Goal: Task Accomplishment & Management: Use online tool/utility

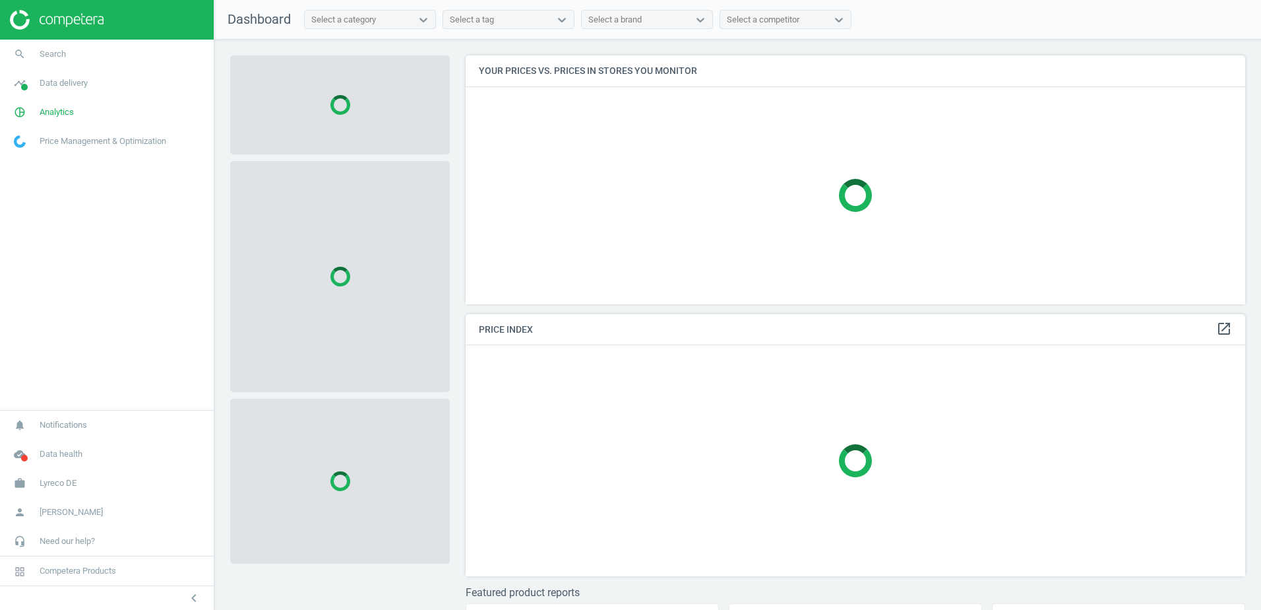
scroll to position [269, 790]
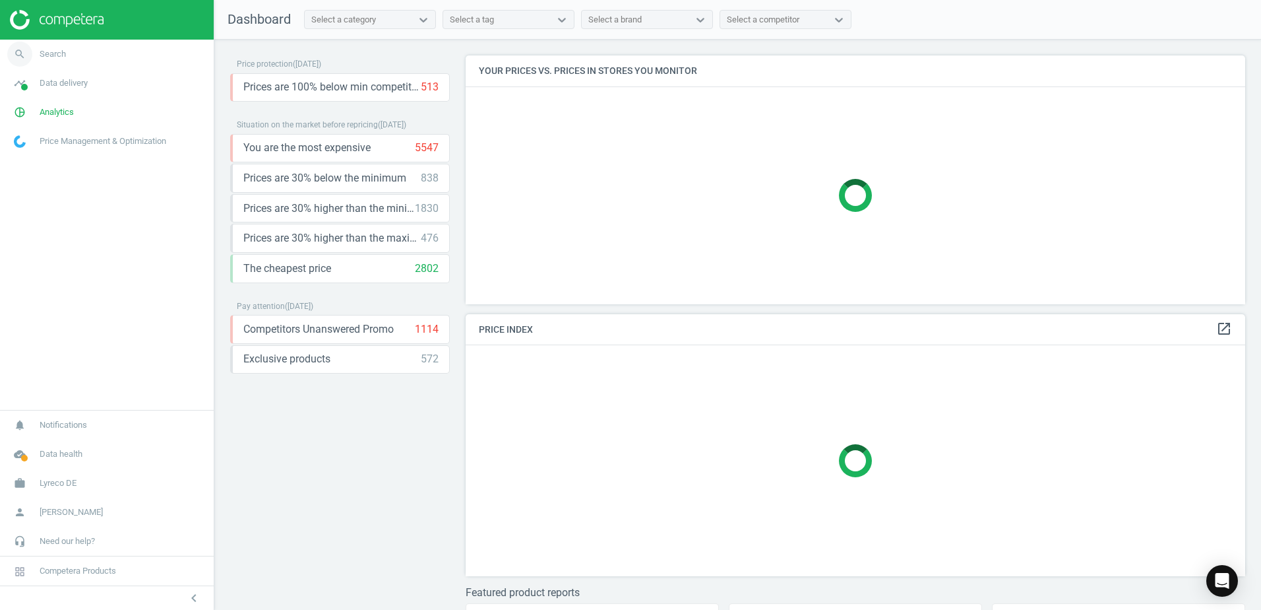
click at [69, 53] on link "search Search" at bounding box center [107, 54] width 214 height 29
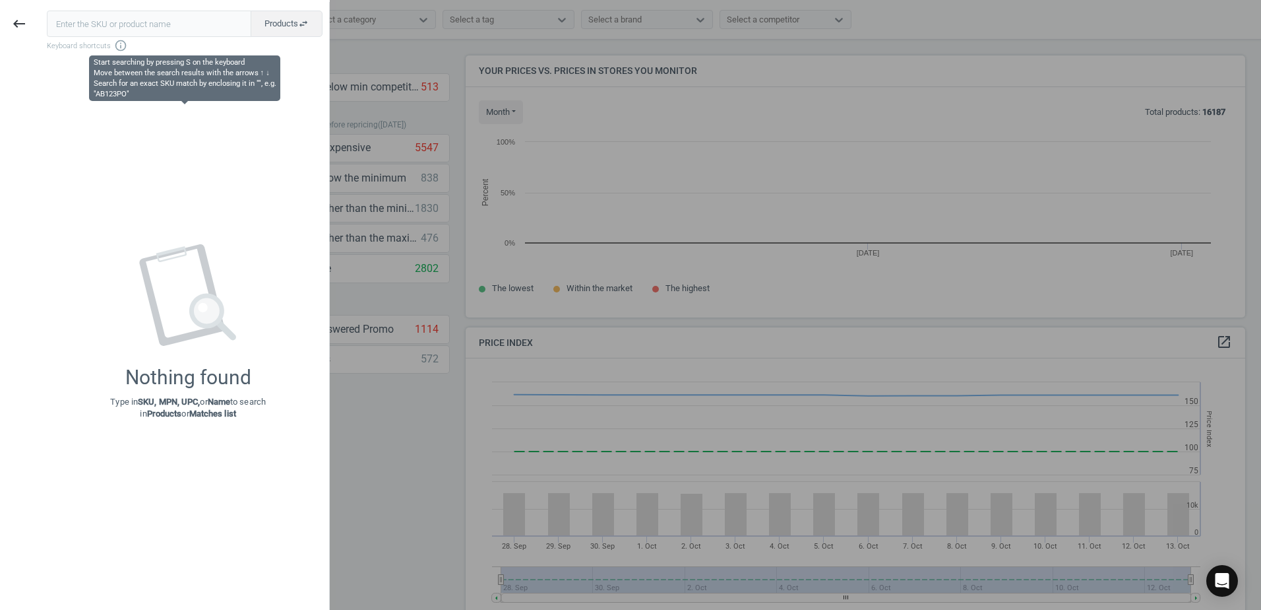
scroll to position [282, 790]
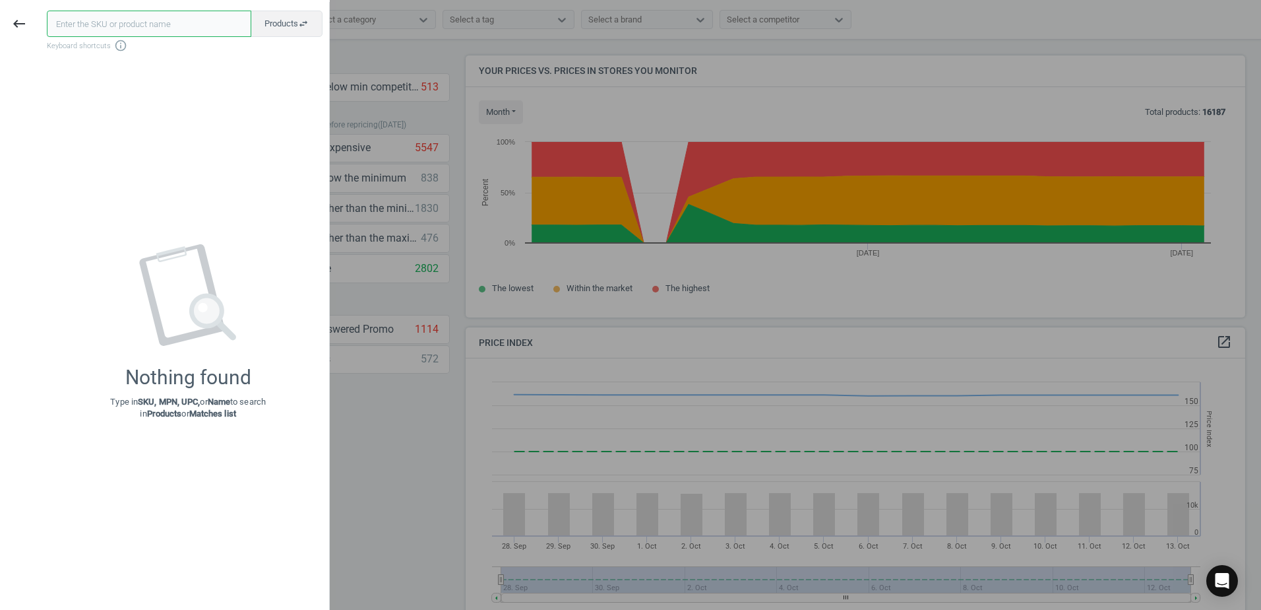
paste input "21320953"
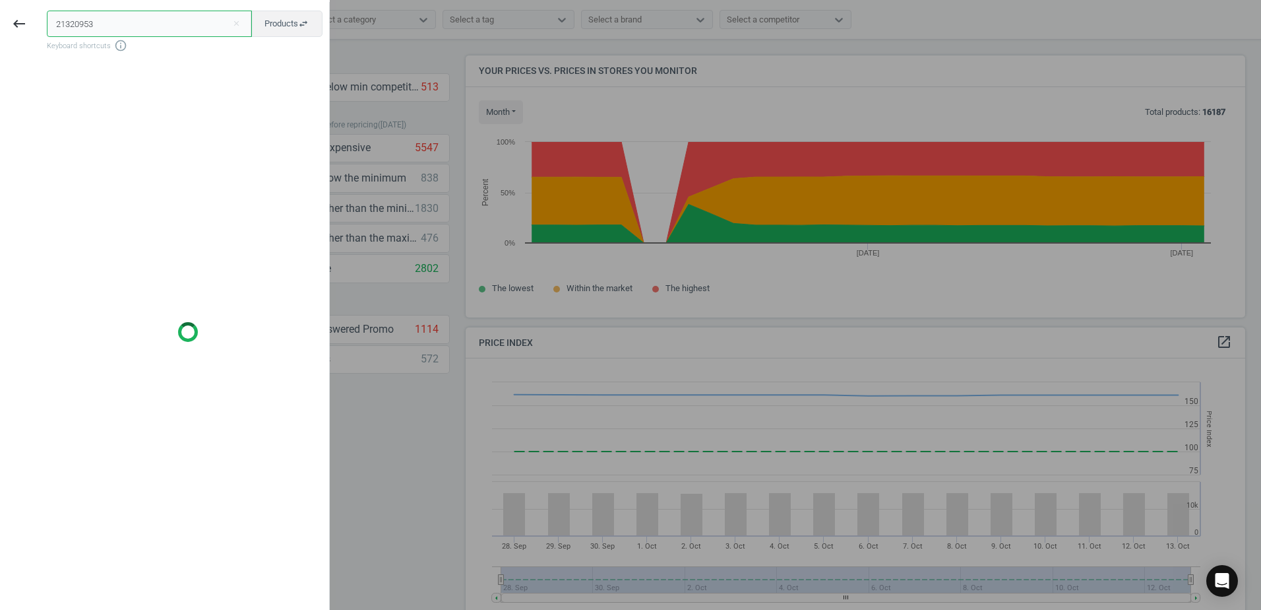
type input "21320953"
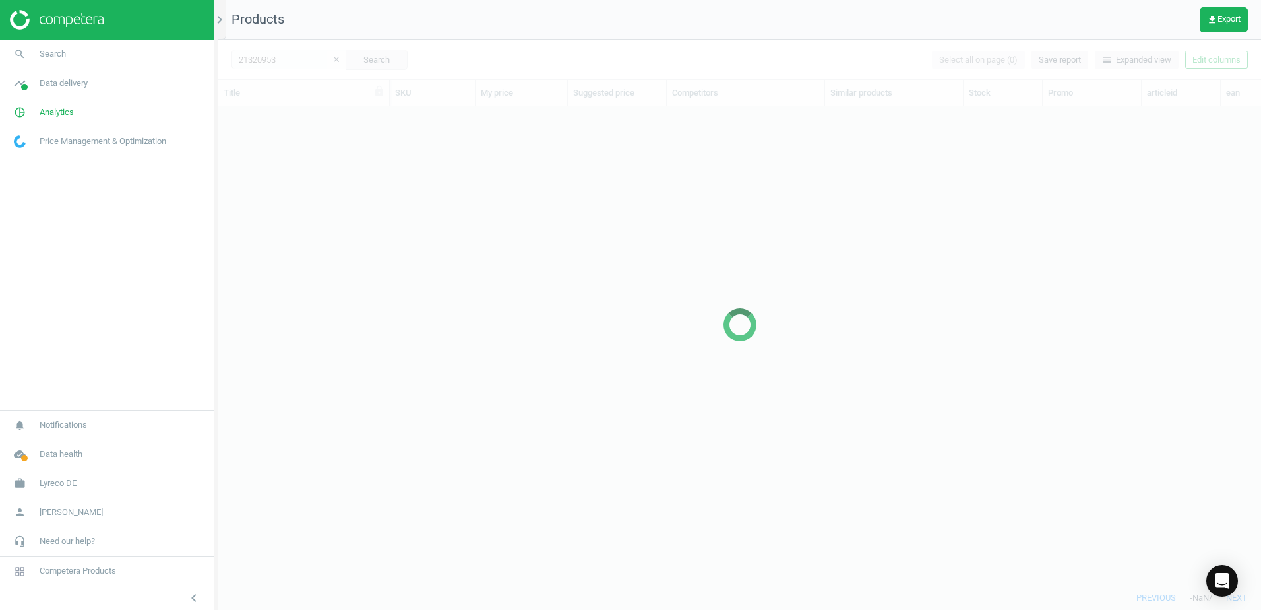
scroll to position [459, 1033]
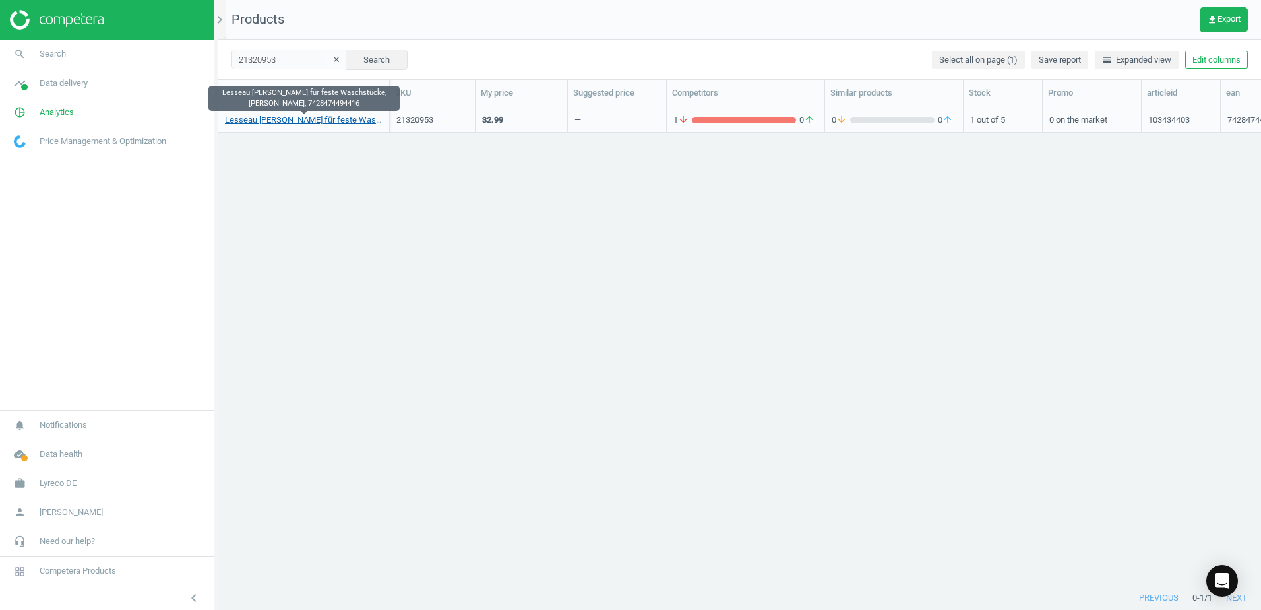
click at [315, 121] on link "Lesseau Manueller Spender für feste Waschstücke, schwarz, 7428474494416" at bounding box center [304, 120] width 158 height 12
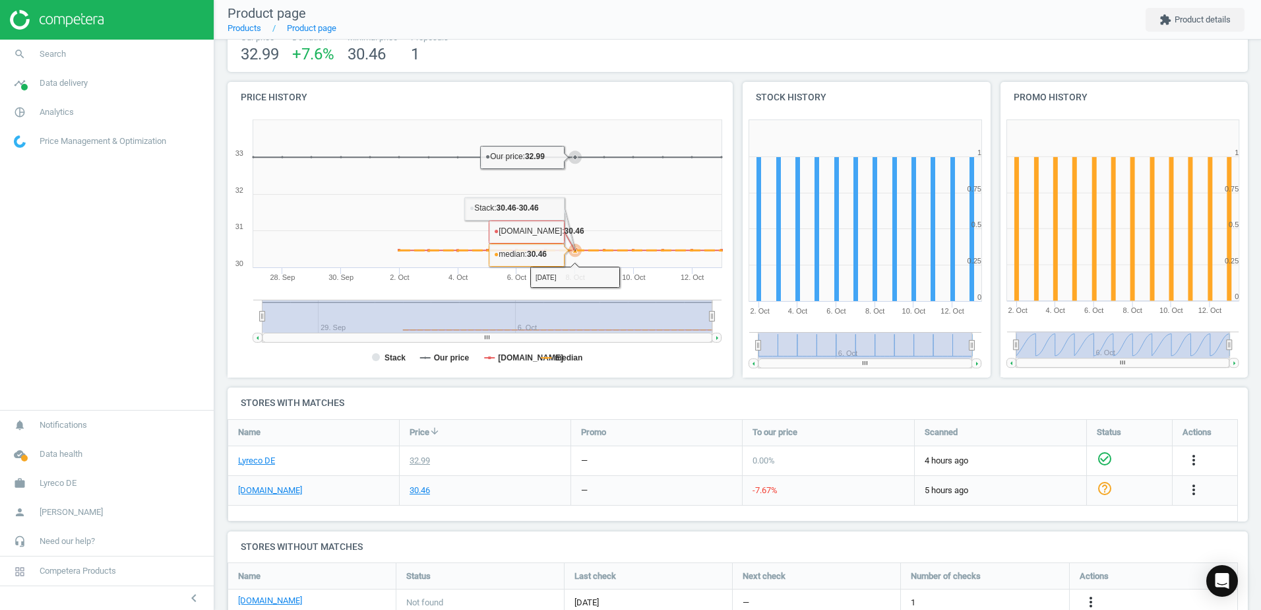
scroll to position [222, 0]
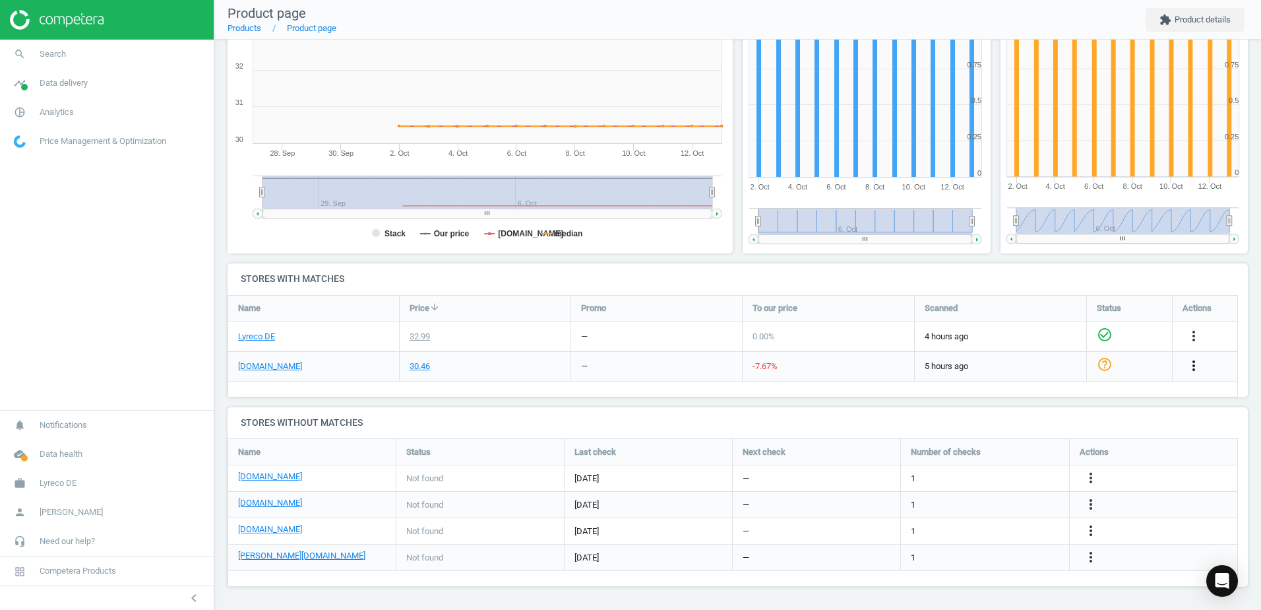
click at [1191, 367] on icon "more_vert" at bounding box center [1194, 366] width 16 height 16
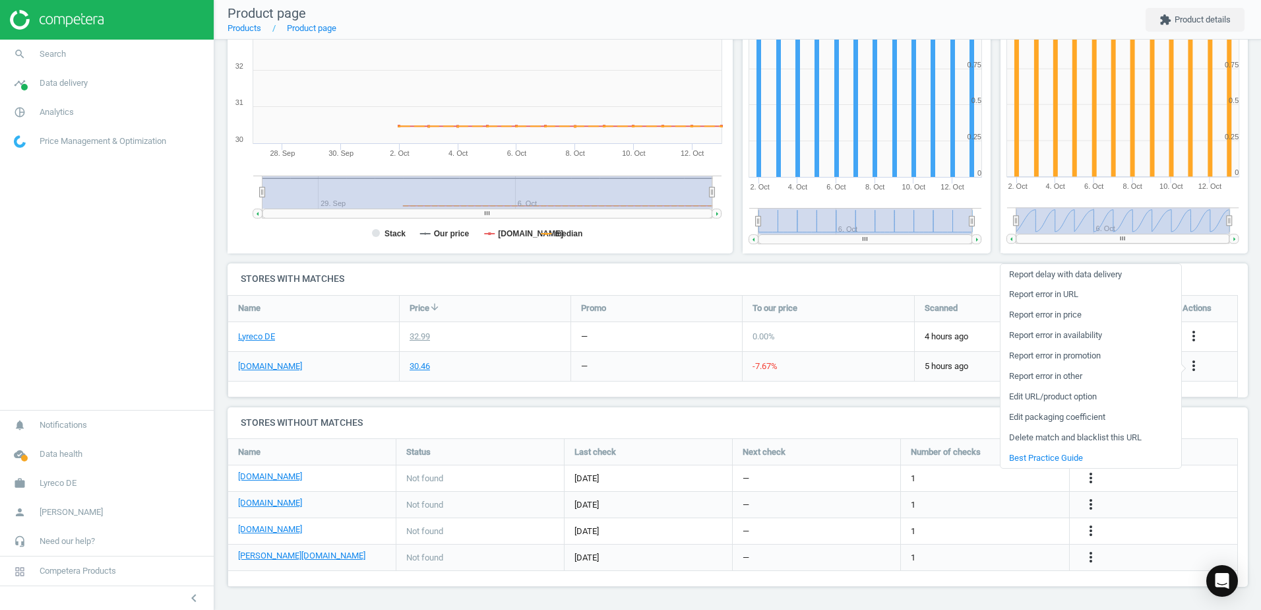
click at [600, 399] on div "Lesseau Manueller Spender für feste Waschstücke, schwarz, 7428474494416 sku : 2…" at bounding box center [737, 213] width 1047 height 792
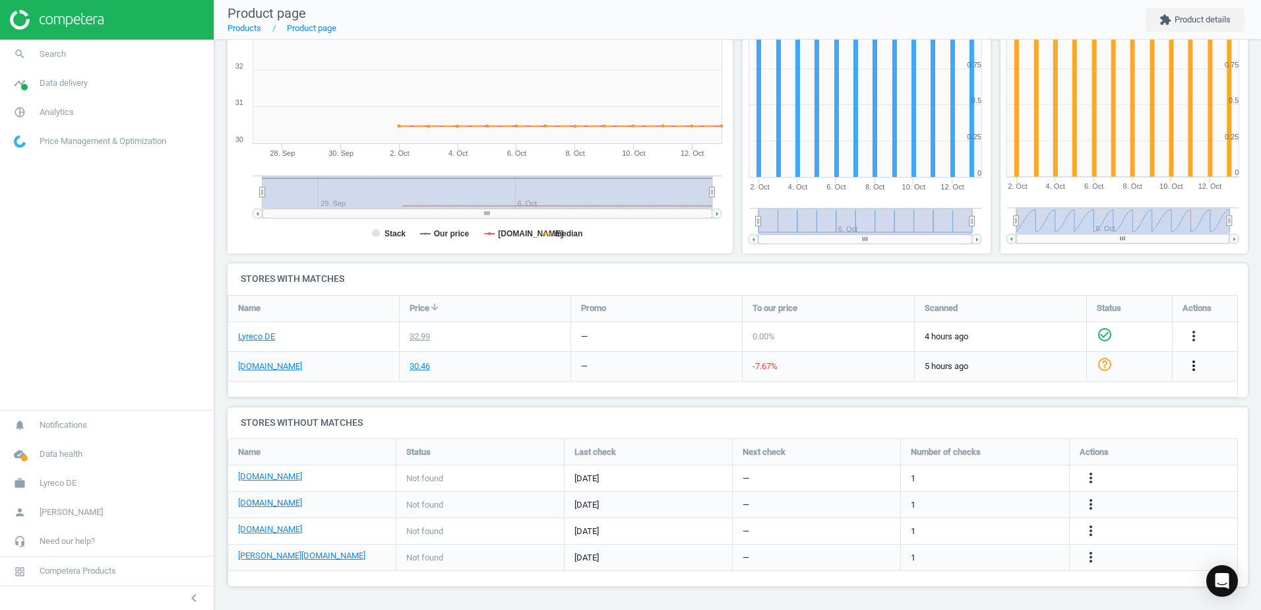
click at [1196, 365] on icon "more_vert" at bounding box center [1194, 366] width 16 height 16
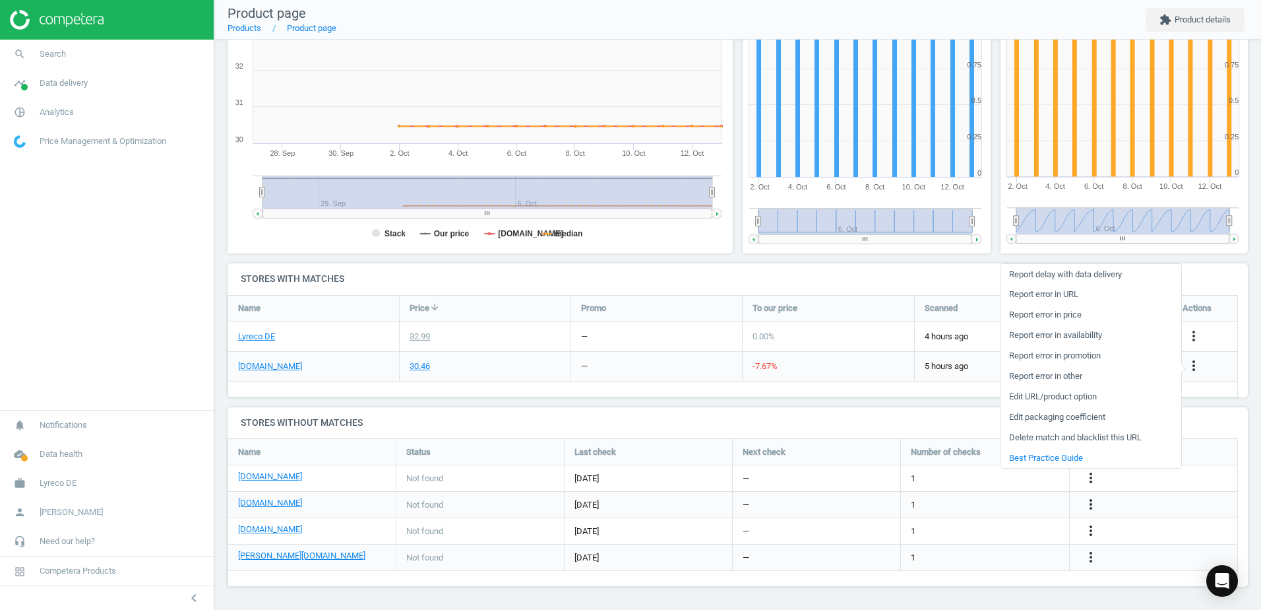
click at [1029, 398] on link "Edit URL/product option" at bounding box center [1091, 397] width 181 height 20
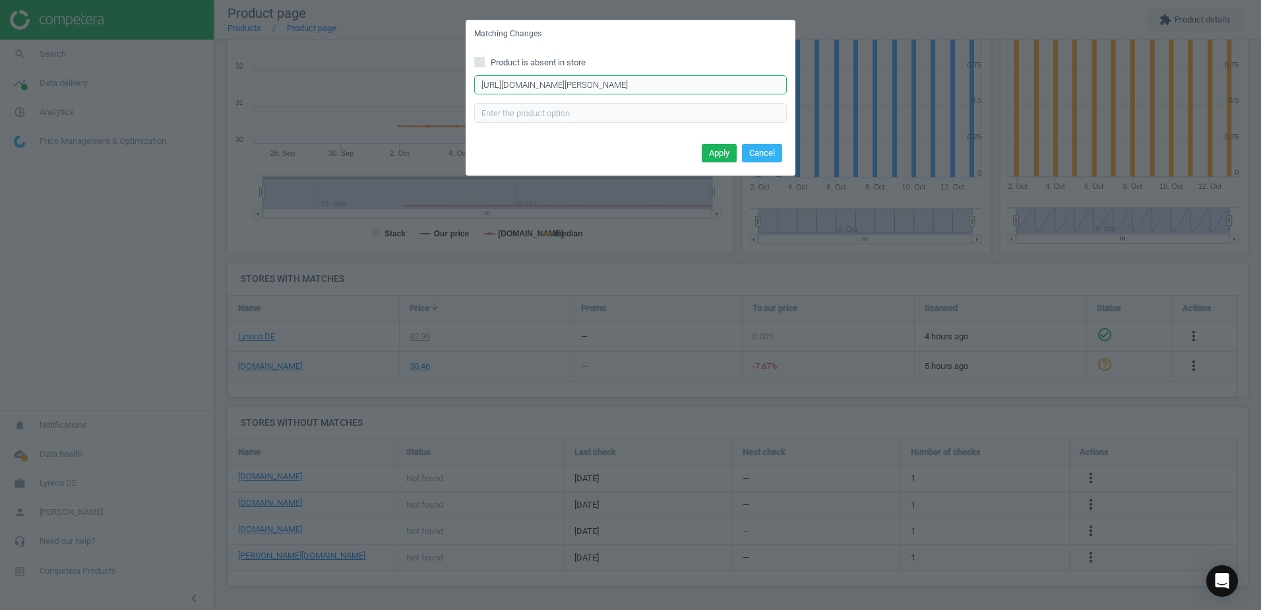
scroll to position [0, 320]
drag, startPoint x: 482, startPoint y: 86, endPoint x: 798, endPoint y: 82, distance: 316.1
click at [792, 82] on div "Product is absent in store https://www.hygi.de/lesseau-hand-wash-bar-manual-dis…" at bounding box center [631, 94] width 330 height 92
click at [898, 125] on div "Matching Changes Product is absent in store https://www.hygi.de/lesseau-hand-wa…" at bounding box center [630, 305] width 1261 height 610
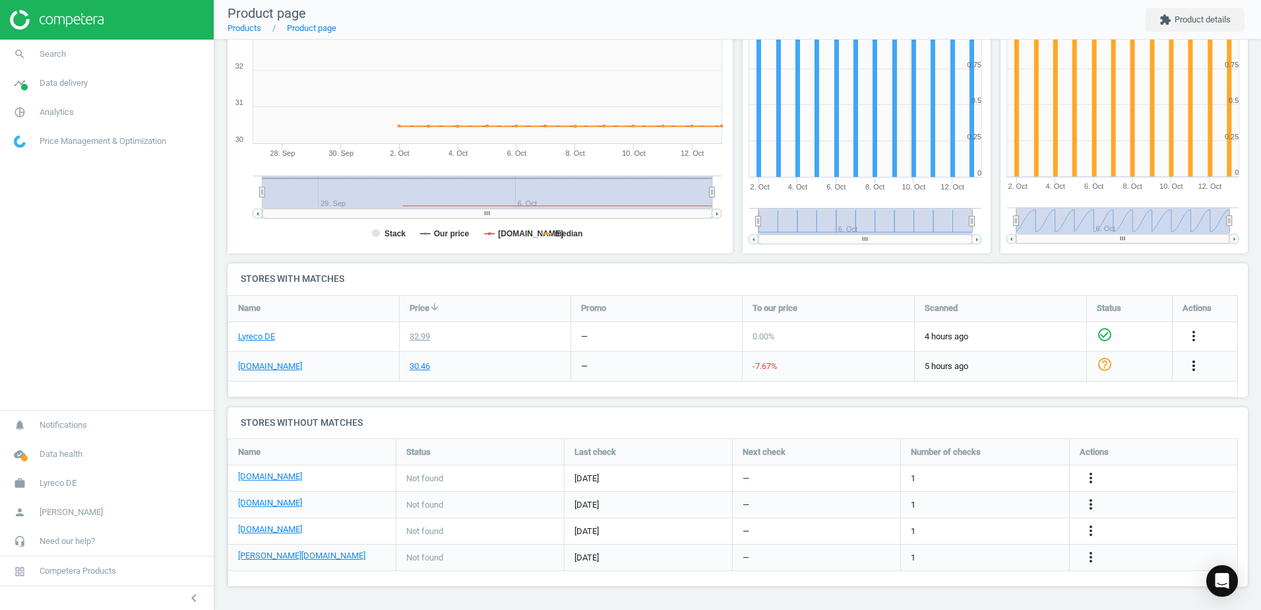
click at [1194, 366] on icon "more_vert" at bounding box center [1194, 366] width 16 height 16
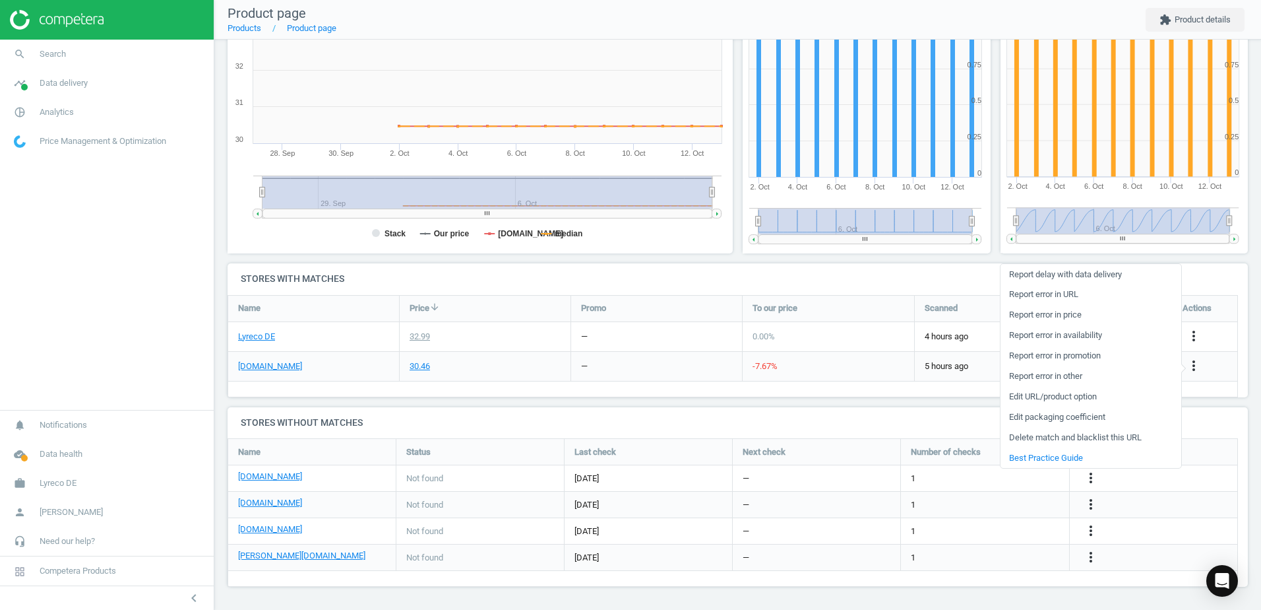
click at [1019, 396] on link "Edit URL/product option" at bounding box center [1091, 397] width 181 height 20
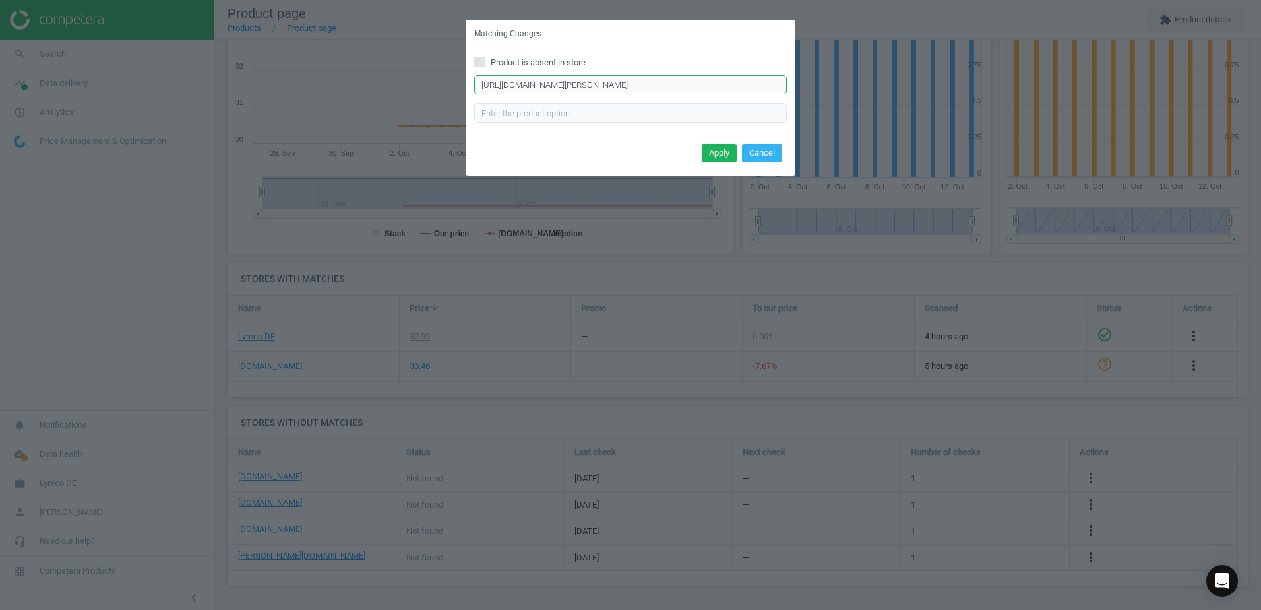
scroll to position [0, 320]
drag, startPoint x: 480, startPoint y: 86, endPoint x: 790, endPoint y: 86, distance: 310.8
click at [790, 86] on div "Product is absent in store https://www.hygi.de/lesseau-hand-wash-bar-manual-dis…" at bounding box center [631, 94] width 330 height 92
click at [772, 156] on button "Cancel" at bounding box center [762, 153] width 40 height 18
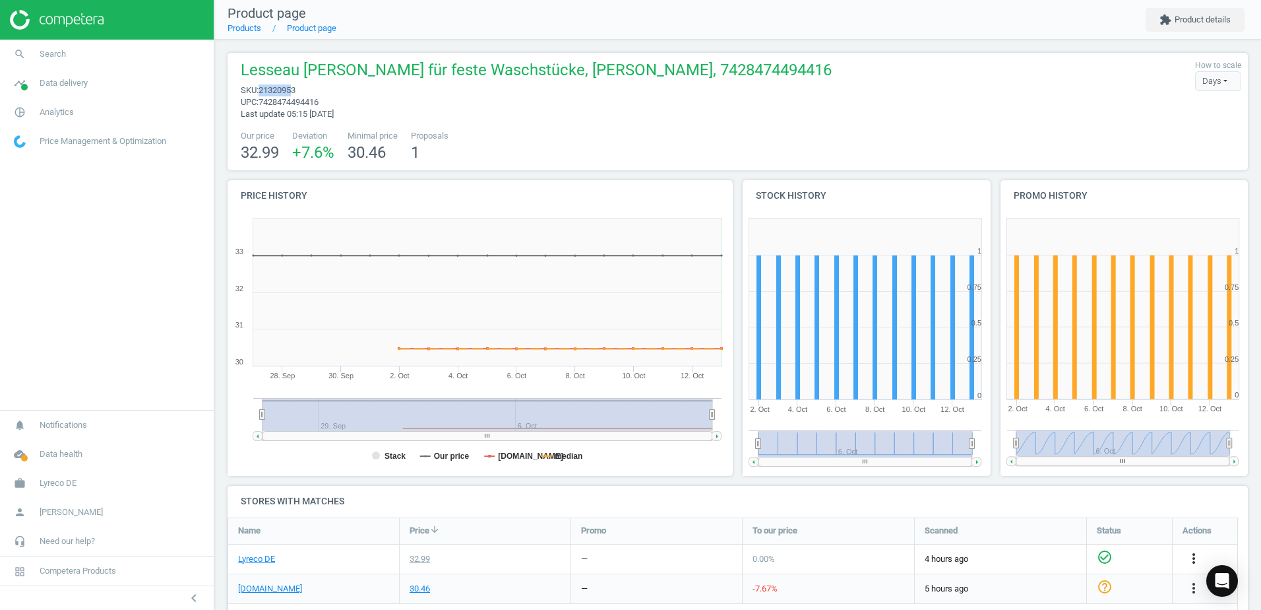
drag, startPoint x: 295, startPoint y: 88, endPoint x: 262, endPoint y: 91, distance: 33.1
click at [262, 91] on span "21320953" at bounding box center [277, 90] width 37 height 10
click at [261, 93] on span "21320953" at bounding box center [277, 90] width 37 height 10
drag, startPoint x: 259, startPoint y: 91, endPoint x: 299, endPoint y: 90, distance: 39.6
click at [299, 90] on span "sku : 21320953" at bounding box center [536, 90] width 591 height 12
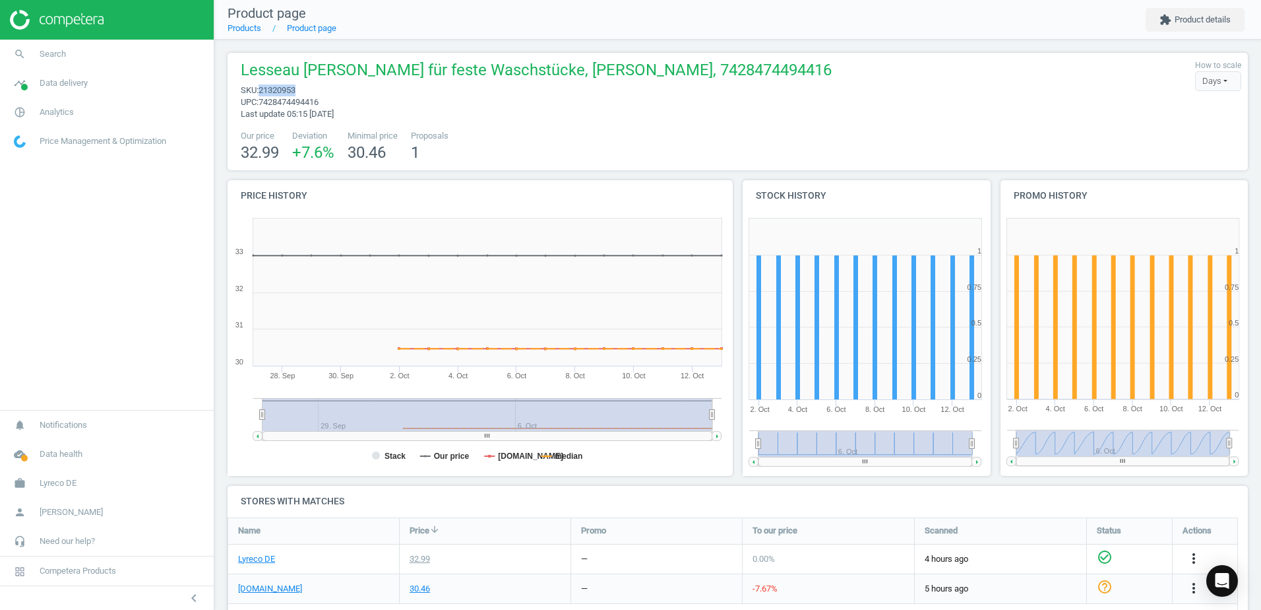
copy span "21320953"
click at [246, 25] on link "Products" at bounding box center [245, 28] width 34 height 10
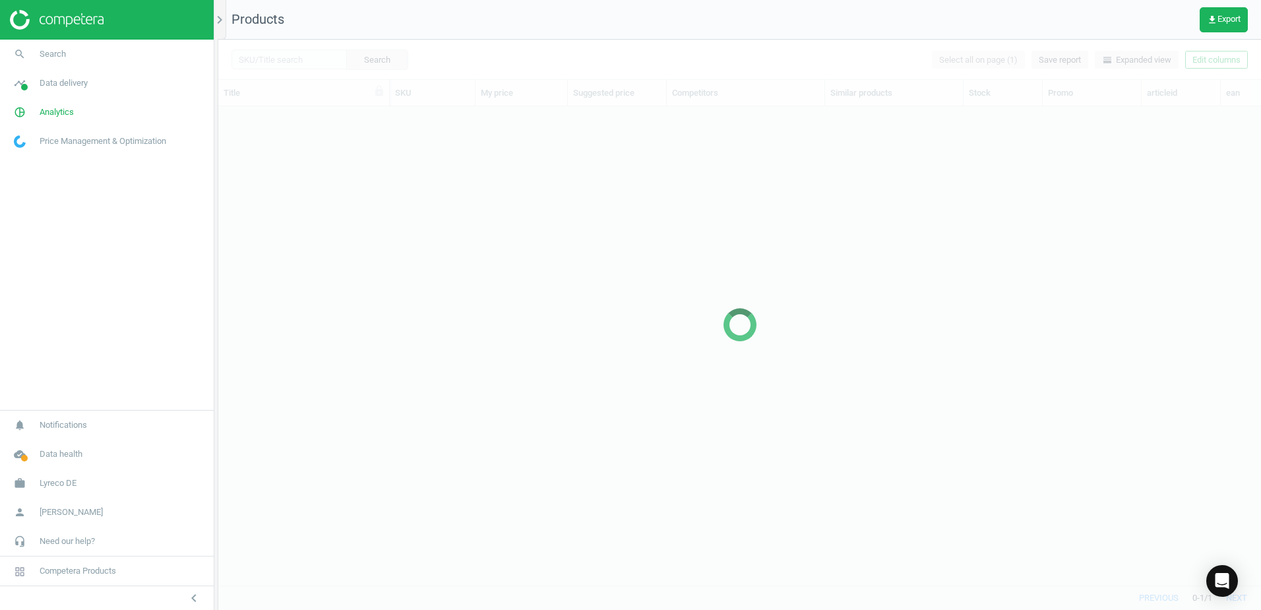
scroll to position [459, 1033]
click at [299, 56] on div at bounding box center [739, 325] width 1043 height 570
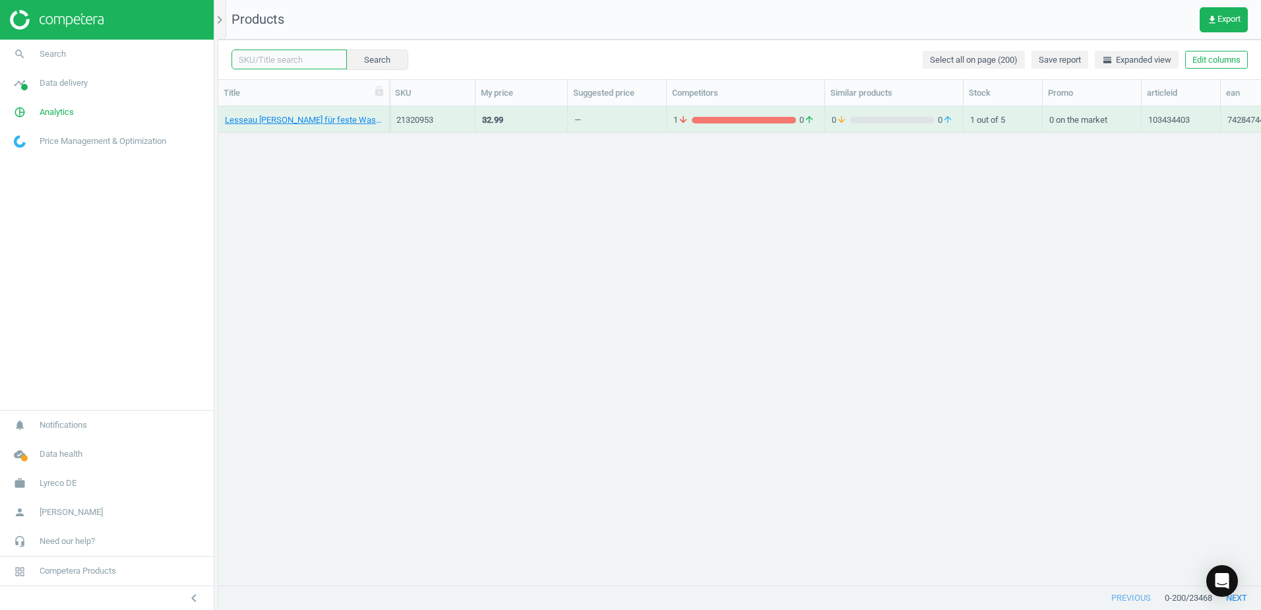
click at [301, 60] on input "text" at bounding box center [289, 59] width 115 height 20
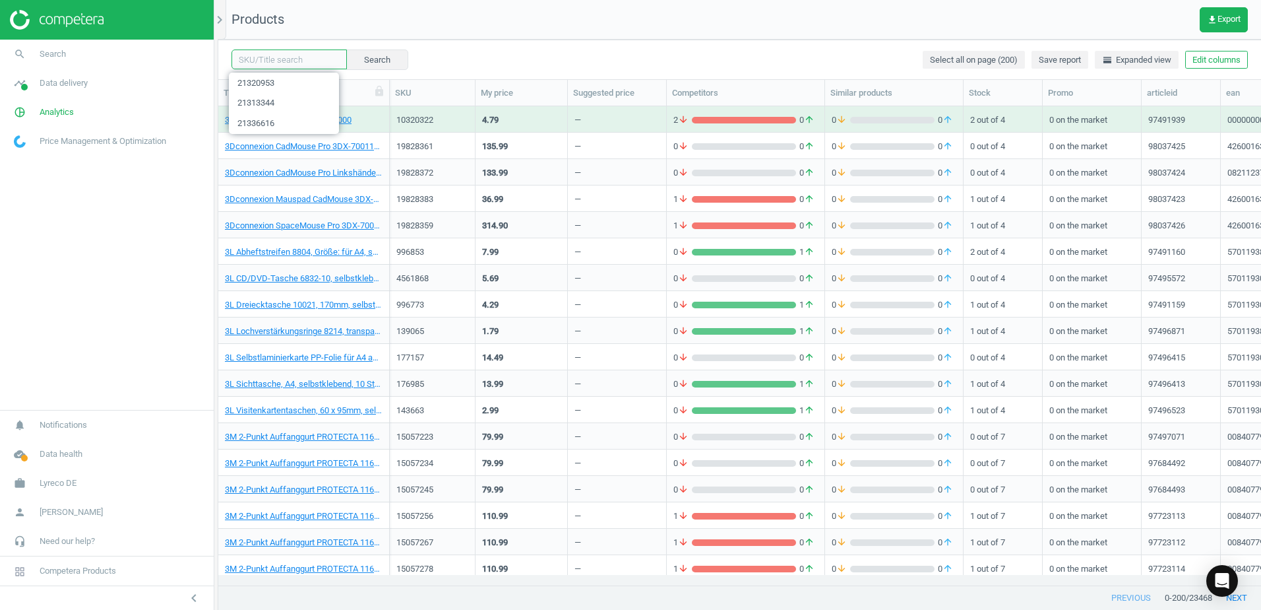
paste input "21132166"
type input "21132166"
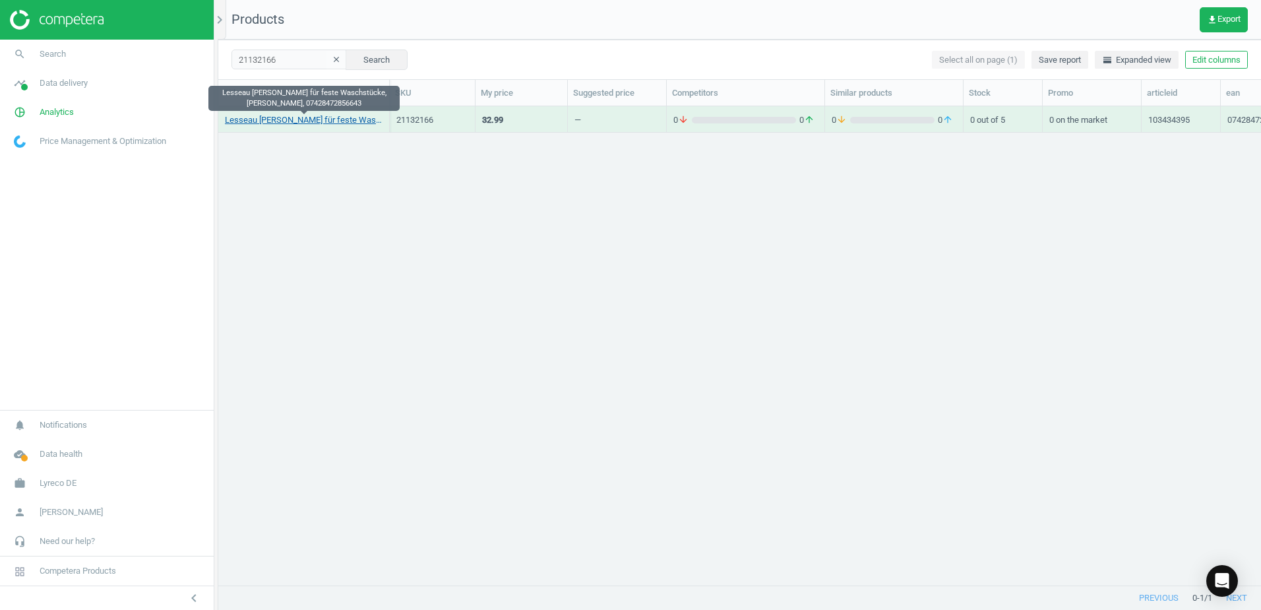
click at [332, 119] on link "Lesseau Manueller Spender für feste Waschstücke, weiß, 07428472856643" at bounding box center [304, 120] width 158 height 12
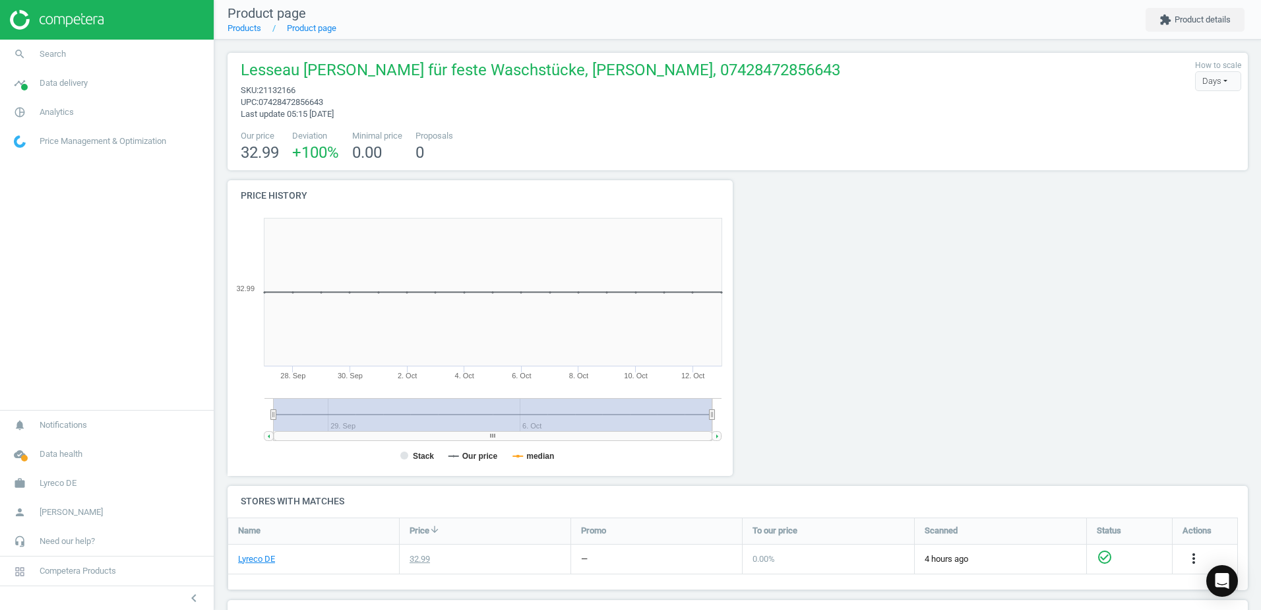
scroll to position [219, 0]
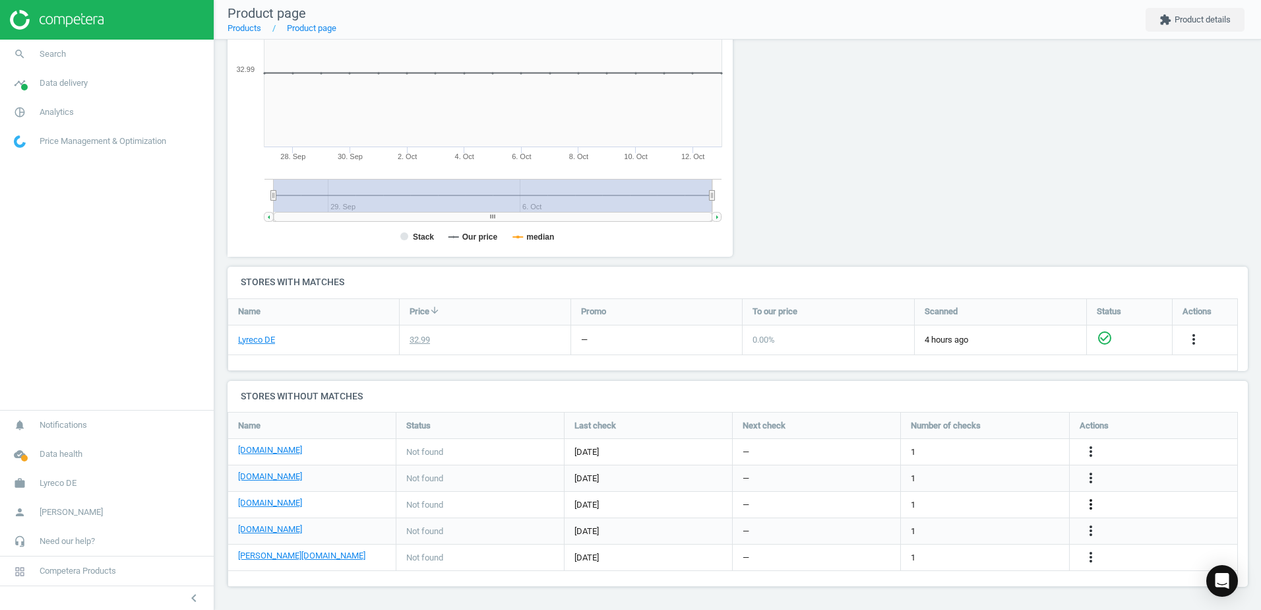
click at [1092, 503] on icon "more_vert" at bounding box center [1091, 504] width 16 height 16
click at [918, 503] on link "Edit URL/product option" at bounding box center [988, 504] width 181 height 20
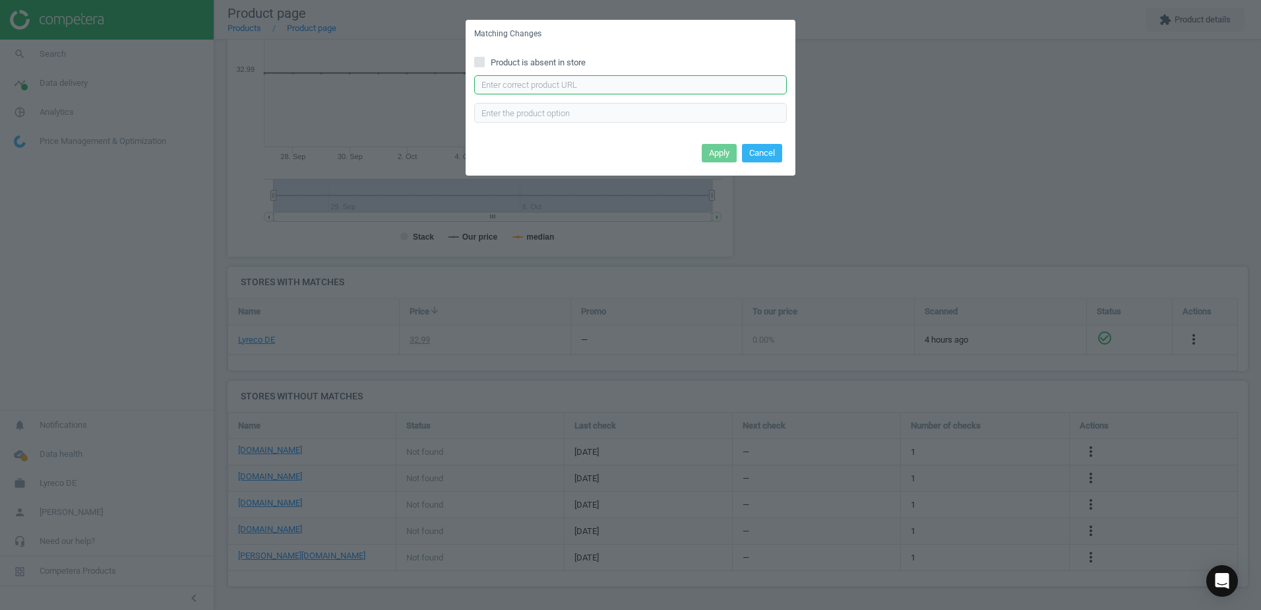
click at [587, 82] on input "text" at bounding box center [630, 85] width 313 height 20
paste input "https://www.hygi.de/lesseau-hand-wash-bar-manual-dispenser-manueller-seifenspen…"
type input "https://www.hygi.de/lesseau-hand-wash-bar-manual-dispenser-manueller-seifenspen…"
click at [722, 154] on button "Apply" at bounding box center [719, 153] width 35 height 18
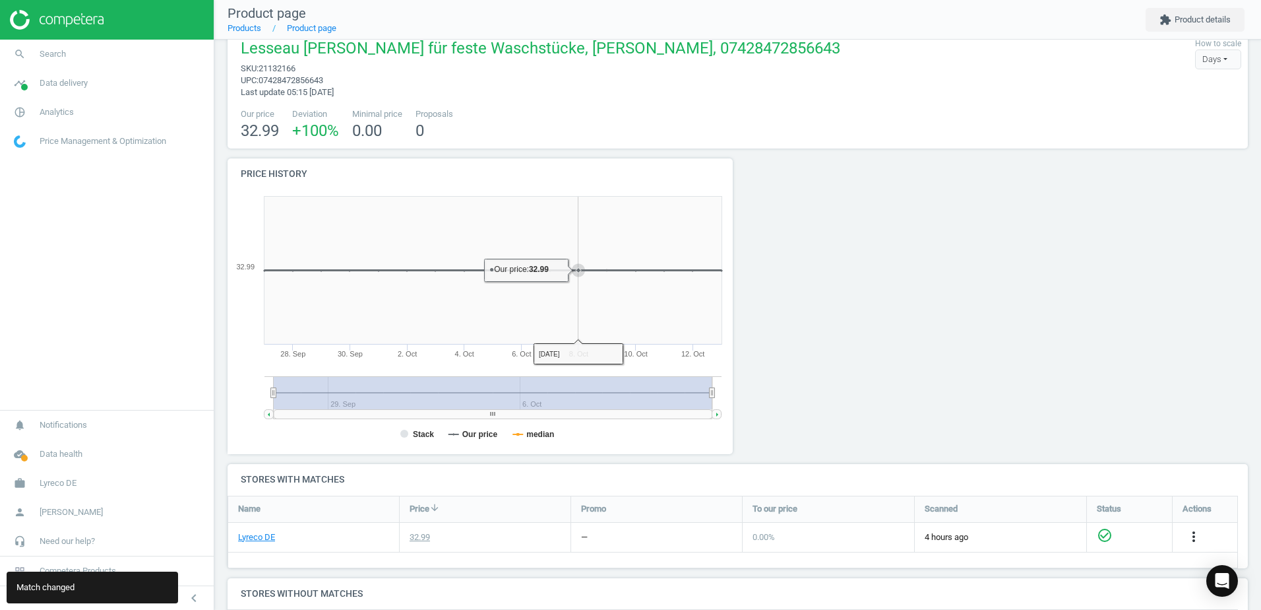
scroll to position [0, 0]
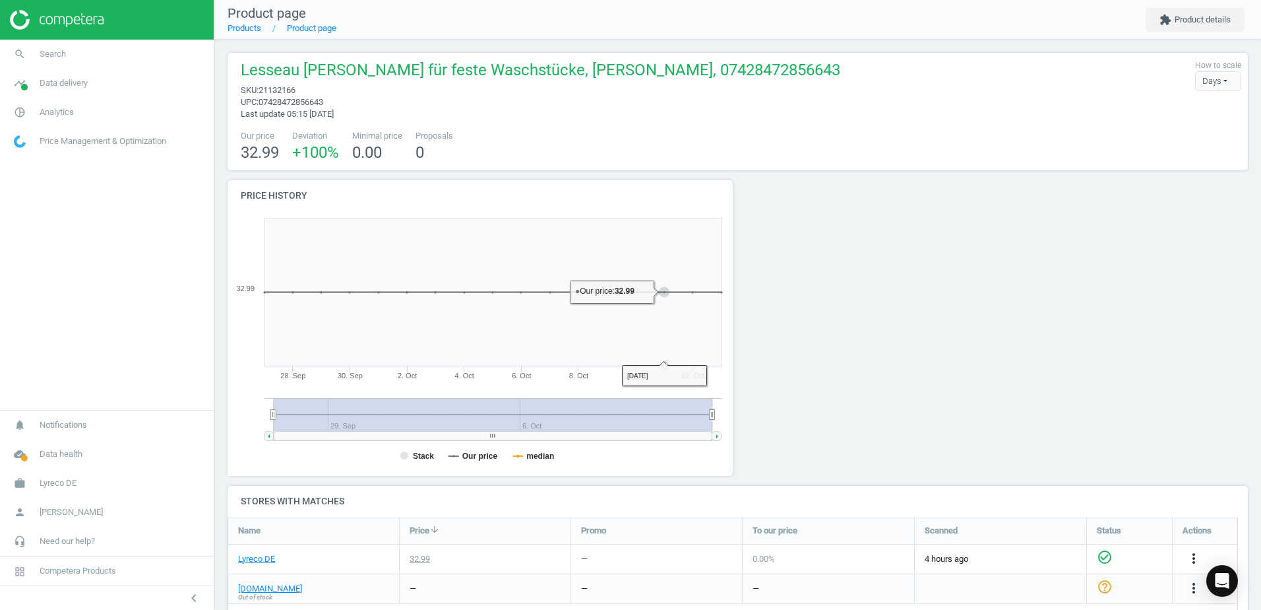
drag, startPoint x: 930, startPoint y: 329, endPoint x: 893, endPoint y: 331, distance: 36.3
click at [931, 329] on div at bounding box center [867, 332] width 258 height 305
drag, startPoint x: 892, startPoint y: 316, endPoint x: 862, endPoint y: 302, distance: 33.0
click at [893, 316] on div at bounding box center [867, 332] width 258 height 305
click at [829, 271] on div at bounding box center [867, 332] width 258 height 305
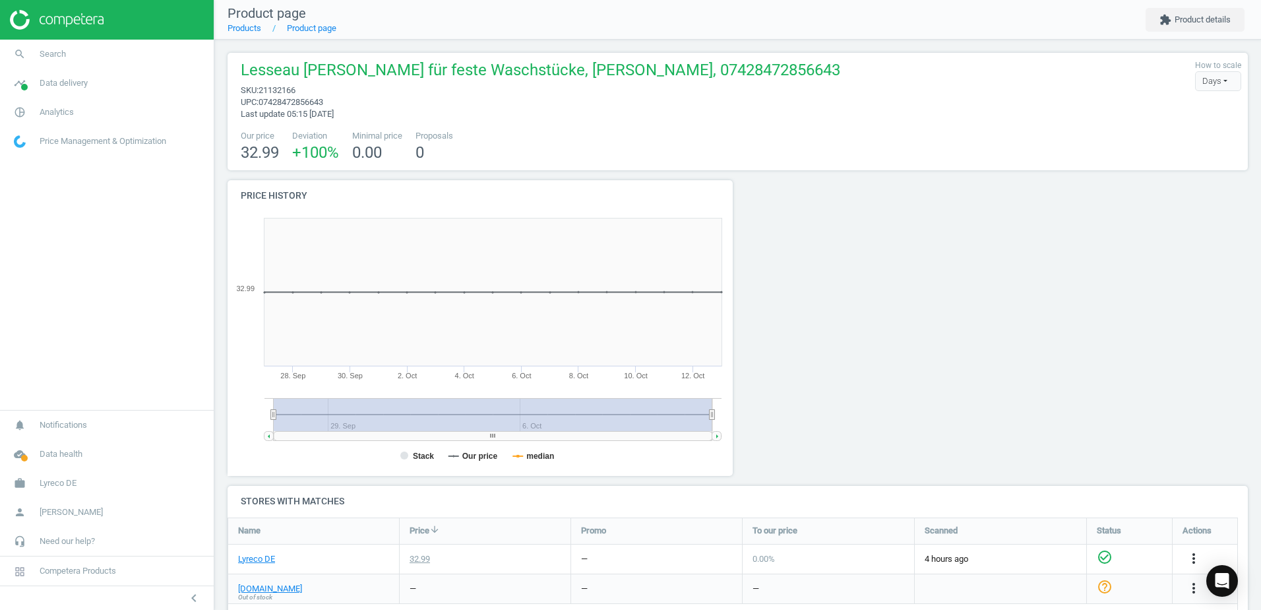
click at [832, 243] on div at bounding box center [867, 332] width 258 height 305
click at [239, 28] on link "Products" at bounding box center [245, 28] width 34 height 10
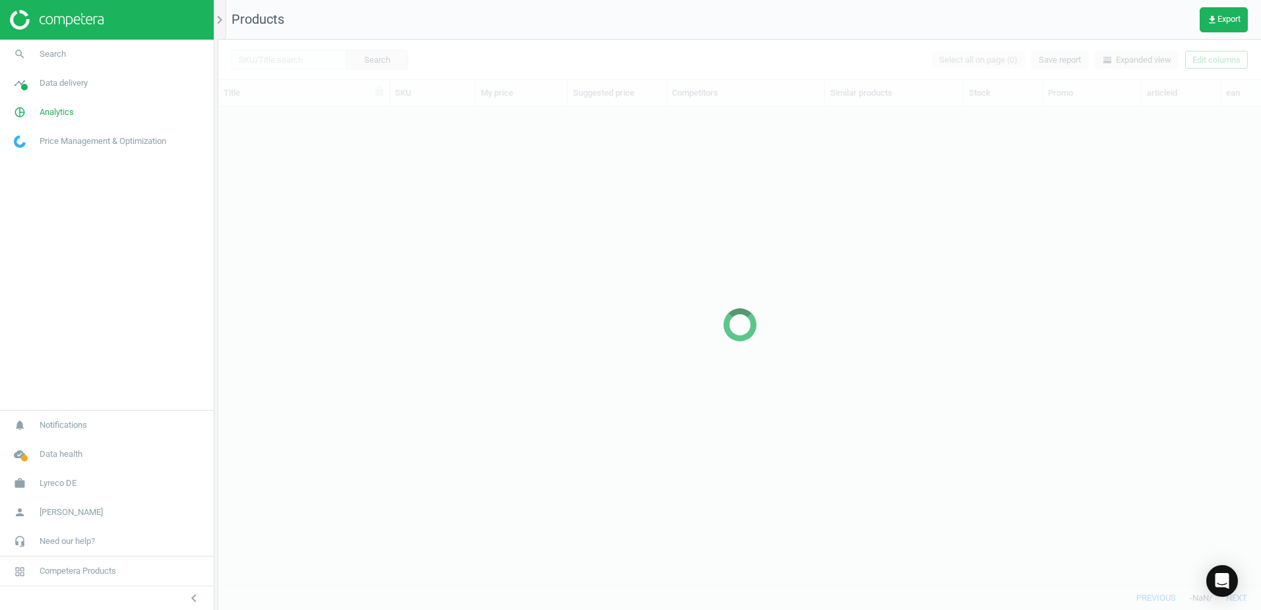
scroll to position [459, 1033]
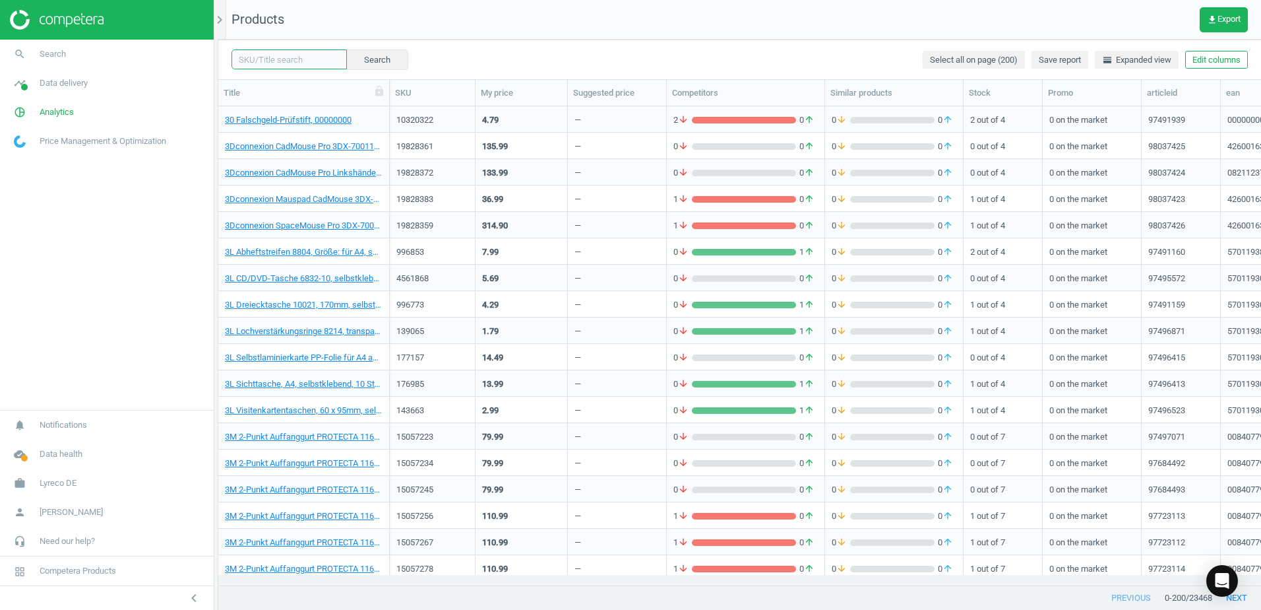
click at [299, 59] on input "text" at bounding box center [289, 59] width 115 height 20
paste input "18894987"
type input "18894987"
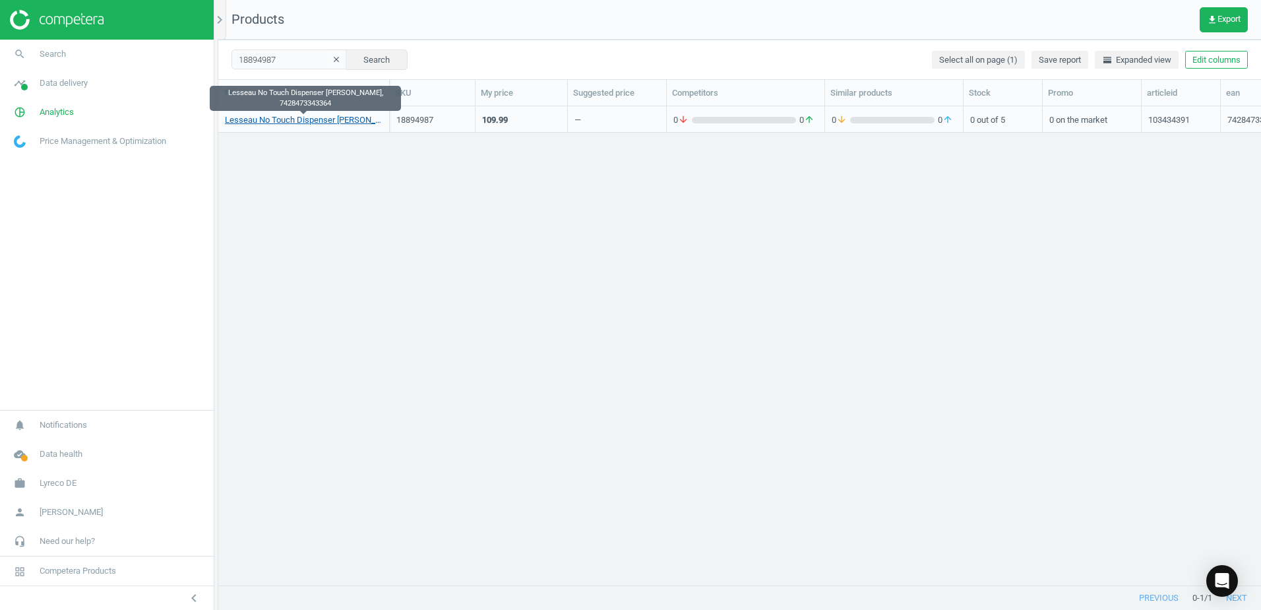
click at [322, 120] on link "Lesseau No Touch Dispenser Schwarz, 7428473343364" at bounding box center [304, 120] width 158 height 12
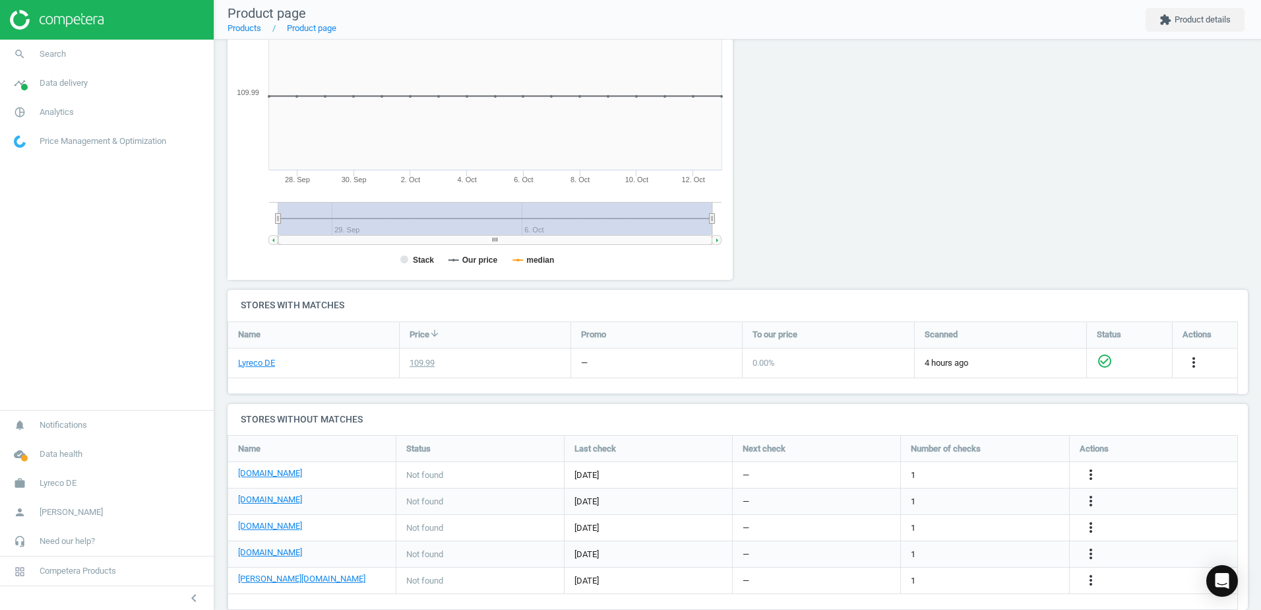
scroll to position [219, 0]
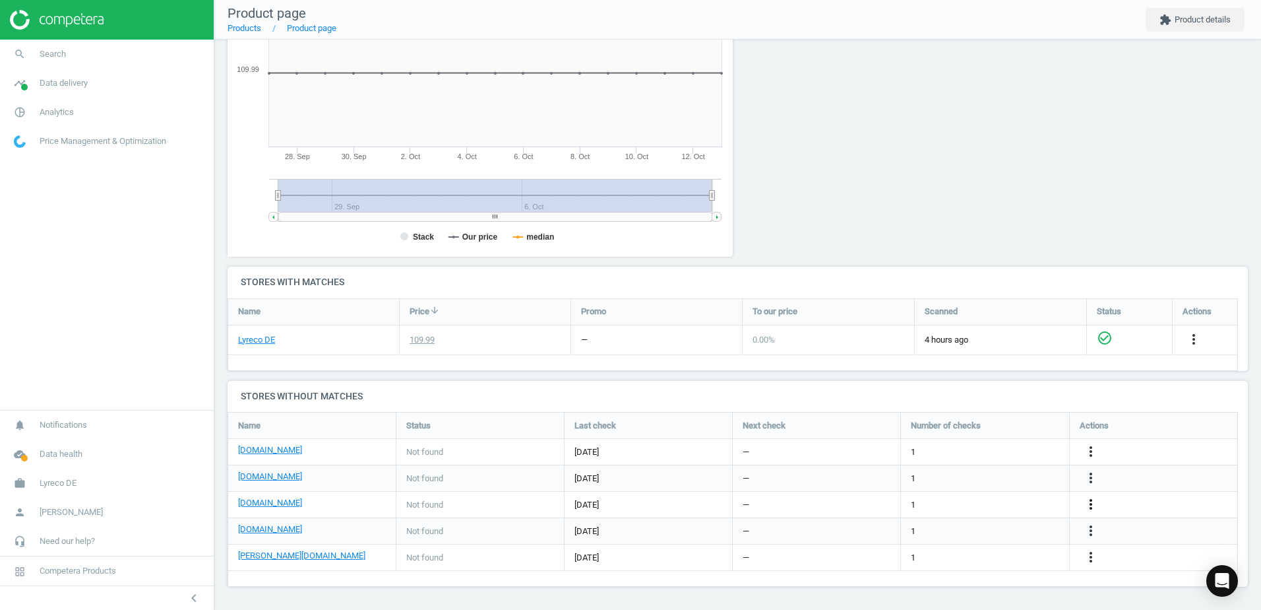
click at [1094, 501] on icon "more_vert" at bounding box center [1091, 504] width 16 height 16
click at [922, 502] on link "Edit URL/product option" at bounding box center [988, 504] width 181 height 20
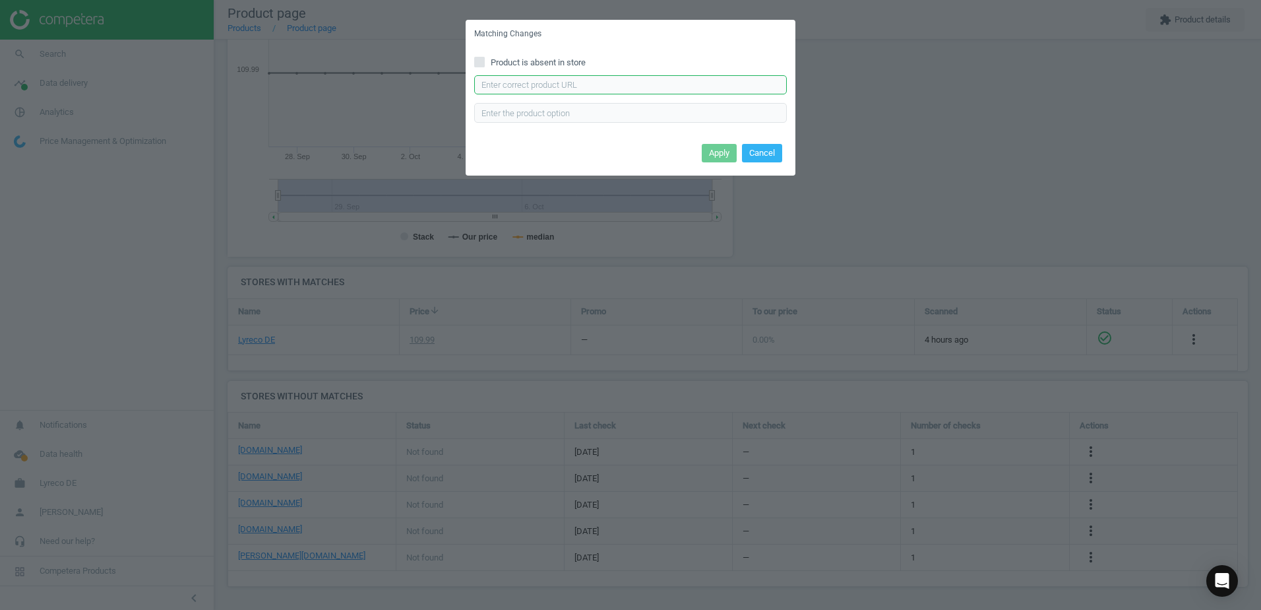
click at [506, 83] on input "text" at bounding box center [630, 85] width 313 height 20
paste input "https://www.hygi.de/lesseau-seifenspender-fuer-feste-handwaschstuecke-beruehrun…"
type input "https://www.hygi.de/lesseau-seifenspender-fuer-feste-handwaschstuecke-beruehrun…"
click at [717, 154] on button "Apply" at bounding box center [719, 153] width 35 height 18
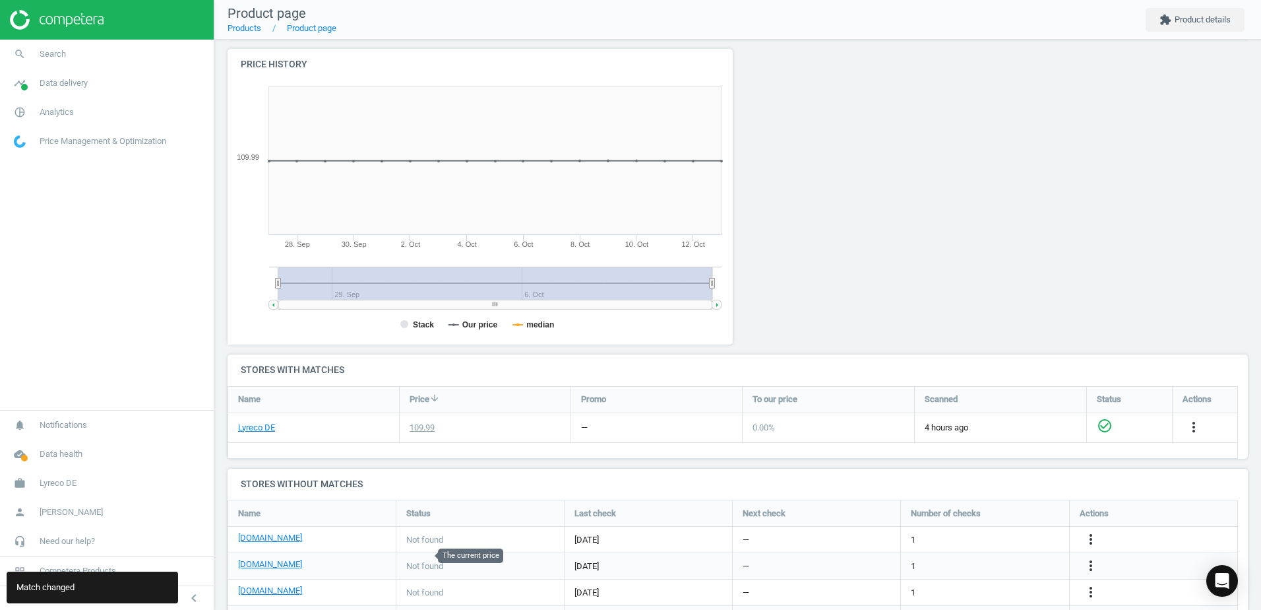
scroll to position [0, 0]
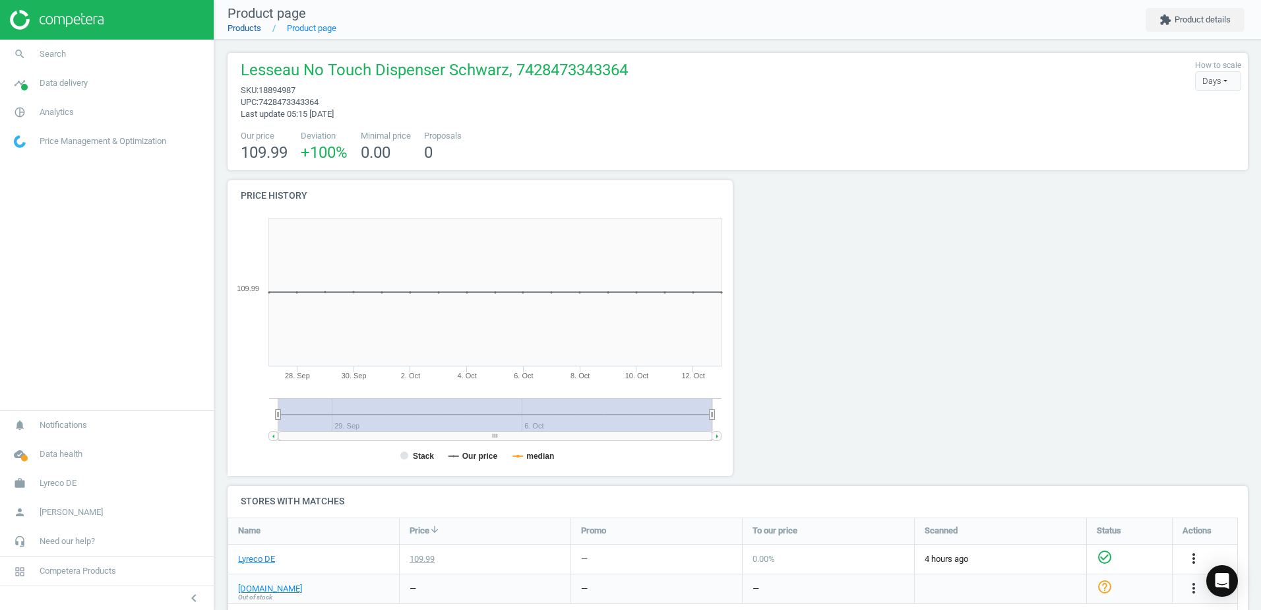
click at [253, 26] on link "Products" at bounding box center [245, 28] width 34 height 10
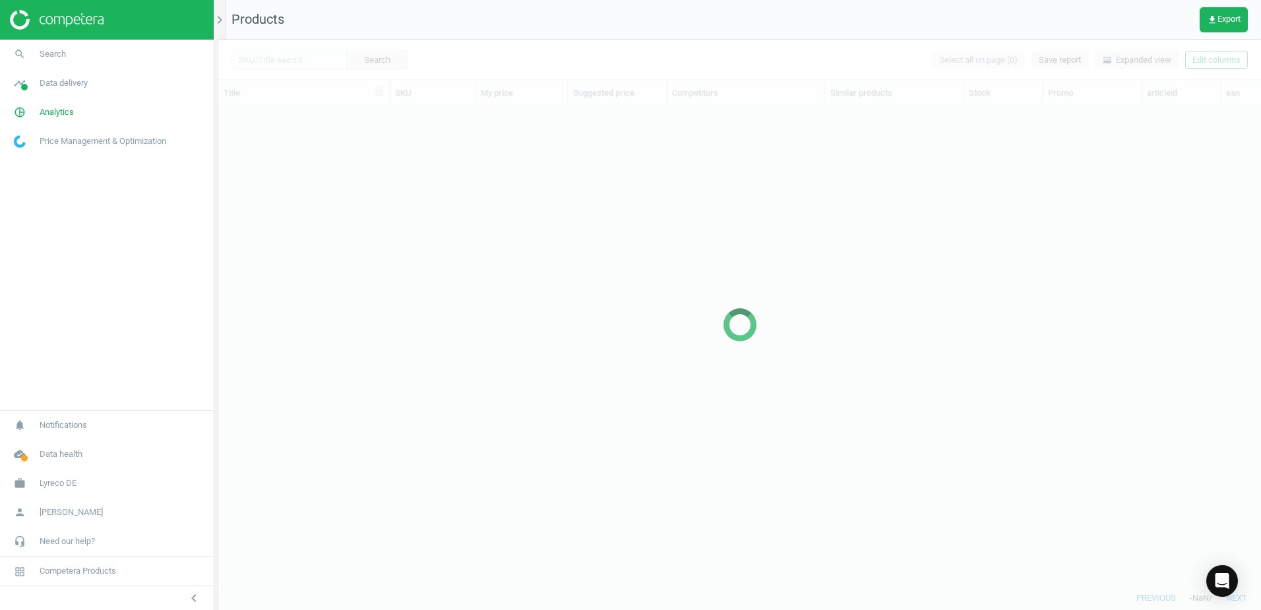
scroll to position [459, 1033]
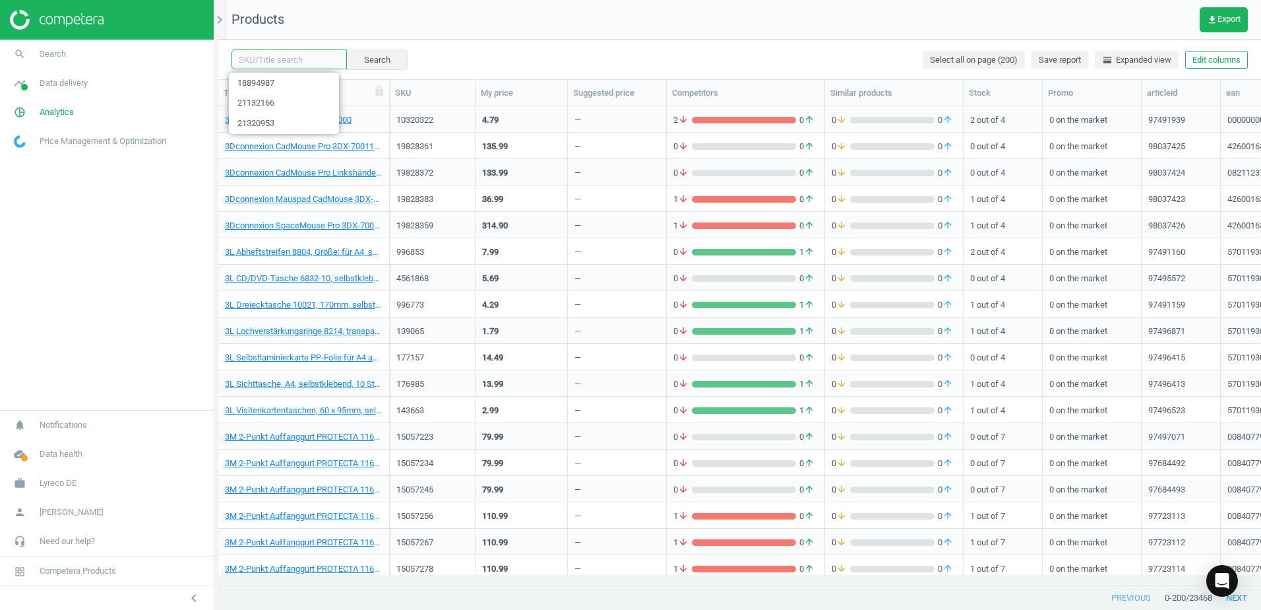
click at [270, 67] on input "text" at bounding box center [289, 59] width 115 height 20
paste input "18895002"
type input "18895002"
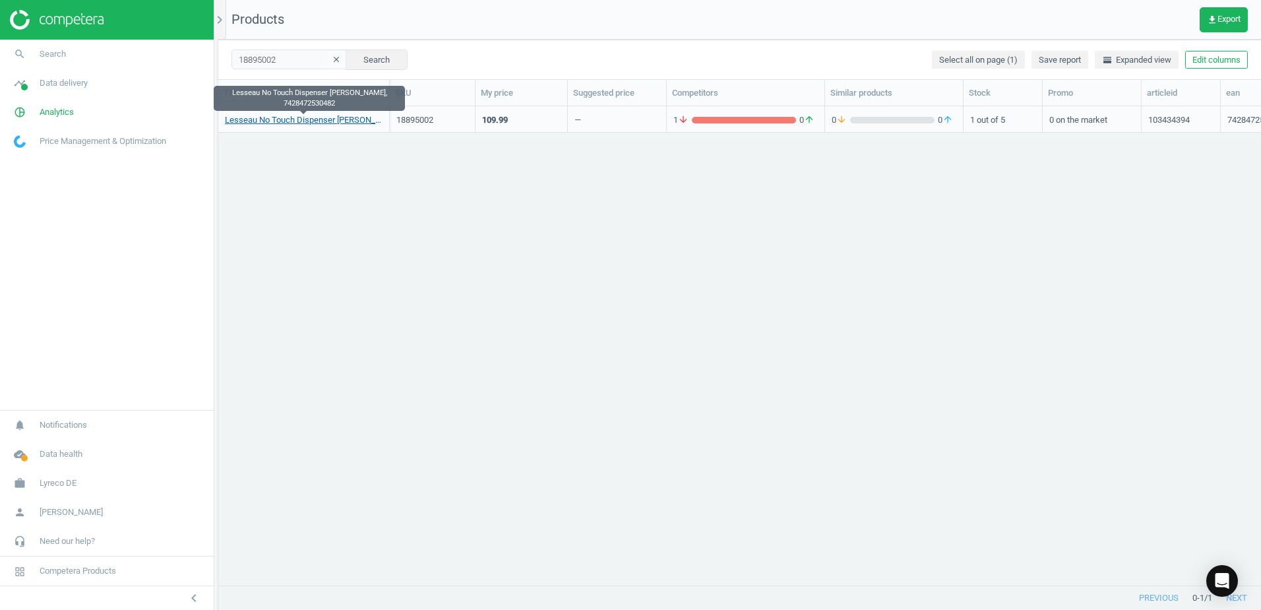
click at [344, 116] on link "Lesseau No Touch Dispenser Weiss, 7428472530482" at bounding box center [304, 120] width 158 height 12
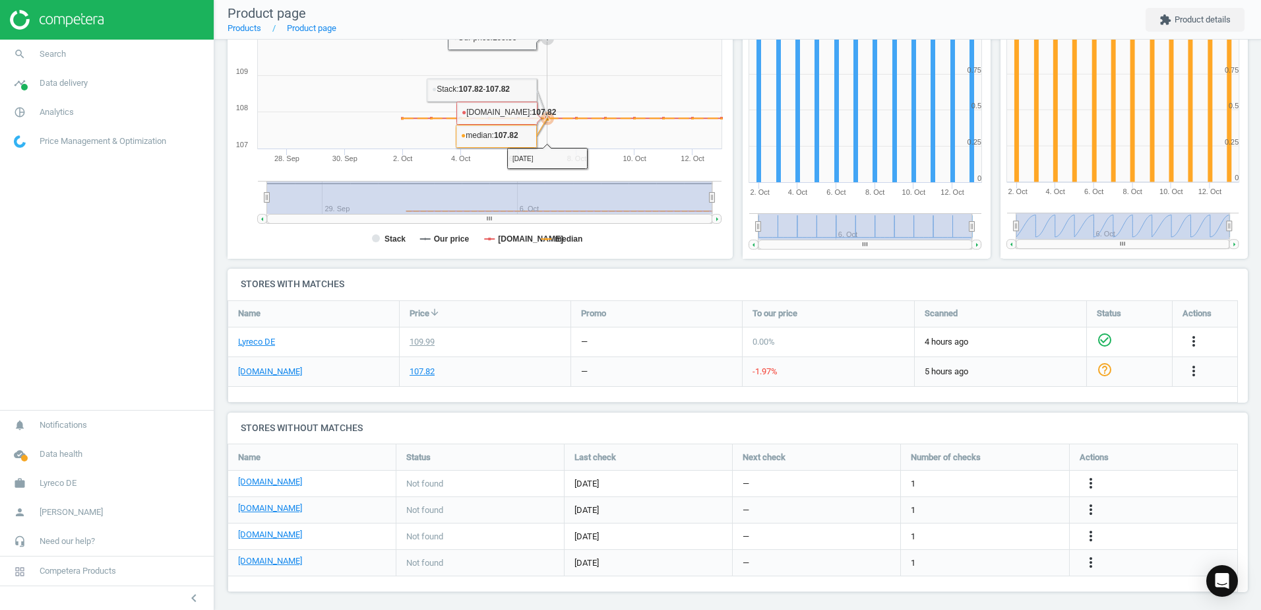
scroll to position [222, 0]
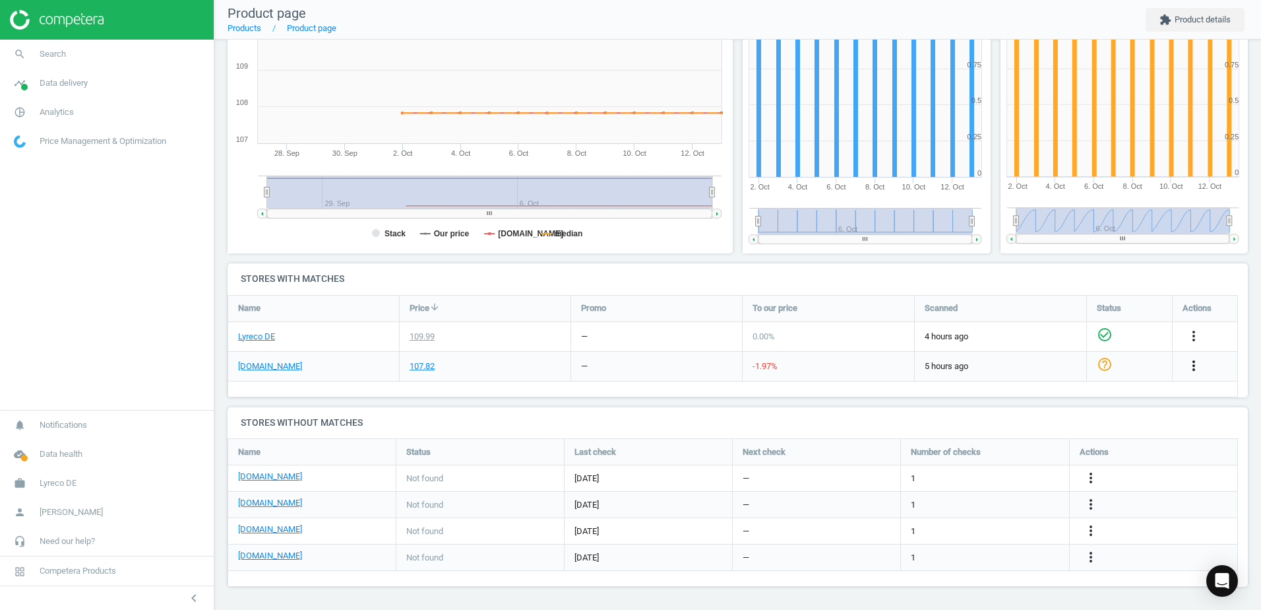
click at [1190, 362] on icon "more_vert" at bounding box center [1194, 366] width 16 height 16
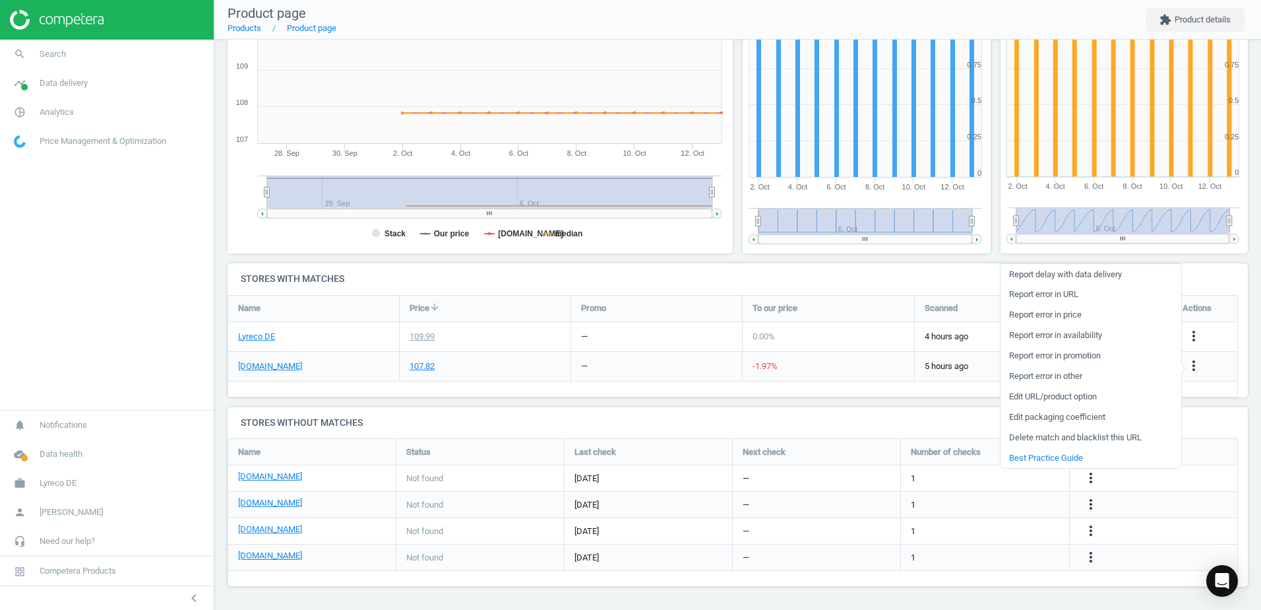
click at [1021, 399] on link "Edit URL/product option" at bounding box center [1091, 397] width 181 height 20
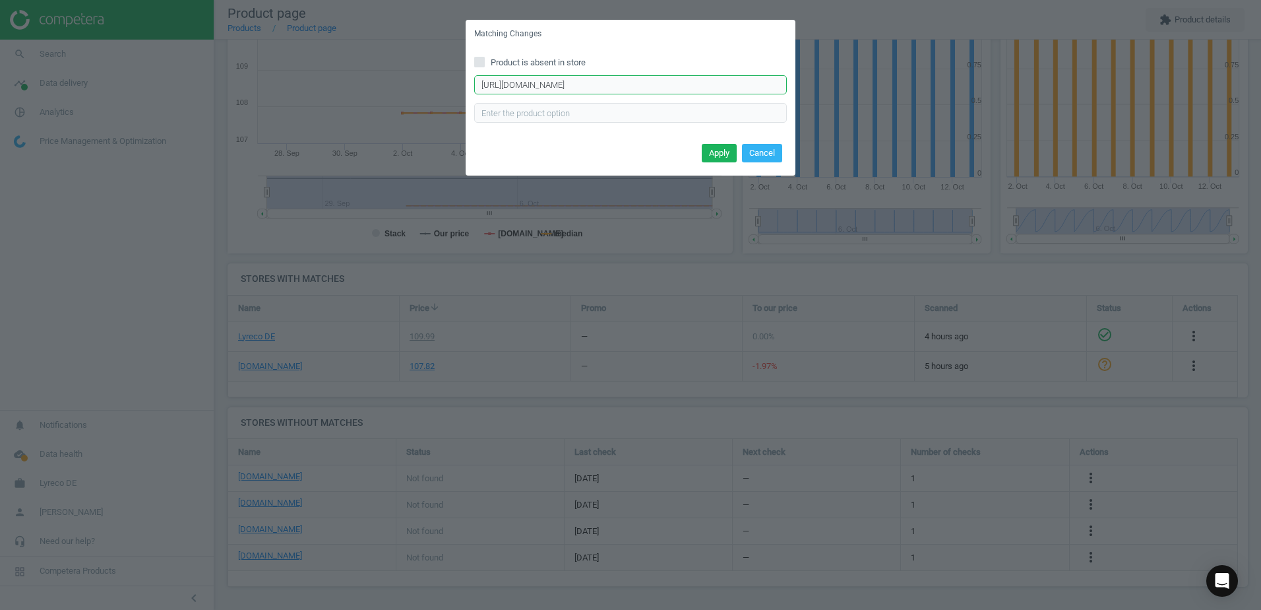
scroll to position [0, 319]
drag, startPoint x: 479, startPoint y: 84, endPoint x: 829, endPoint y: 80, distance: 350.4
click at [828, 82] on div "Matching Changes Product is absent in store https://www.hygi.de/lesseau-seifens…" at bounding box center [630, 305] width 1261 height 610
click at [765, 154] on button "Cancel" at bounding box center [762, 153] width 40 height 18
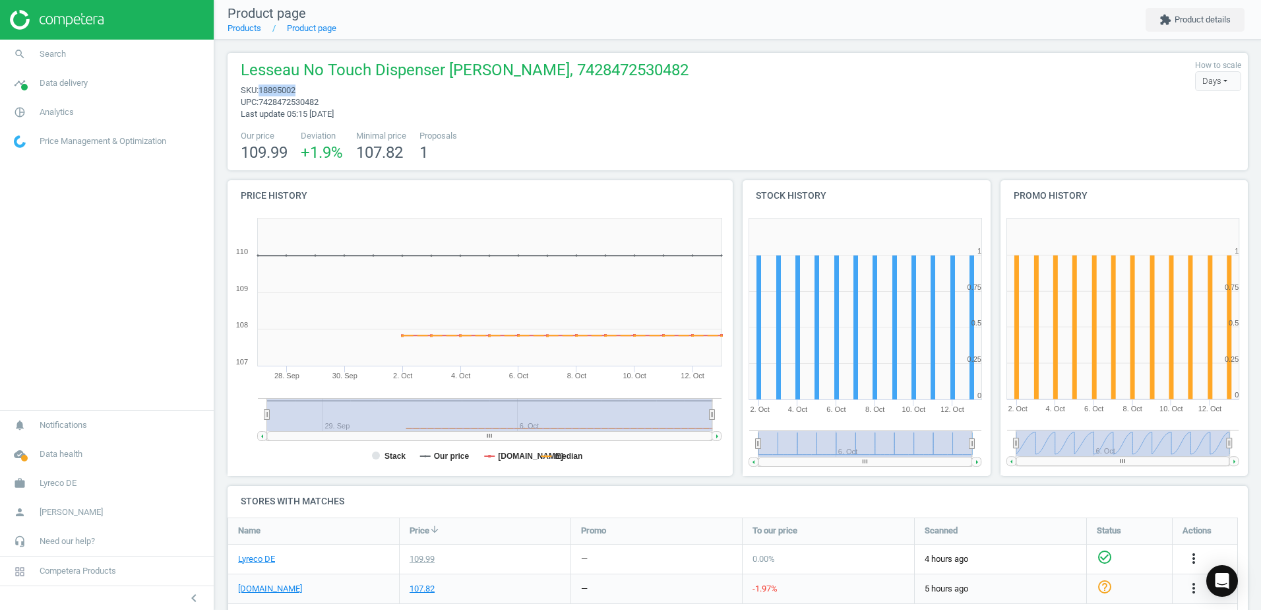
drag, startPoint x: 296, startPoint y: 91, endPoint x: 261, endPoint y: 91, distance: 34.3
click at [261, 91] on span "18895002" at bounding box center [277, 90] width 37 height 10
copy span "18895002"
click at [244, 34] on li "Products" at bounding box center [245, 28] width 34 height 12
click at [255, 29] on link "Products" at bounding box center [245, 28] width 34 height 10
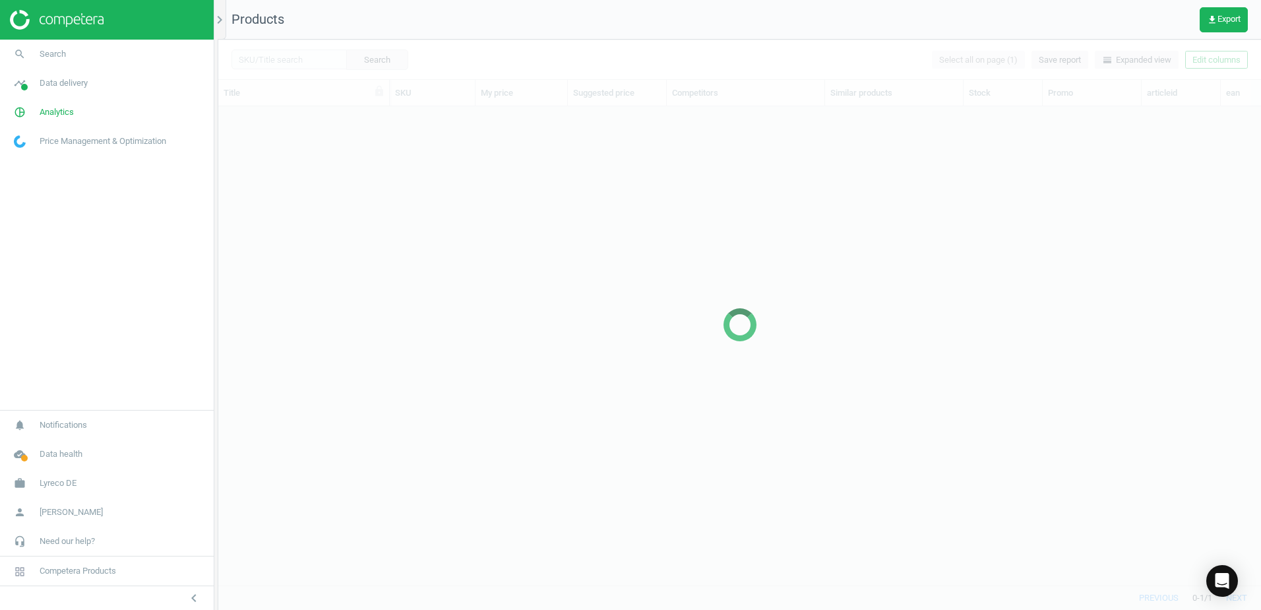
scroll to position [459, 1033]
drag, startPoint x: 284, startPoint y: 51, endPoint x: 291, endPoint y: 57, distance: 8.4
click at [285, 52] on div at bounding box center [739, 325] width 1043 height 570
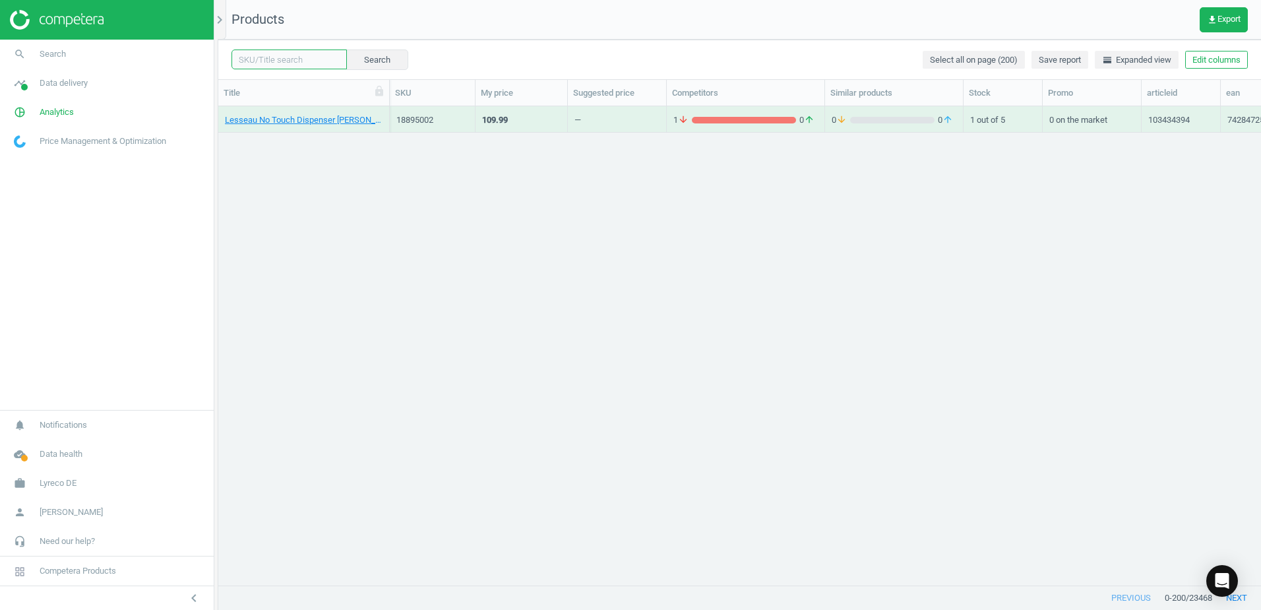
click at [297, 60] on input "text" at bounding box center [289, 59] width 115 height 20
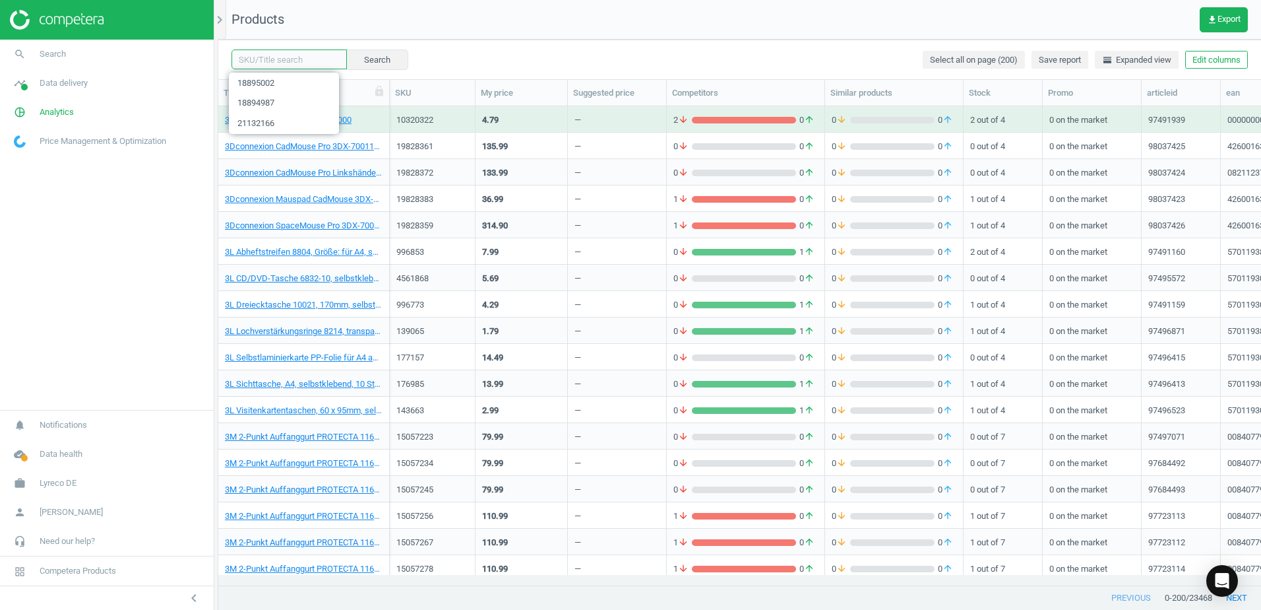
paste input "21319286"
type input "21319286"
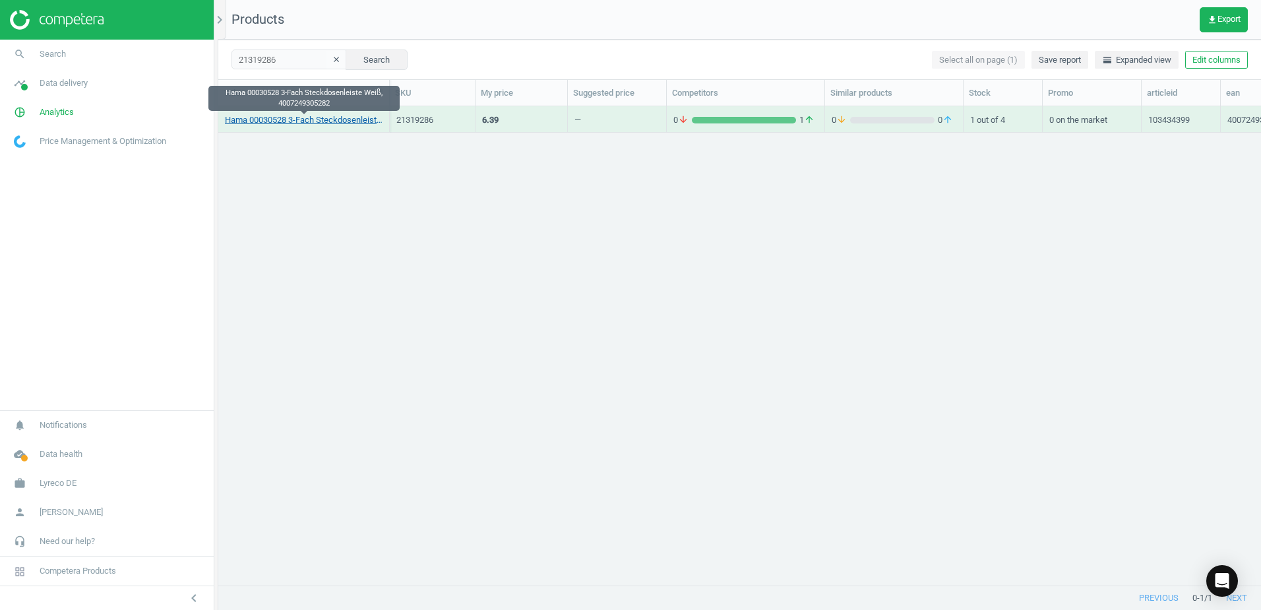
click at [313, 121] on link "Hama 00030528 3-Fach Steckdosenleiste Weiß, 4007249305282" at bounding box center [304, 120] width 158 height 12
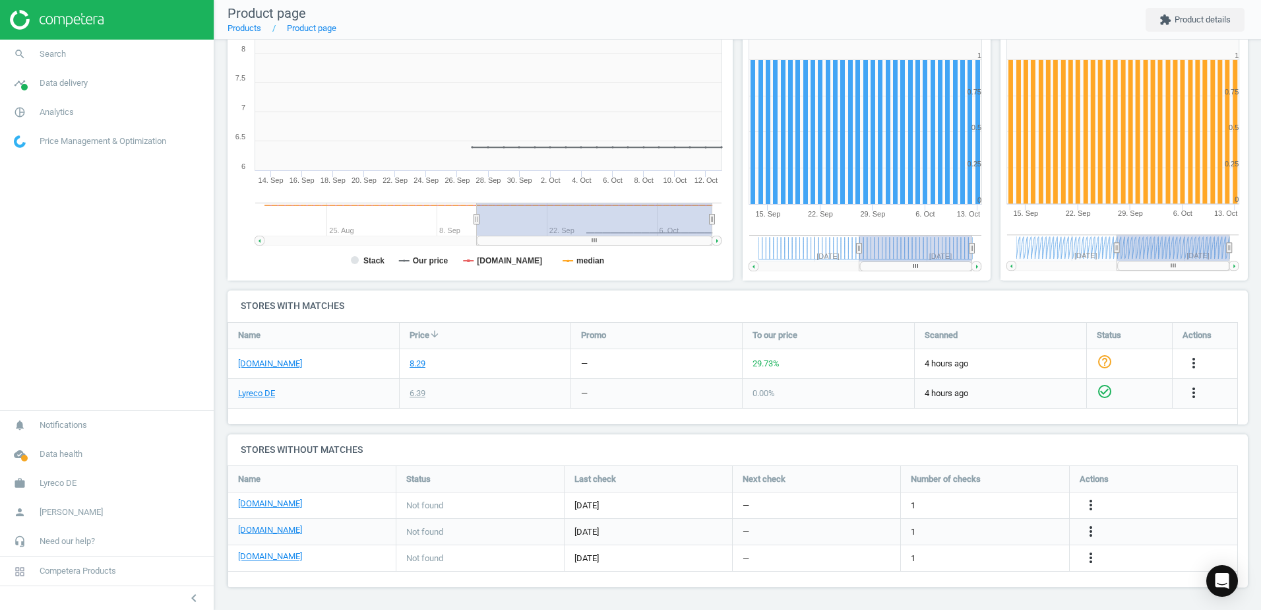
scroll to position [196, 0]
click at [1094, 502] on icon "more_vert" at bounding box center [1091, 504] width 16 height 16
click at [919, 499] on link "Edit URL/product option" at bounding box center [988, 504] width 181 height 20
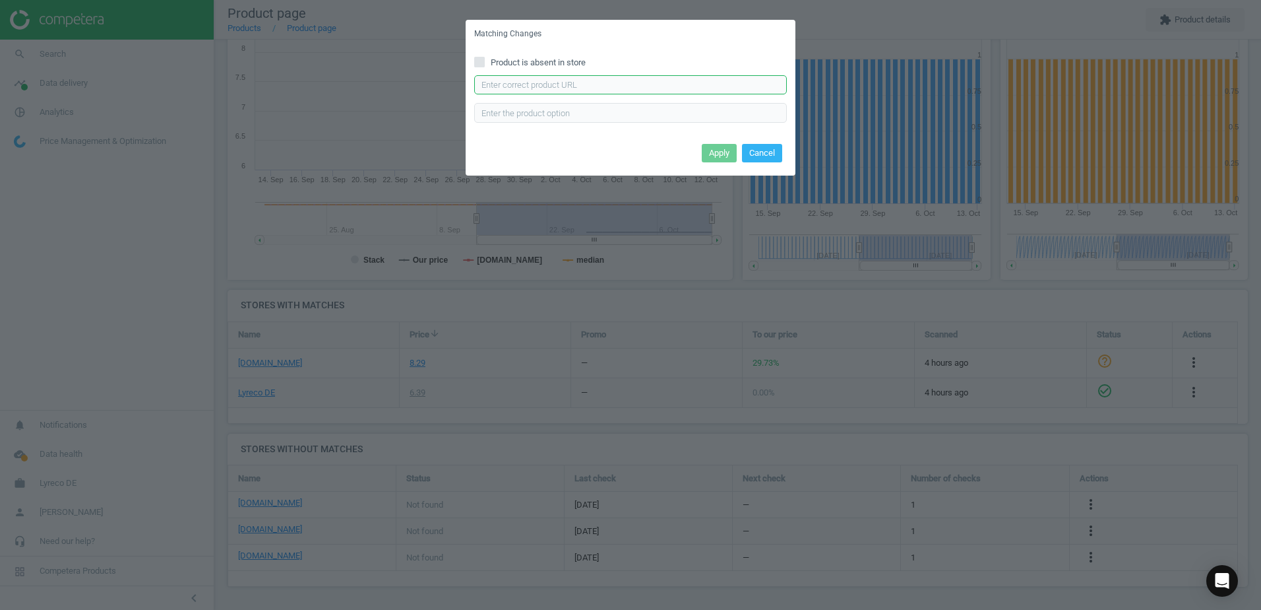
click at [582, 89] on input "text" at bounding box center [630, 85] width 313 height 20
paste input "https://www.bueromarkt-ag.de/steckdosenleiste_hama_00030528_mit_1_4m_kabel,p-30…"
type input "https://www.bueromarkt-ag.de/steckdosenleiste_hama_00030528_mit_1_4m_kabel,p-30…"
click at [711, 154] on button "Apply" at bounding box center [719, 153] width 35 height 18
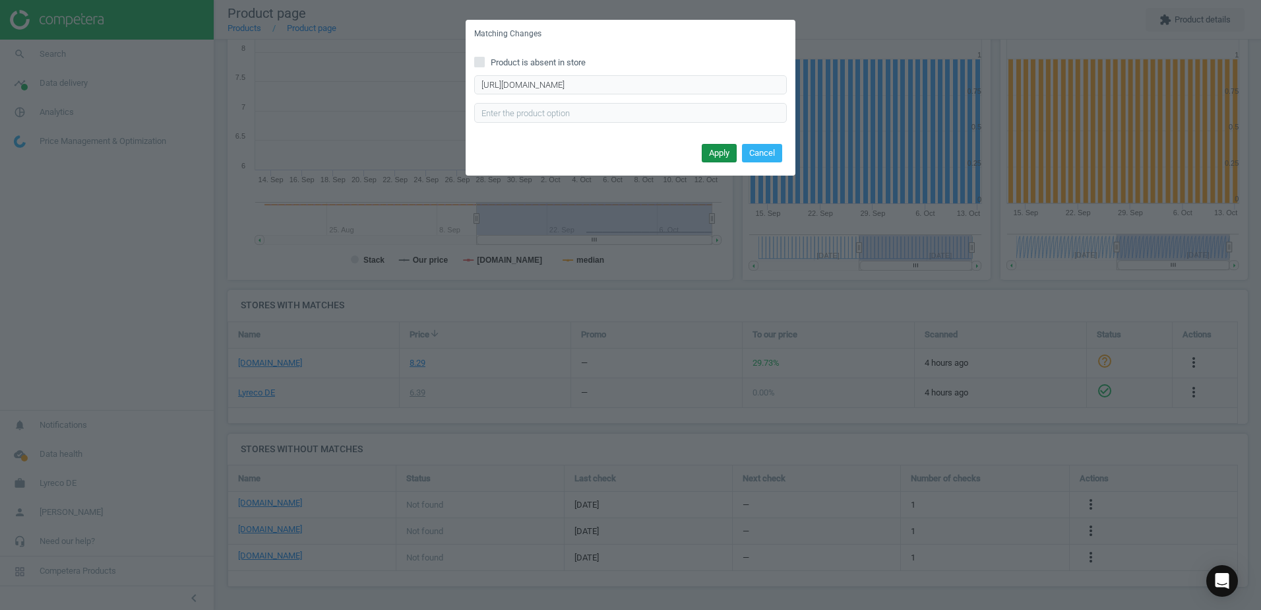
scroll to position [0, 0]
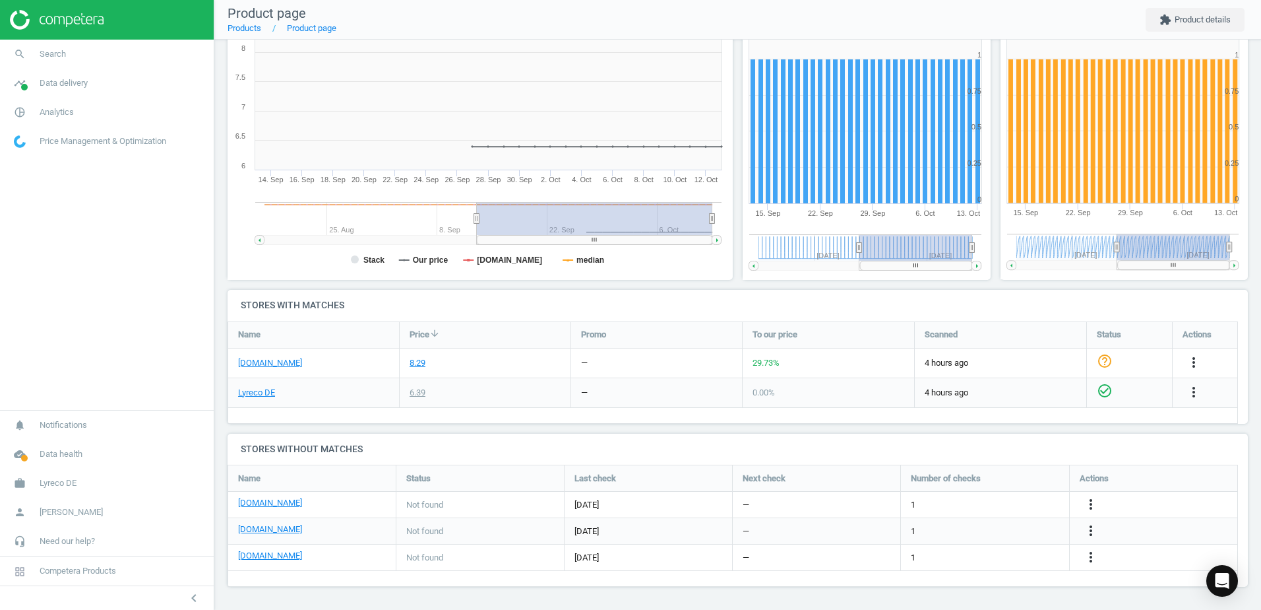
click at [715, 201] on rect at bounding box center [478, 148] width 501 height 264
drag, startPoint x: 705, startPoint y: 226, endPoint x: 674, endPoint y: 297, distance: 77.5
click at [695, 244] on g at bounding box center [488, 223] width 466 height 43
drag, startPoint x: 886, startPoint y: 439, endPoint x: 881, endPoint y: 448, distance: 9.7
click at [887, 445] on h4 "Stores without matches" at bounding box center [738, 448] width 1021 height 31
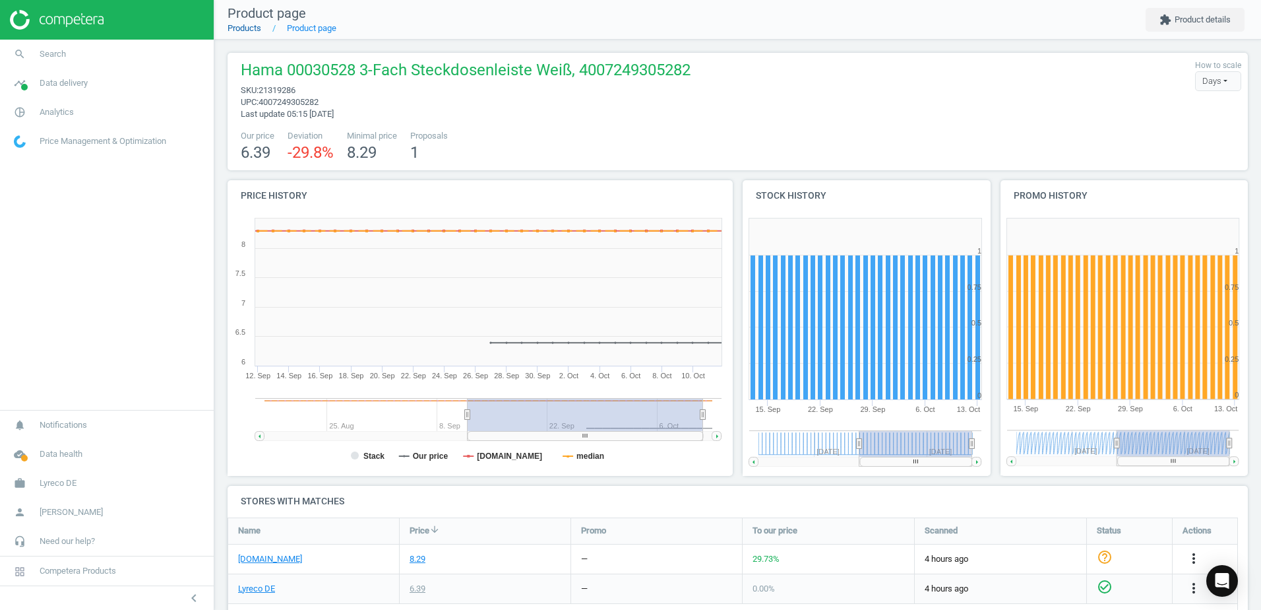
click at [252, 27] on link "Products" at bounding box center [245, 28] width 34 height 10
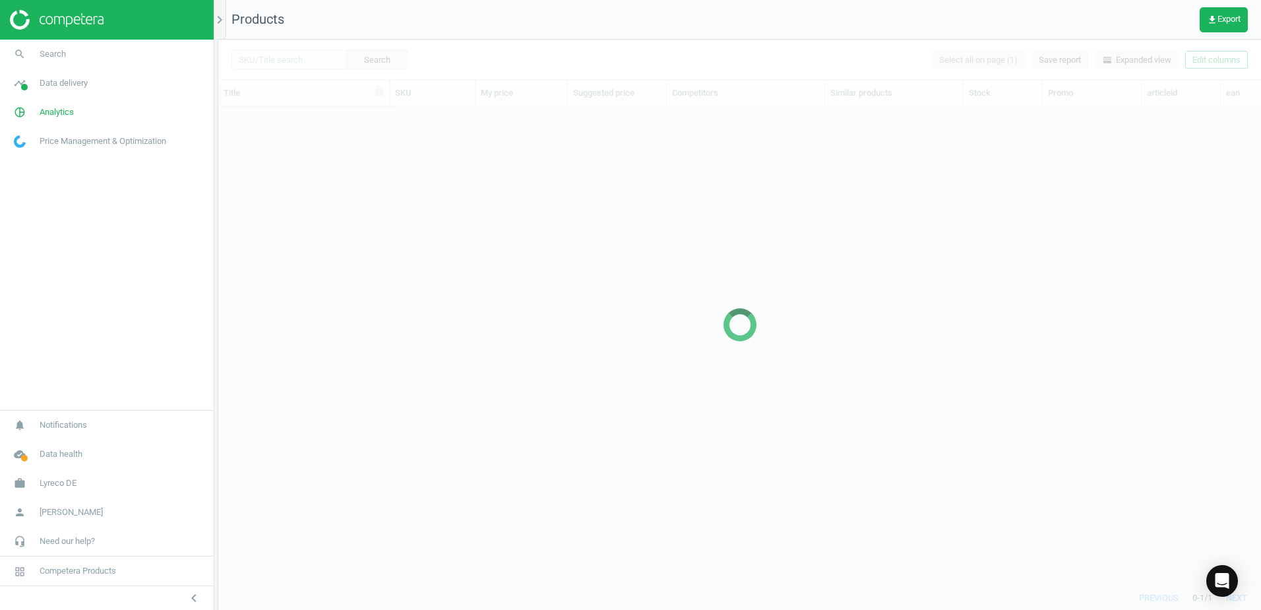
scroll to position [459, 1033]
click at [302, 57] on div at bounding box center [739, 325] width 1043 height 570
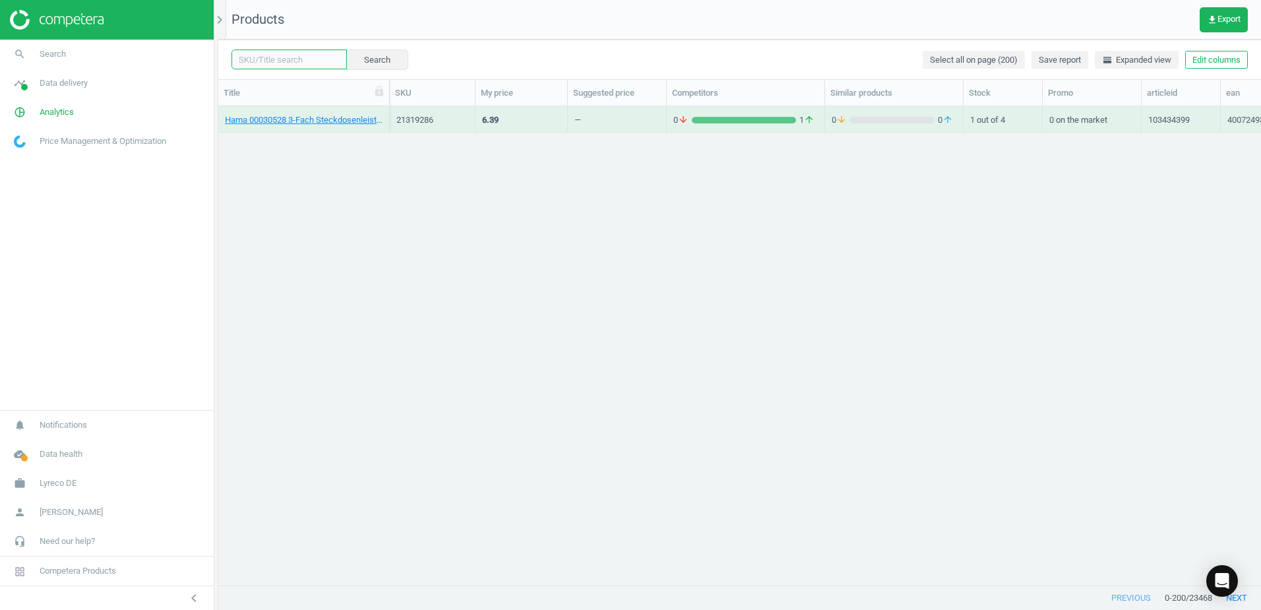
click at [302, 60] on input "text" at bounding box center [289, 59] width 115 height 20
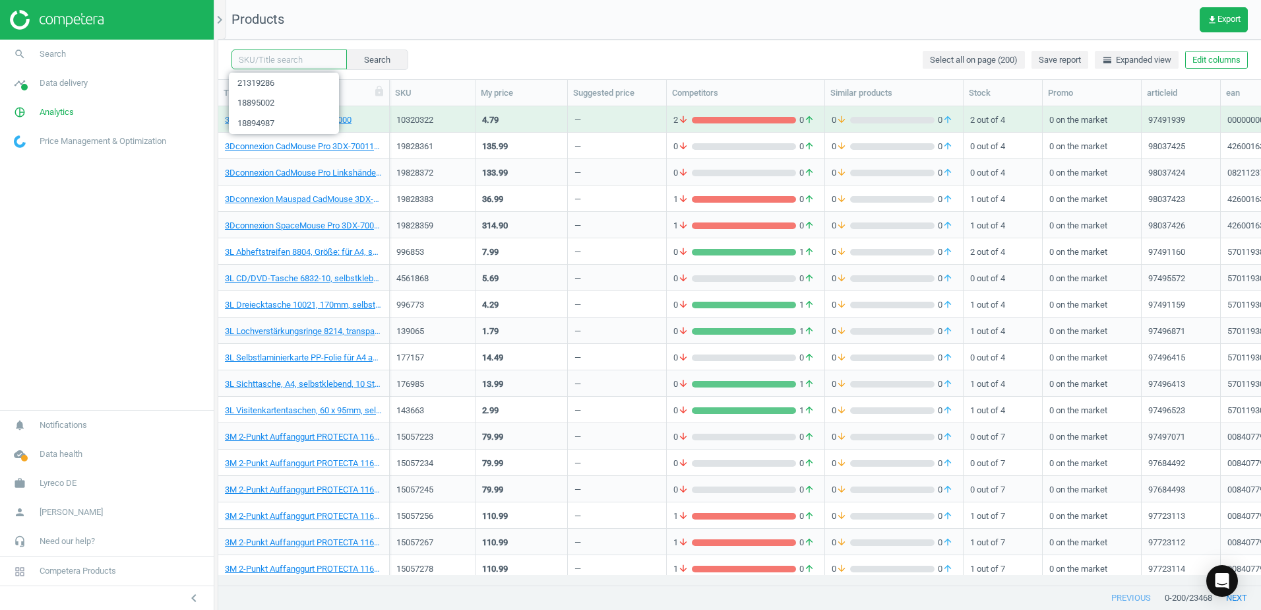
paste input "21319286"
type input "21319286"
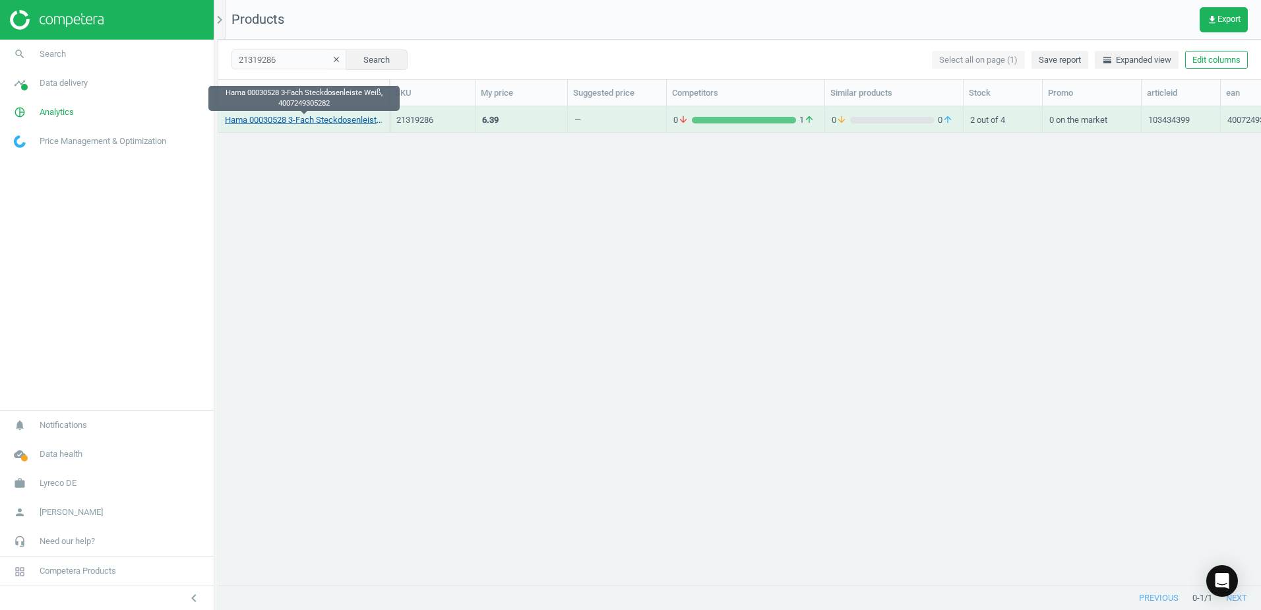
click at [303, 121] on link "Hama 00030528 3-Fach Steckdosenleiste Weiß, 4007249305282" at bounding box center [304, 120] width 158 height 12
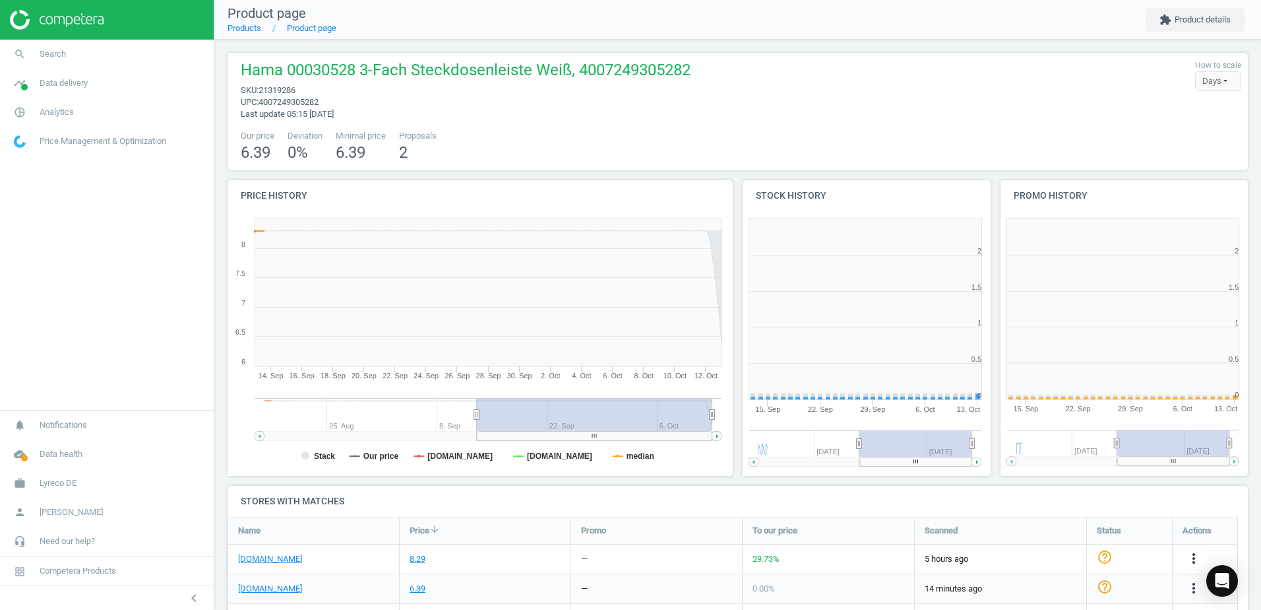
scroll to position [284, 266]
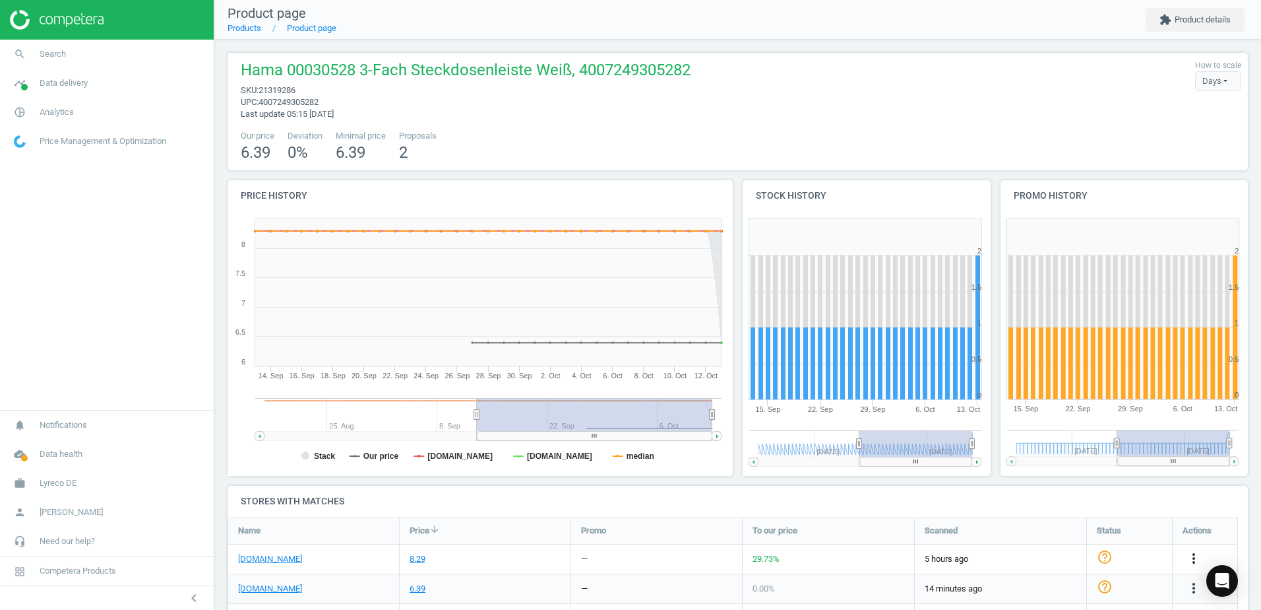
click at [771, 115] on div "Hama 00030528 3-Fach Steckdosenleiste Weiß, 4007249305282 sku : 21319286 upc : …" at bounding box center [737, 89] width 1007 height 61
click at [799, 98] on div "Hama 00030528 3-Fach Steckdosenleiste Weiß, 4007249305282 sku : 21319286 upc : …" at bounding box center [737, 89] width 1007 height 61
click at [800, 95] on div "Hama 00030528 3-Fach Steckdosenleiste Weiß, 4007249305282 sku : 21319286 upc : …" at bounding box center [737, 89] width 1007 height 61
click at [804, 111] on div "Hama 00030528 3-Fach Steckdosenleiste Weiß, 4007249305282 sku : 21319286 upc : …" at bounding box center [737, 89] width 1007 height 61
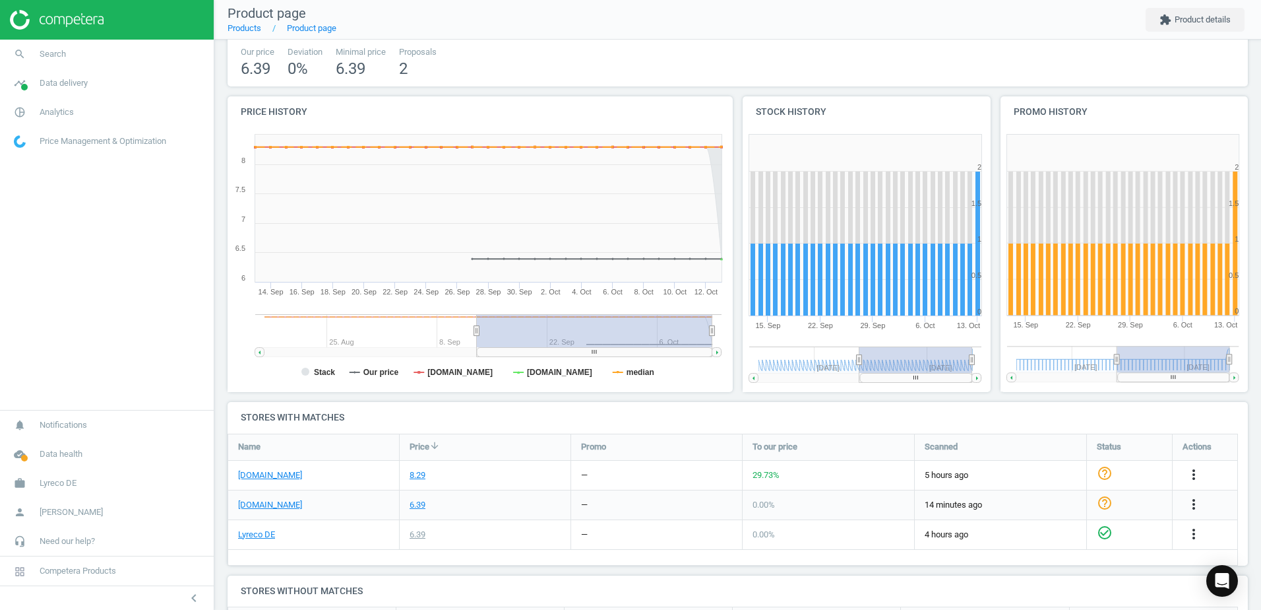
scroll to position [199, 0]
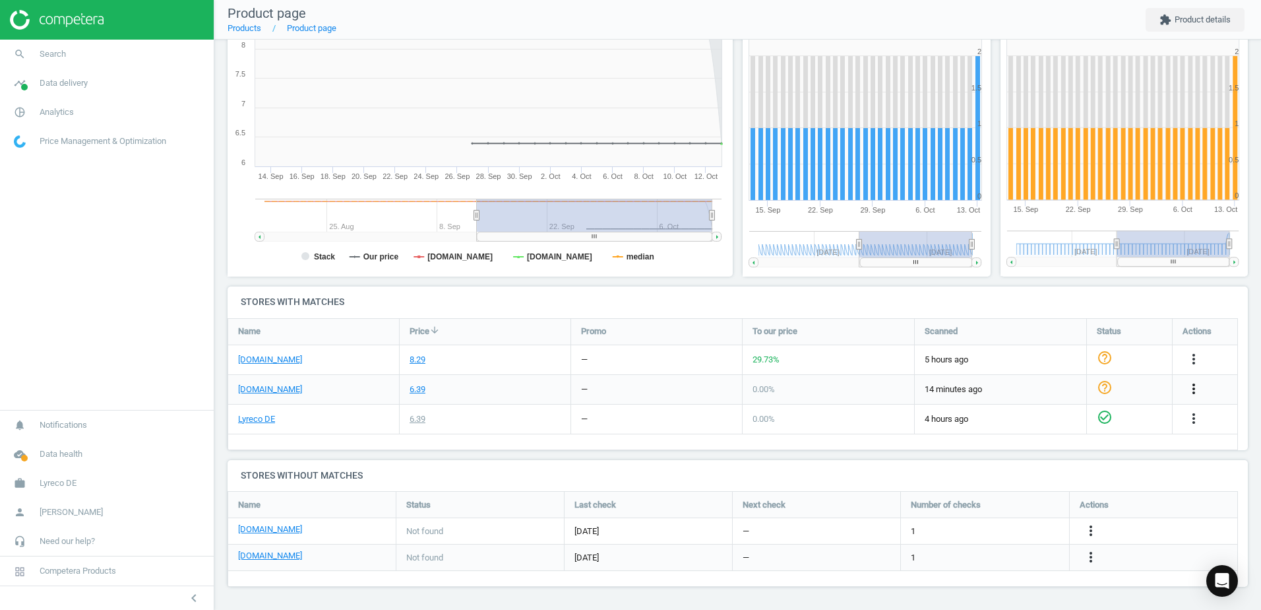
click at [1192, 389] on icon "more_vert" at bounding box center [1194, 389] width 16 height 16
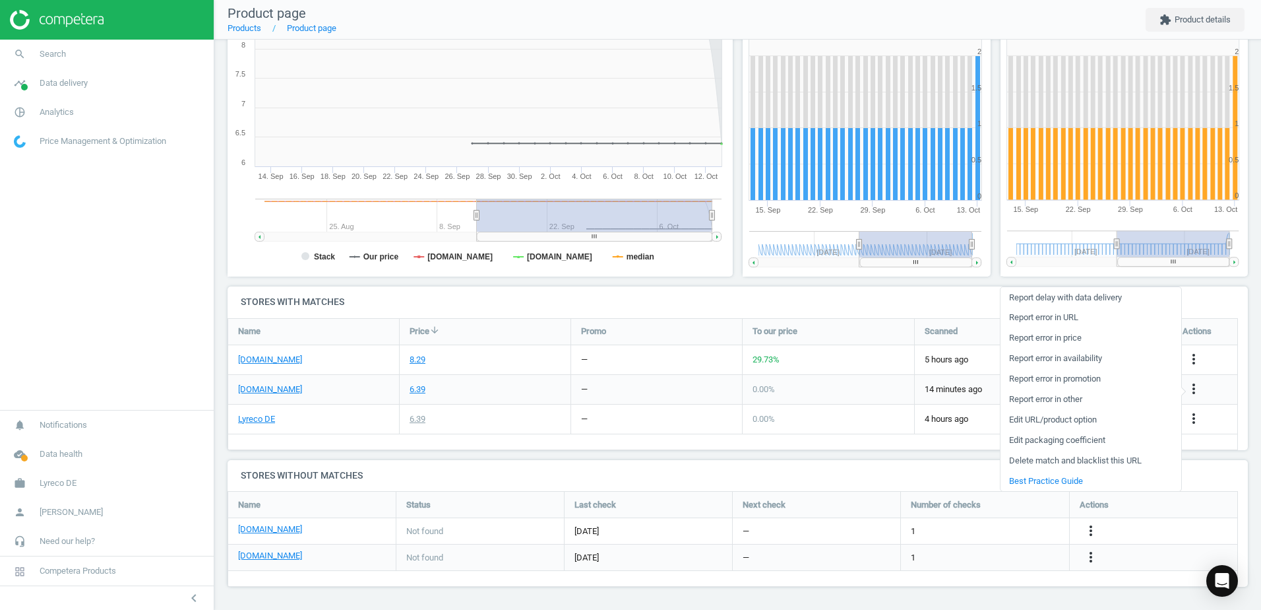
click at [1021, 418] on link "Edit URL/product option" at bounding box center [1091, 420] width 181 height 20
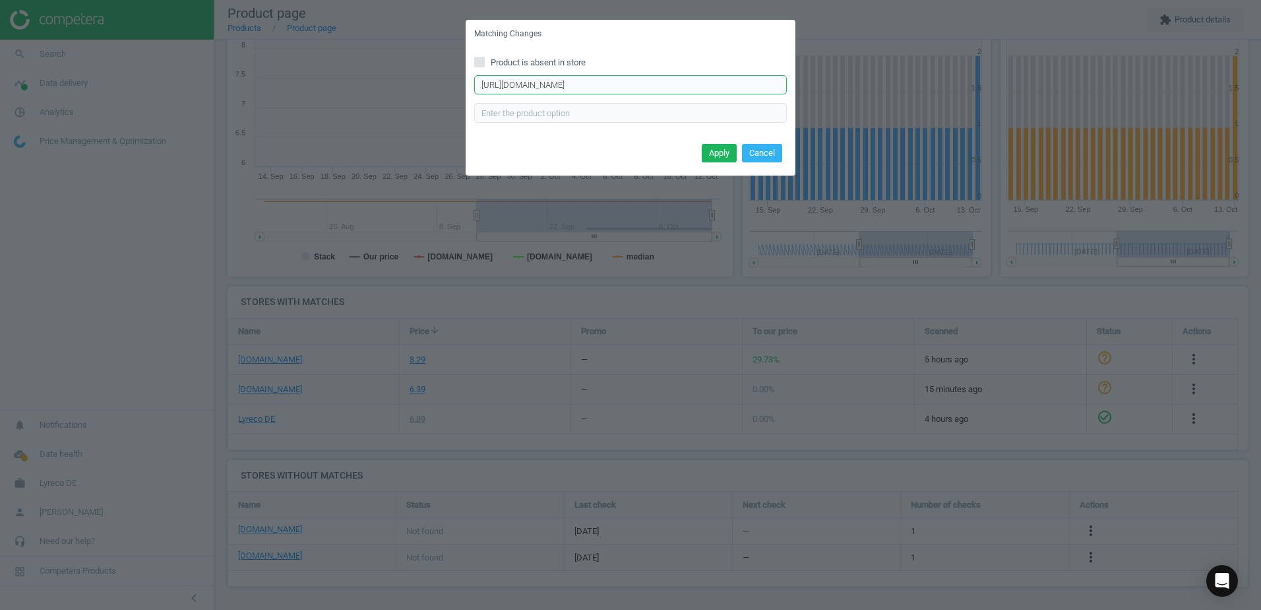
scroll to position [0, 57]
drag, startPoint x: 478, startPoint y: 84, endPoint x: 804, endPoint y: 82, distance: 325.9
click at [804, 82] on div "Matching Changes Product is absent in store https://www.bueromarkt-ag.de/steckd…" at bounding box center [630, 305] width 1261 height 610
click at [775, 156] on button "Cancel" at bounding box center [762, 153] width 40 height 18
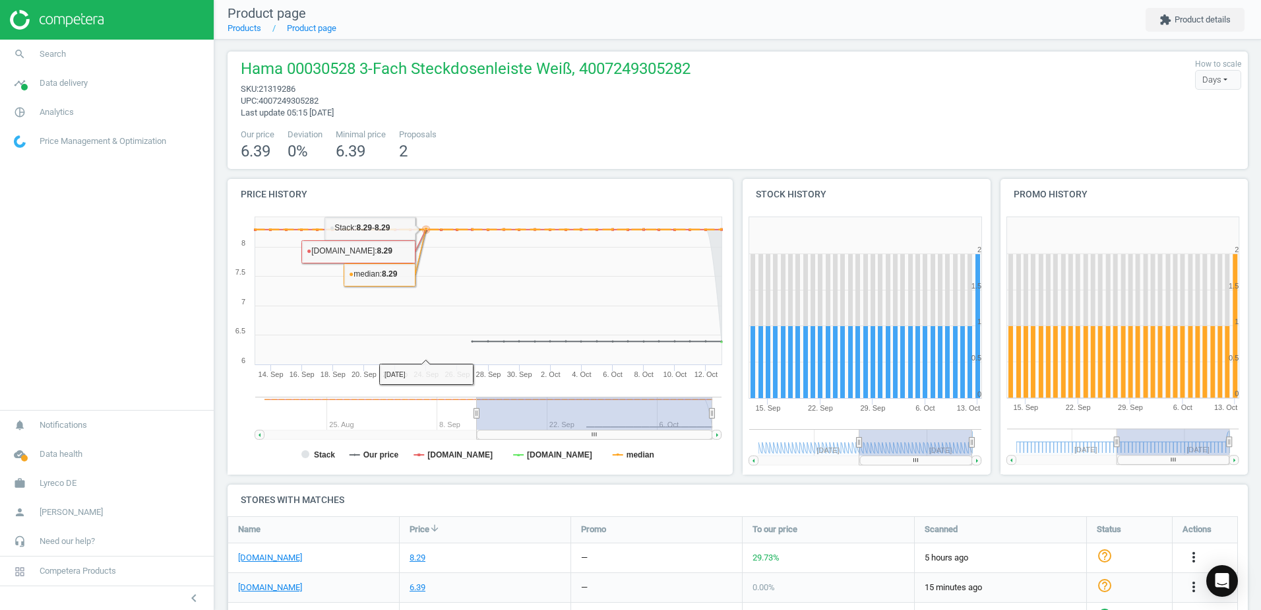
scroll to position [0, 0]
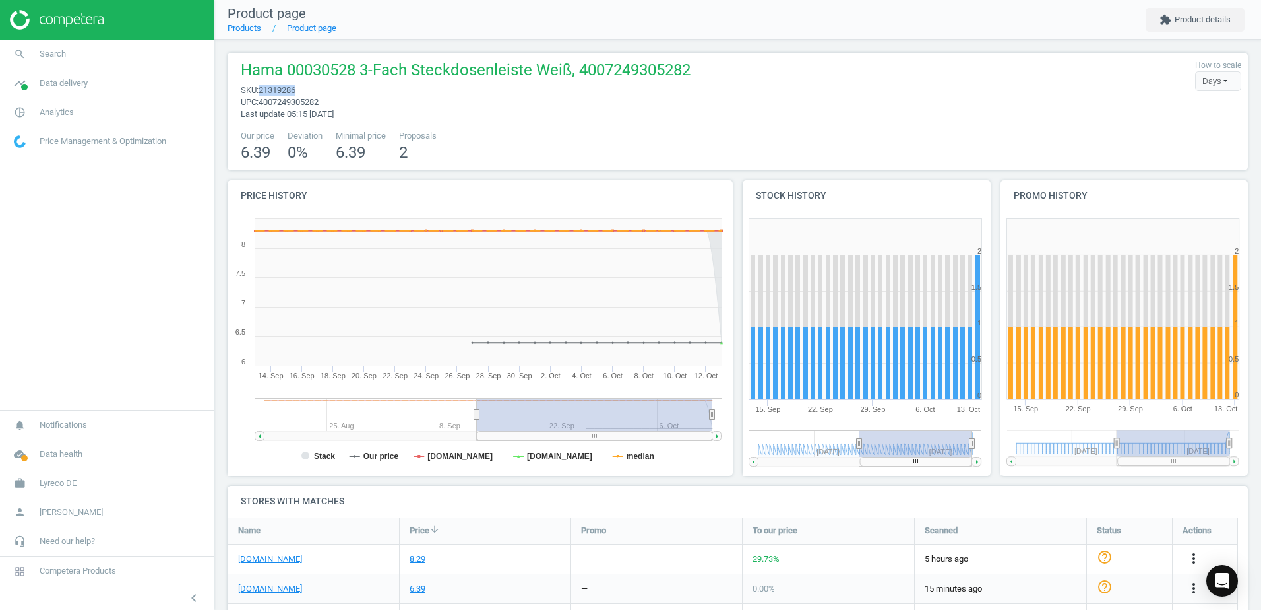
drag, startPoint x: 296, startPoint y: 90, endPoint x: 262, endPoint y: 90, distance: 33.7
click at [262, 90] on span "21319286" at bounding box center [277, 90] width 37 height 10
copy span "21319286"
click at [251, 30] on link "Products" at bounding box center [245, 28] width 34 height 10
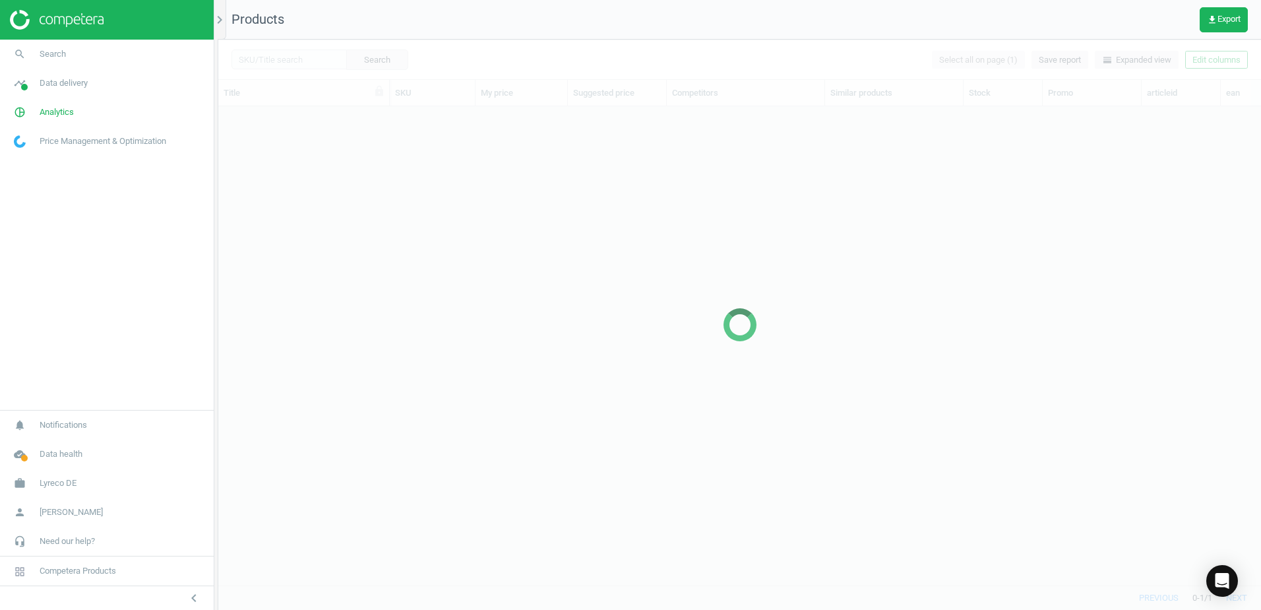
scroll to position [459, 1033]
click at [299, 57] on div at bounding box center [739, 325] width 1043 height 570
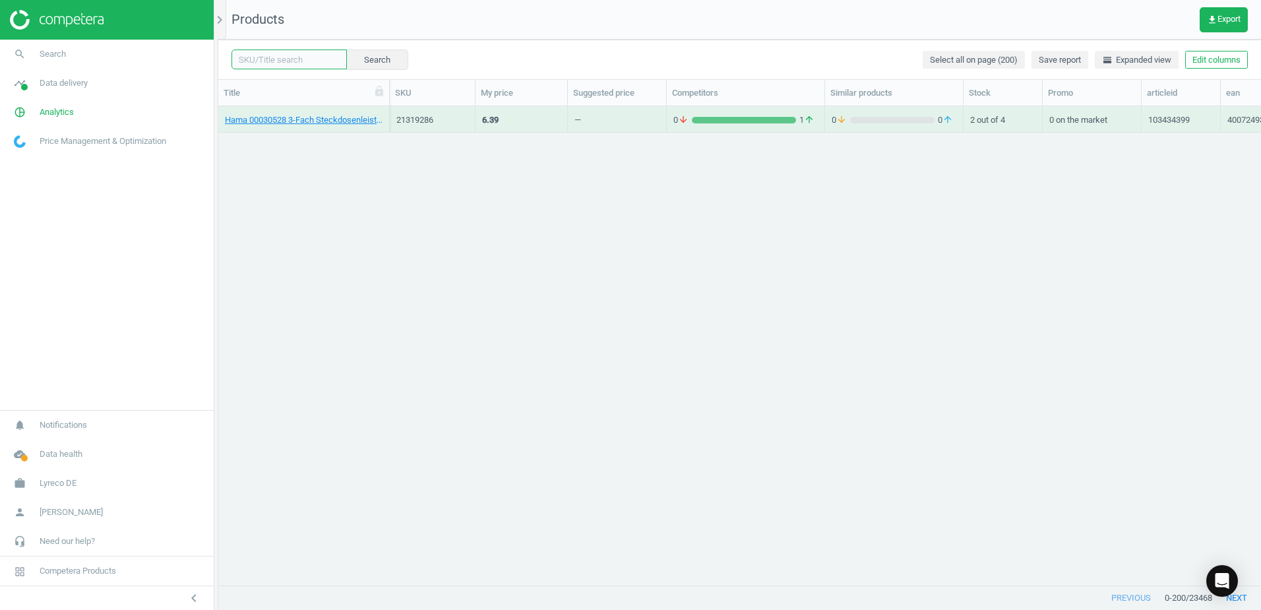
click at [304, 60] on input "text" at bounding box center [289, 59] width 115 height 20
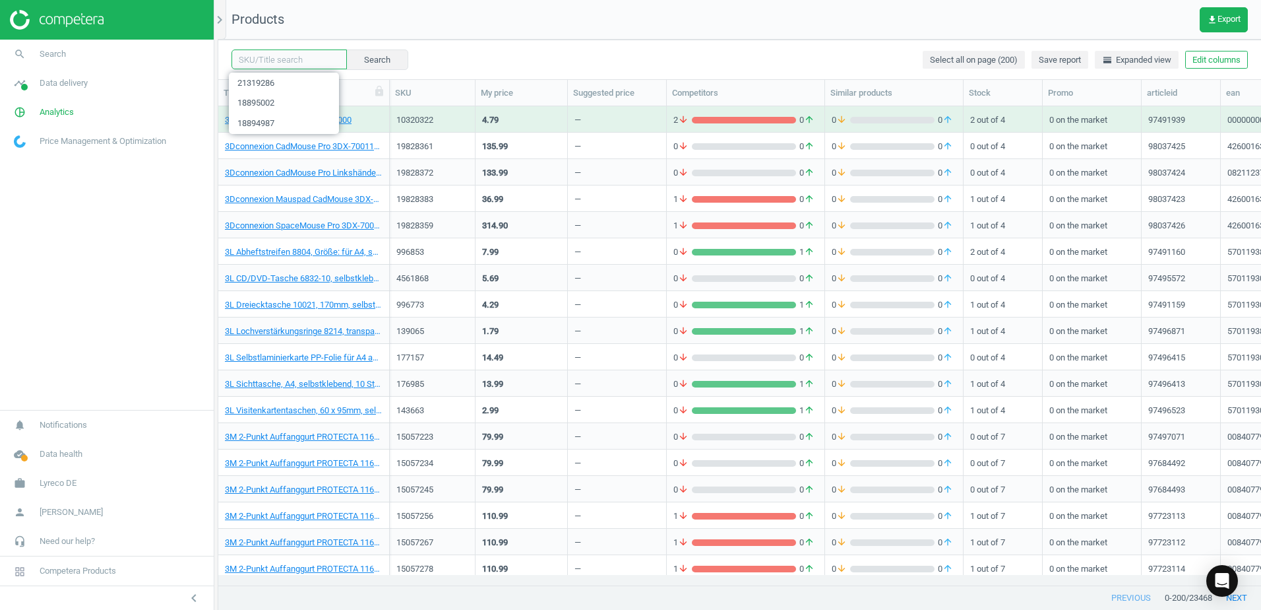
paste input "21319297"
type input "21319297"
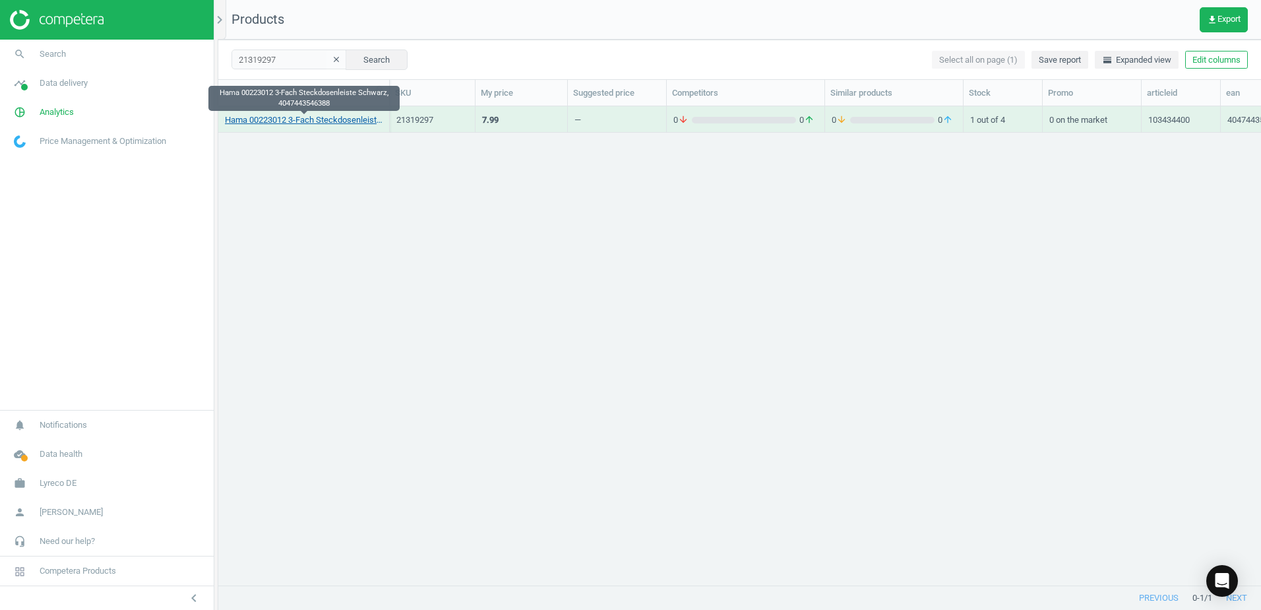
click at [302, 115] on link "Hama 00223012 3-Fach Steckdosenleiste Schwarz, 4047443546388" at bounding box center [304, 120] width 158 height 12
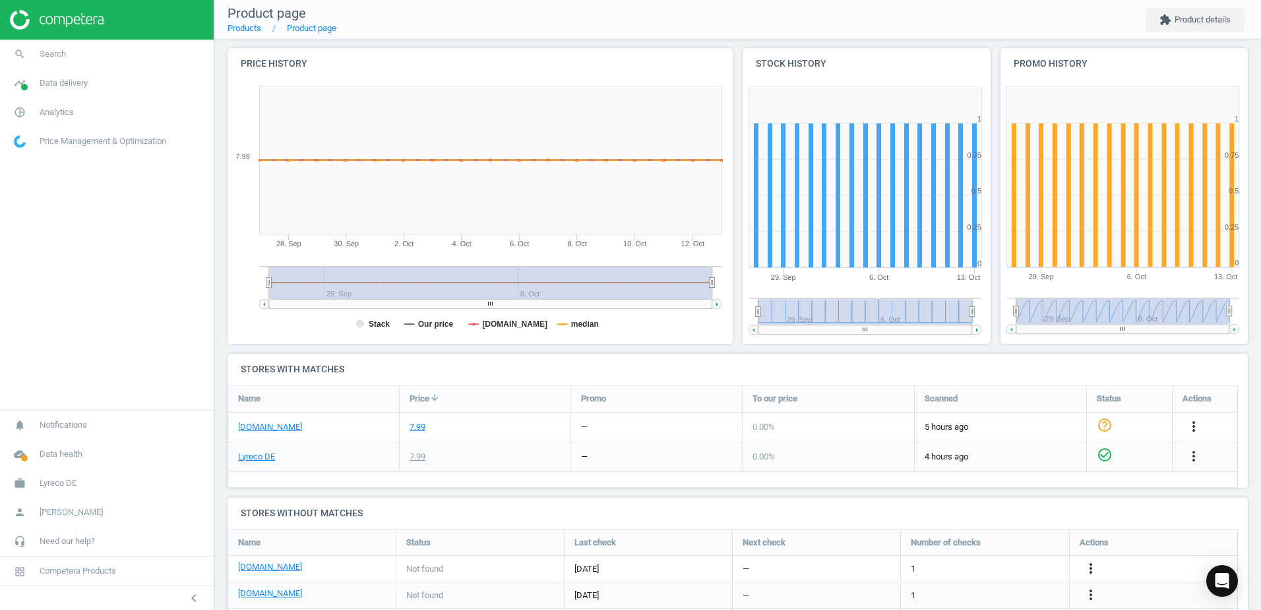
scroll to position [196, 0]
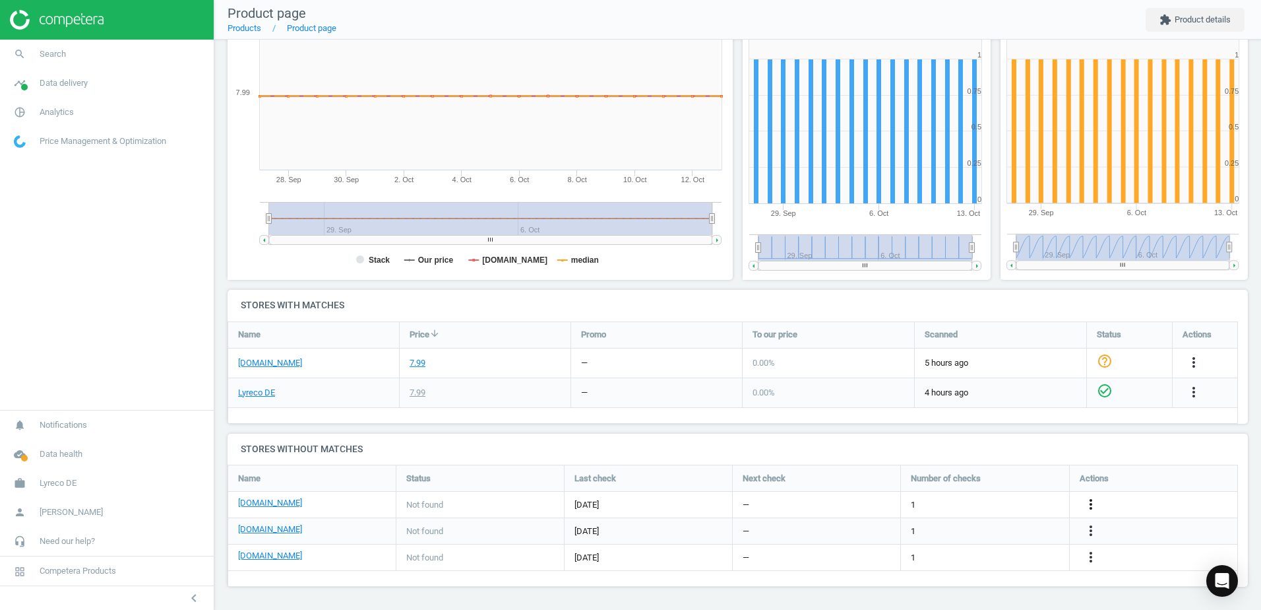
click at [1096, 502] on icon "more_vert" at bounding box center [1091, 504] width 16 height 16
click at [916, 505] on link "Edit URL/product option" at bounding box center [988, 504] width 181 height 20
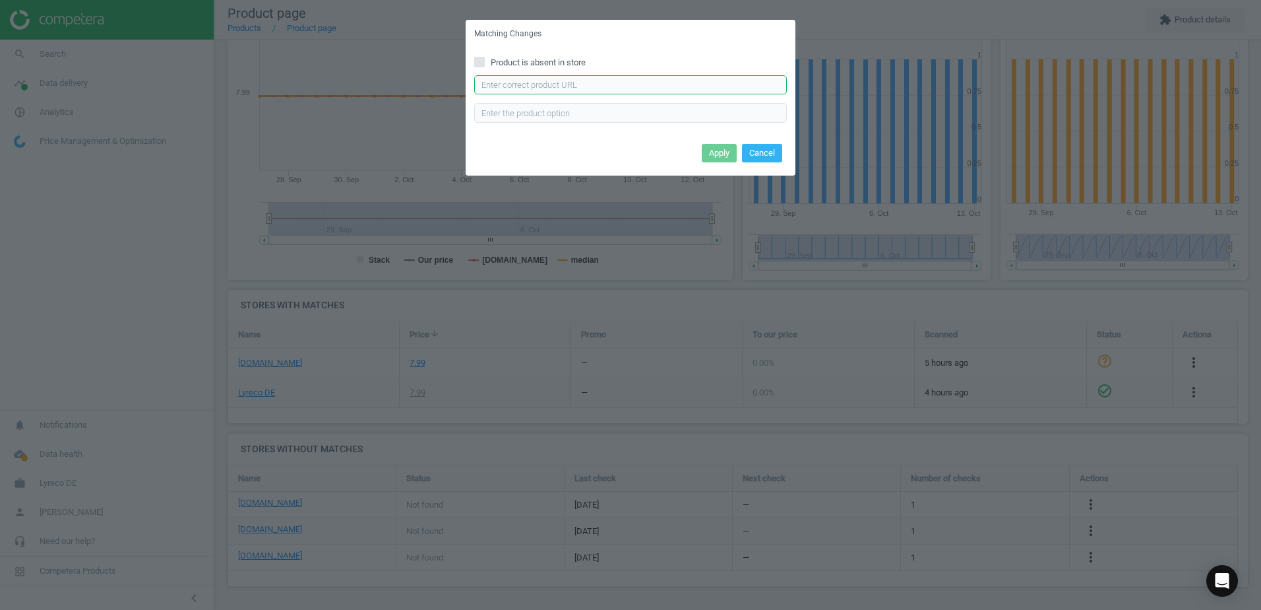
click at [555, 80] on input "text" at bounding box center [630, 85] width 313 height 20
paste input "https://www.bueromarkt-ag.de/steckdosenleiste_hama_30391_mit_1_4m_kabel,p-30391…"
type input "https://www.bueromarkt-ag.de/steckdosenleiste_hama_30391_mit_1_4m_kabel,p-30391…"
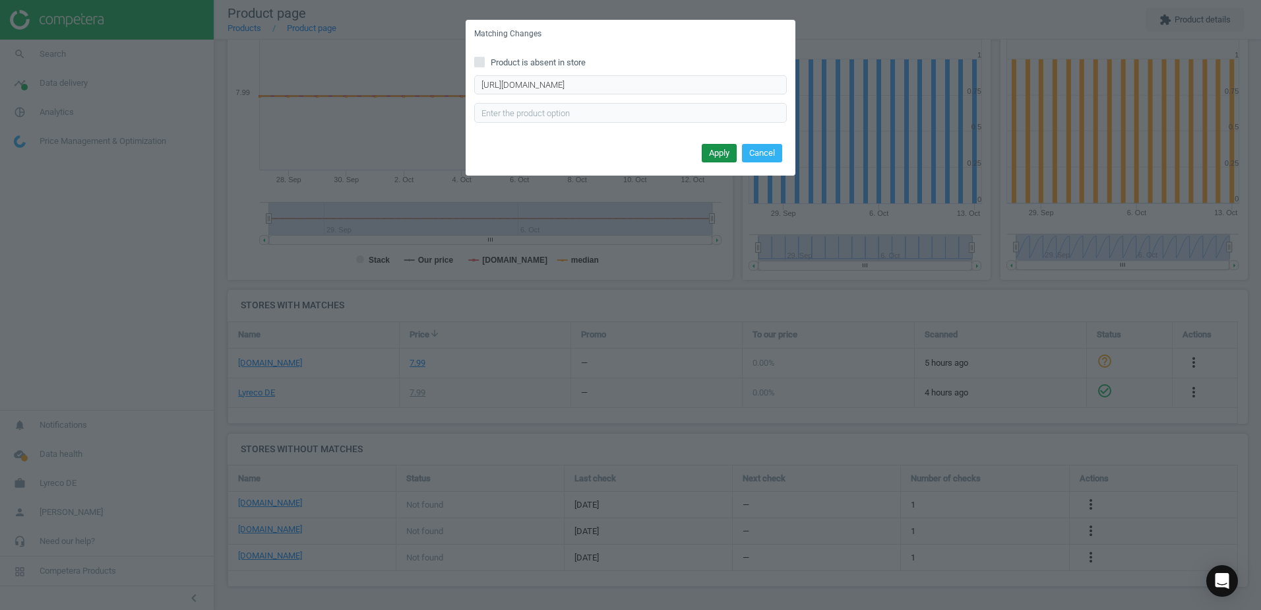
click at [714, 155] on button "Apply" at bounding box center [719, 153] width 35 height 18
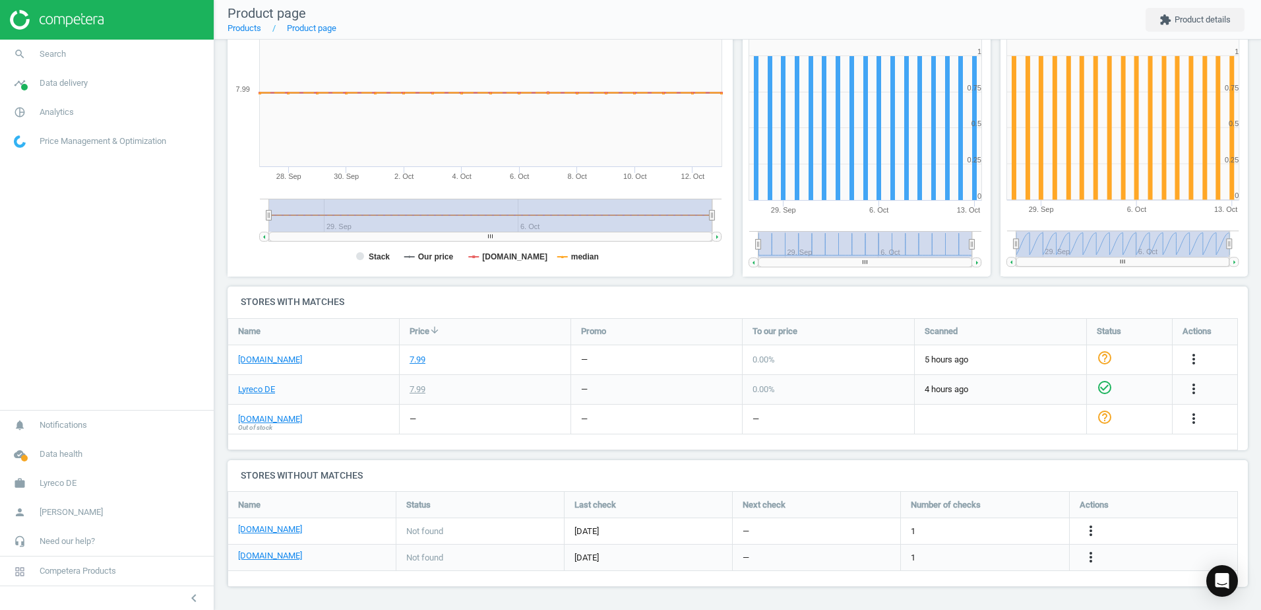
drag, startPoint x: 864, startPoint y: 262, endPoint x: 908, endPoint y: 267, distance: 43.9
click at [908, 267] on icon "Created with Highstock 6.2.0 0 0.25 0.5 0.75 1 1.25 29. Sep 6. Oct 13. Oct 29. …" at bounding box center [865, 145] width 245 height 264
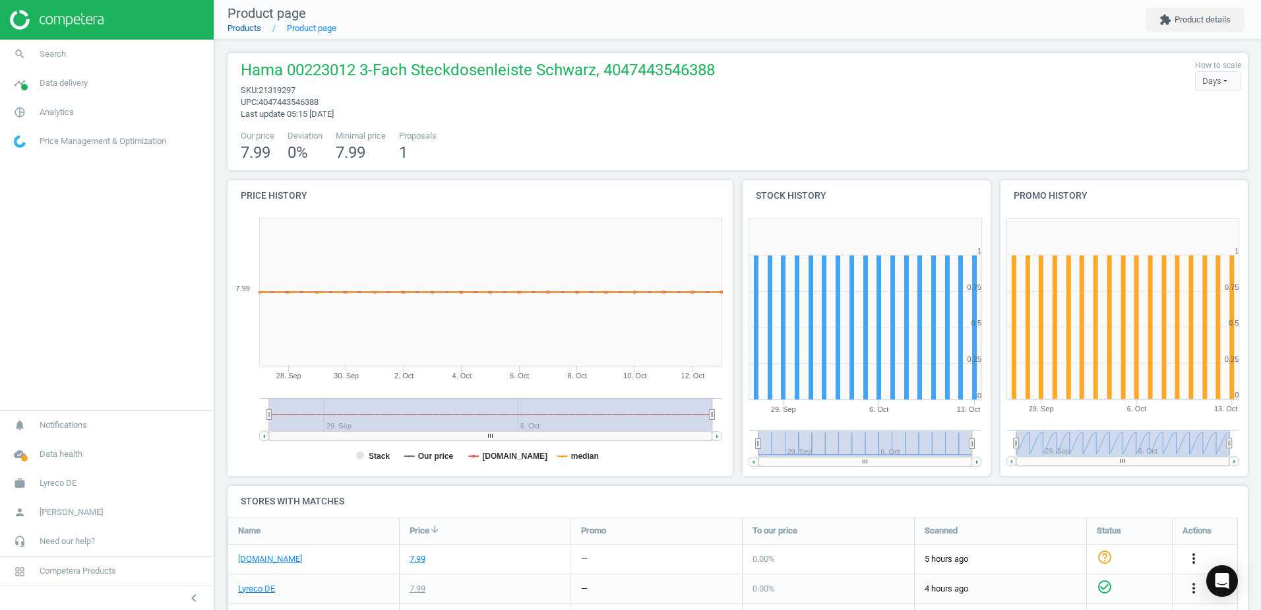
click at [253, 30] on link "Products" at bounding box center [245, 28] width 34 height 10
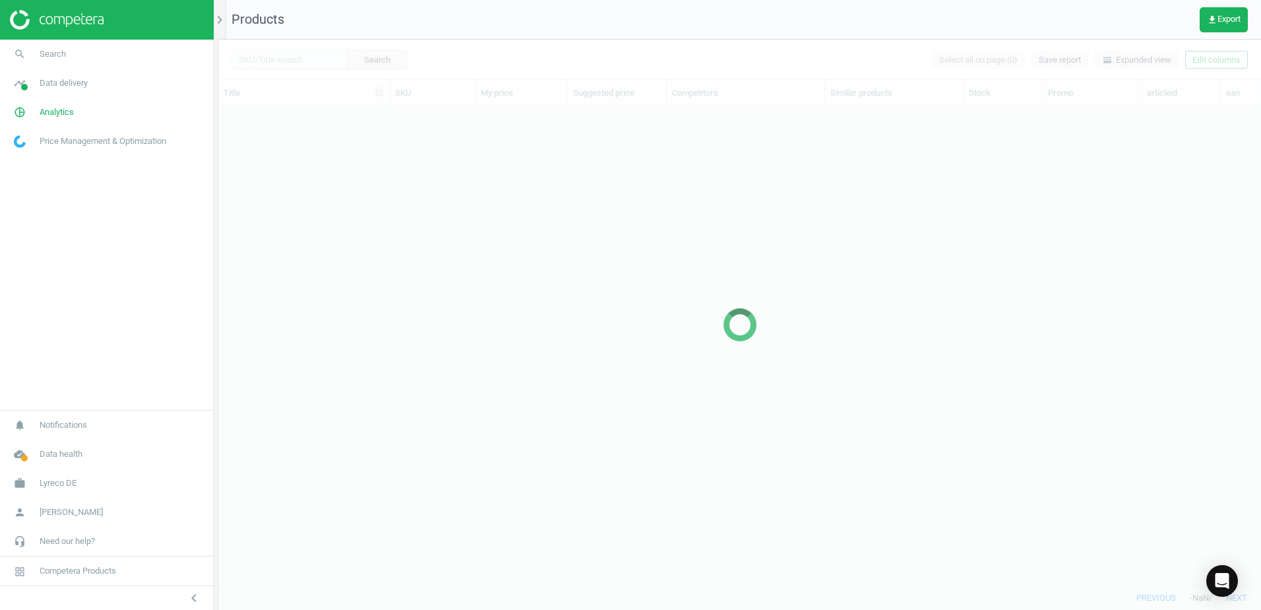
scroll to position [459, 1033]
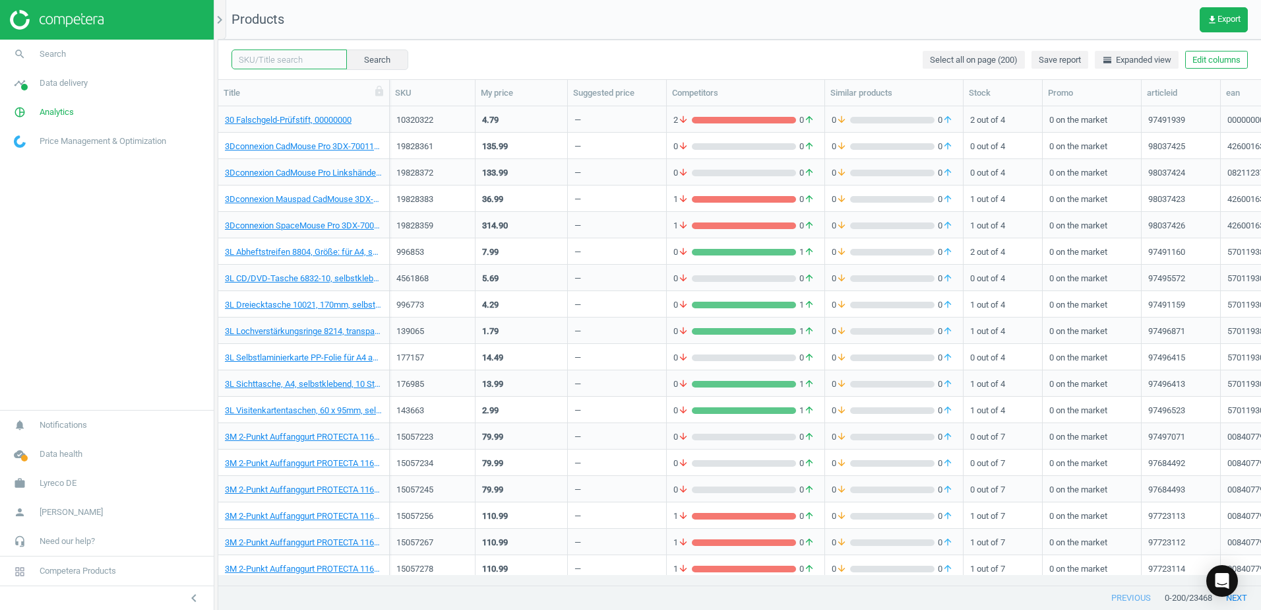
click at [289, 50] on input "text" at bounding box center [289, 59] width 115 height 20
paste input "21319311"
type input "21319311"
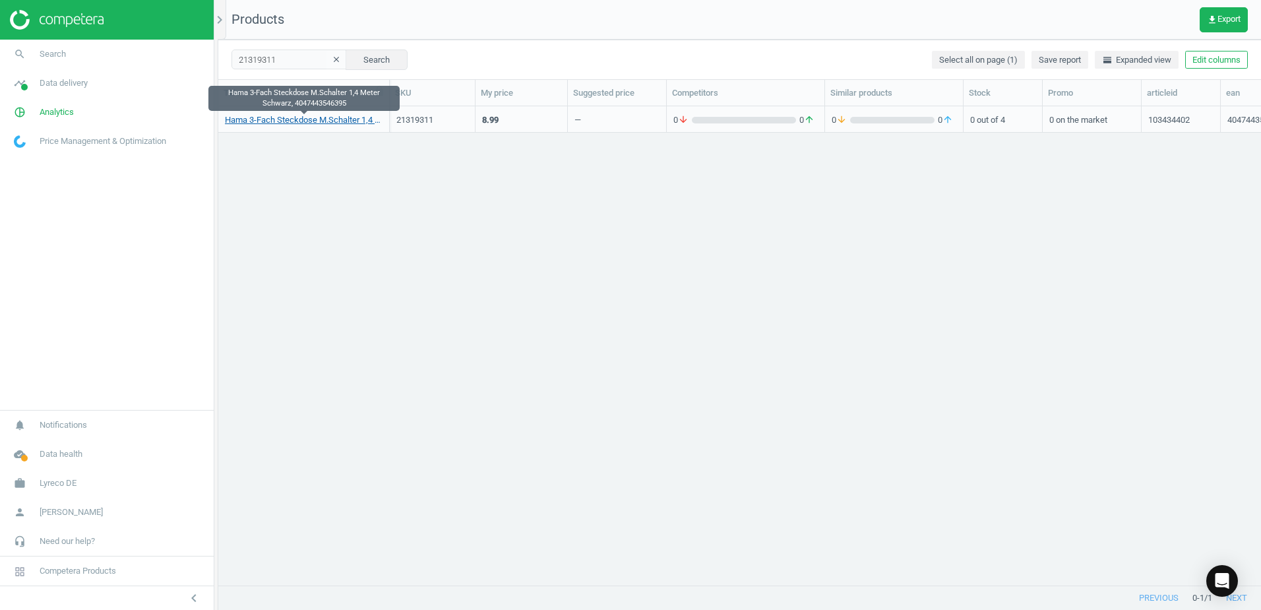
click at [304, 122] on link "Hama 3-Fach Steckdose M.Schalter 1,4 Meter Schwarz, 4047443546395" at bounding box center [304, 120] width 158 height 12
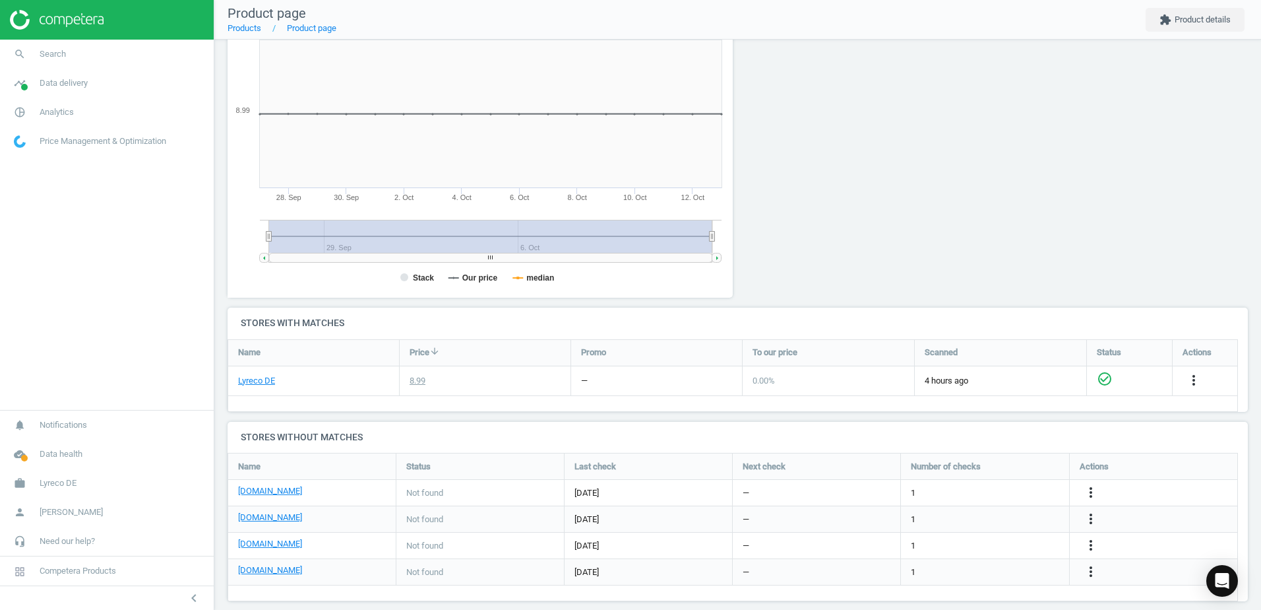
scroll to position [193, 0]
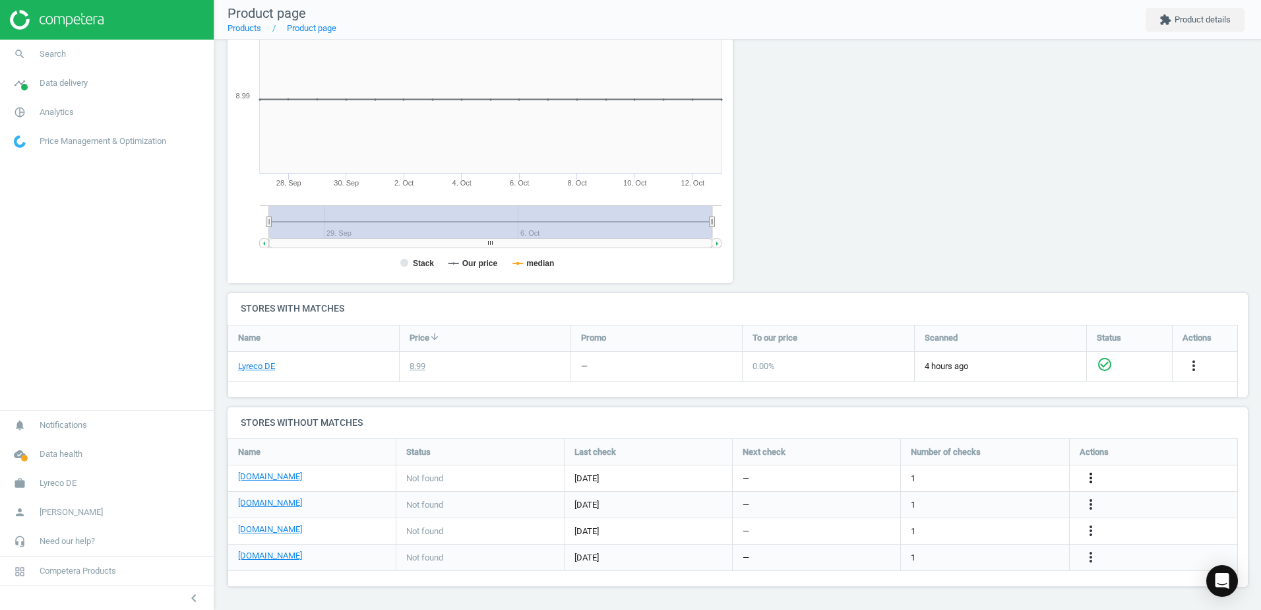
click at [1090, 474] on icon "more_vert" at bounding box center [1091, 478] width 16 height 16
click at [921, 475] on link "Edit URL/product option" at bounding box center [988, 478] width 181 height 20
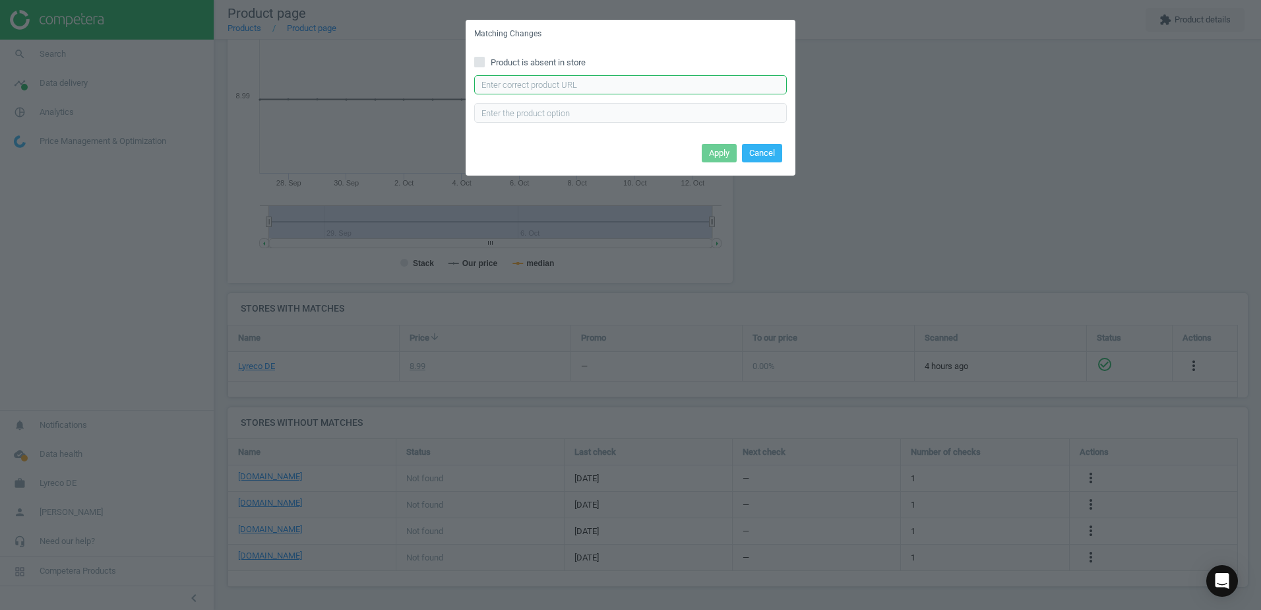
click at [578, 90] on input "text" at bounding box center [630, 85] width 313 height 20
paste input "https://www.bueromarkt-ag.de/steckdosenleiste_hama_30392_mit_1_4m_kabel,p-30392…"
type input "https://www.bueromarkt-ag.de/steckdosenleiste_hama_30392_mit_1_4m_kabel,p-30392…"
click at [726, 150] on button "Apply" at bounding box center [719, 153] width 35 height 18
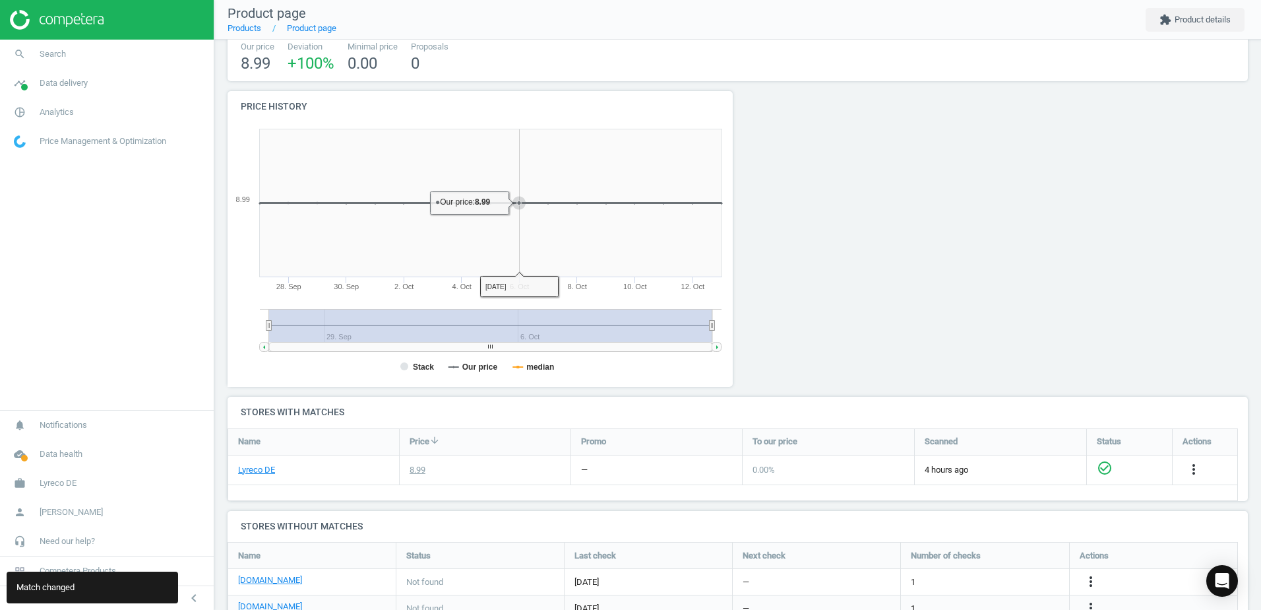
scroll to position [0, 0]
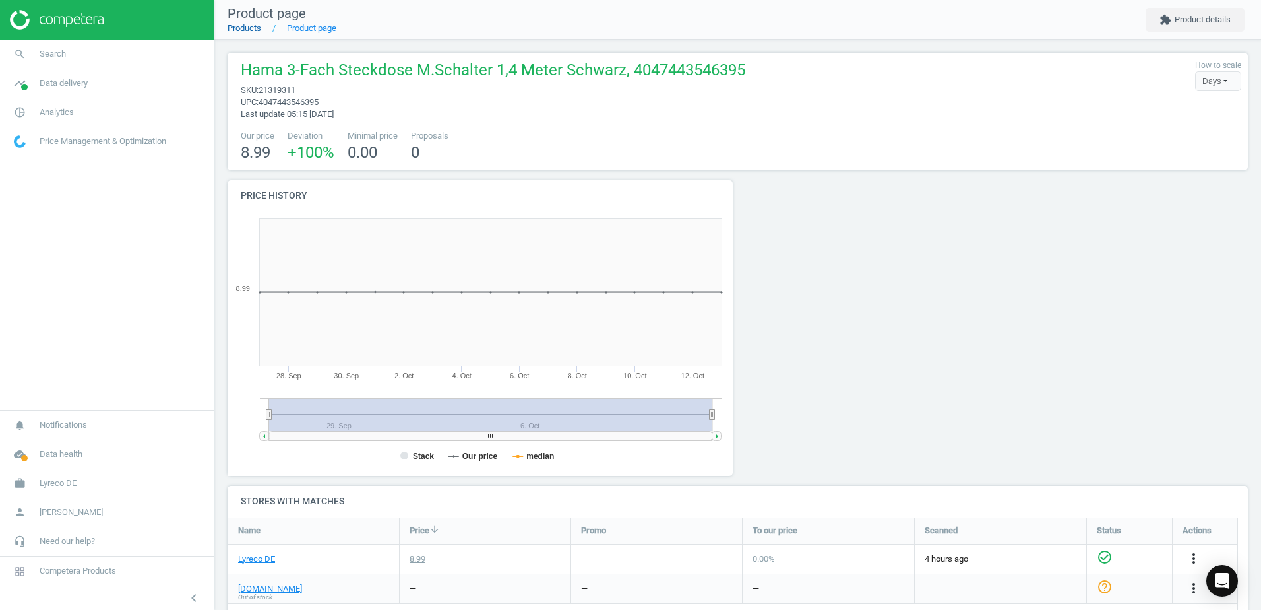
click at [236, 30] on link "Products" at bounding box center [245, 28] width 34 height 10
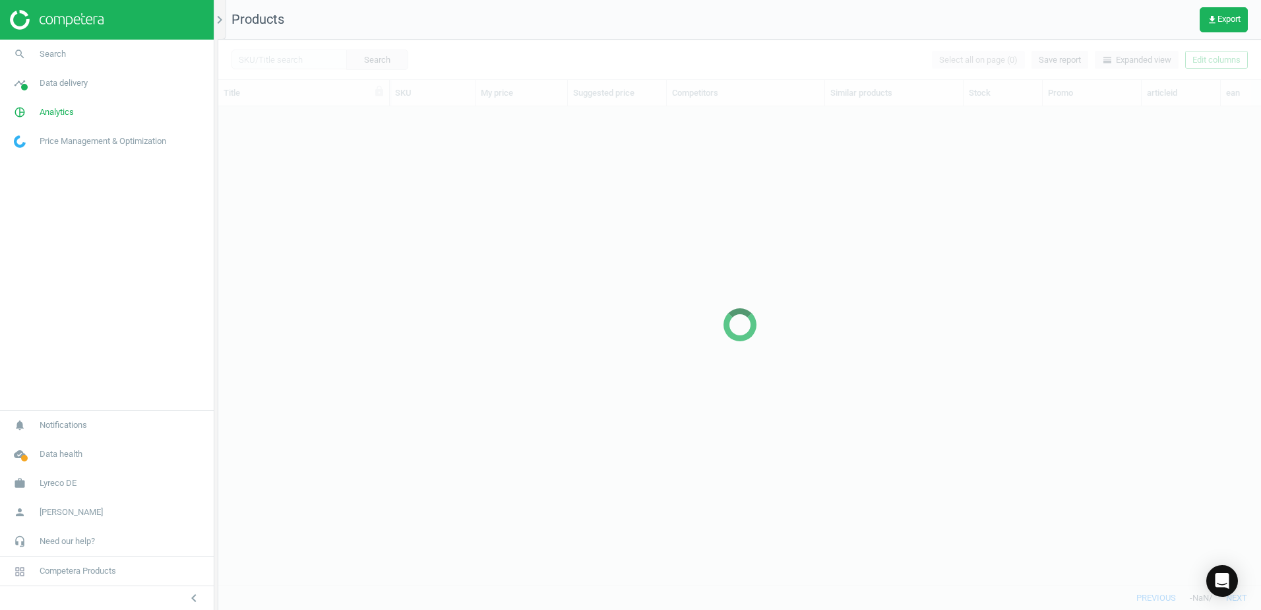
scroll to position [459, 1033]
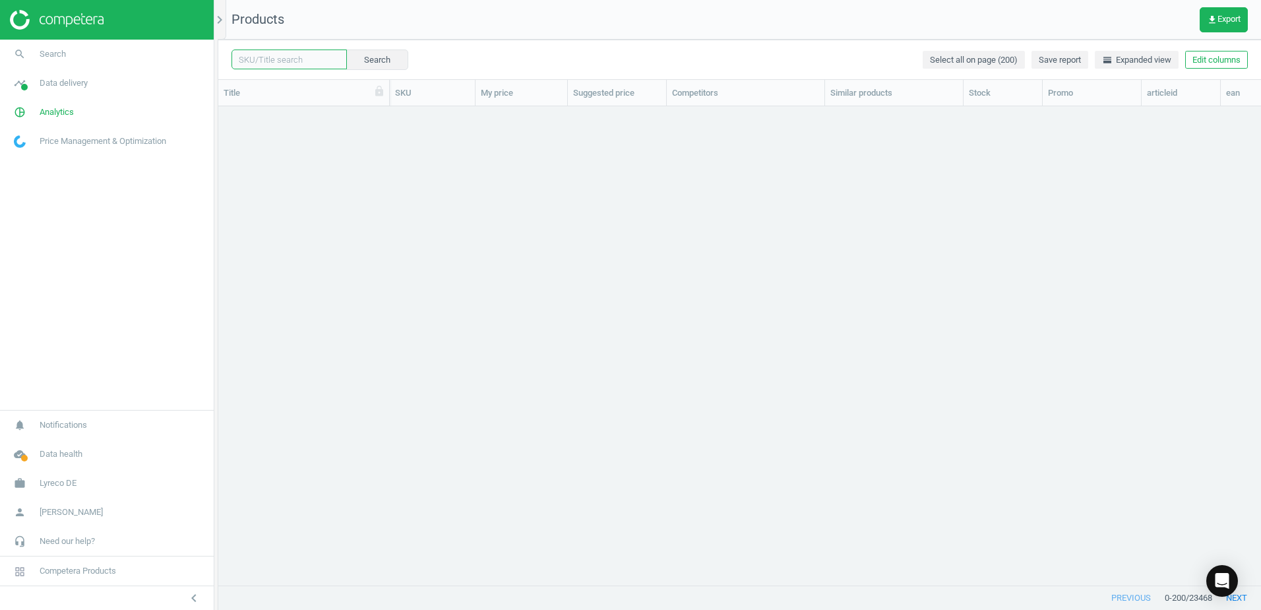
click at [309, 61] on input "text" at bounding box center [289, 59] width 115 height 20
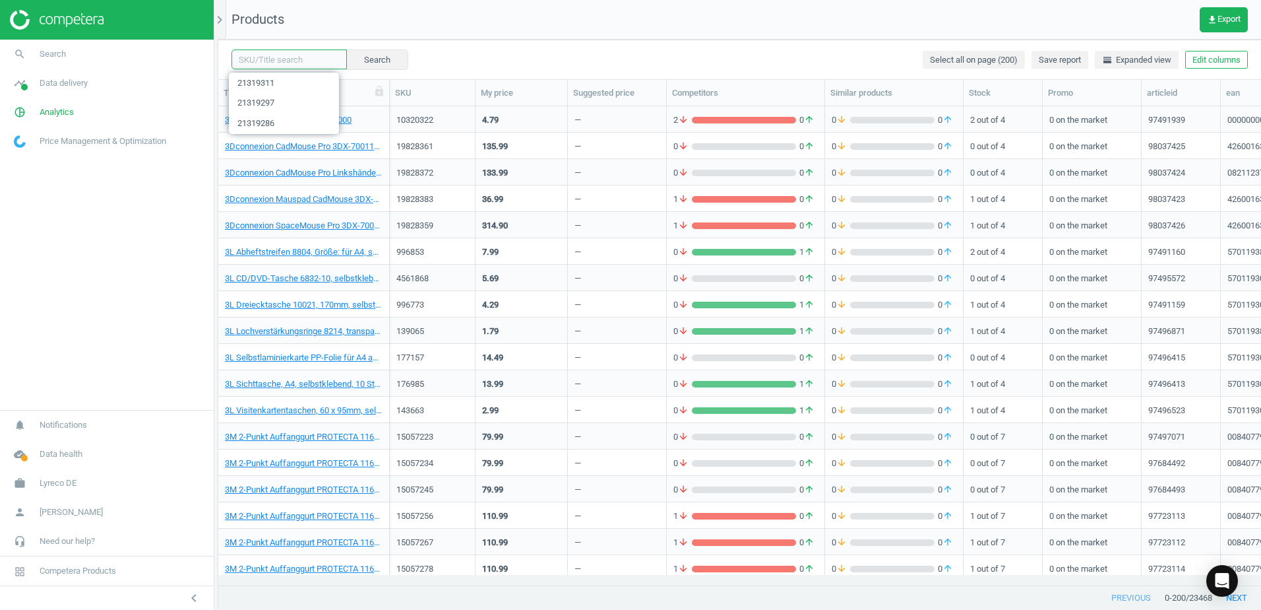
paste input "21238891"
type input "21238891"
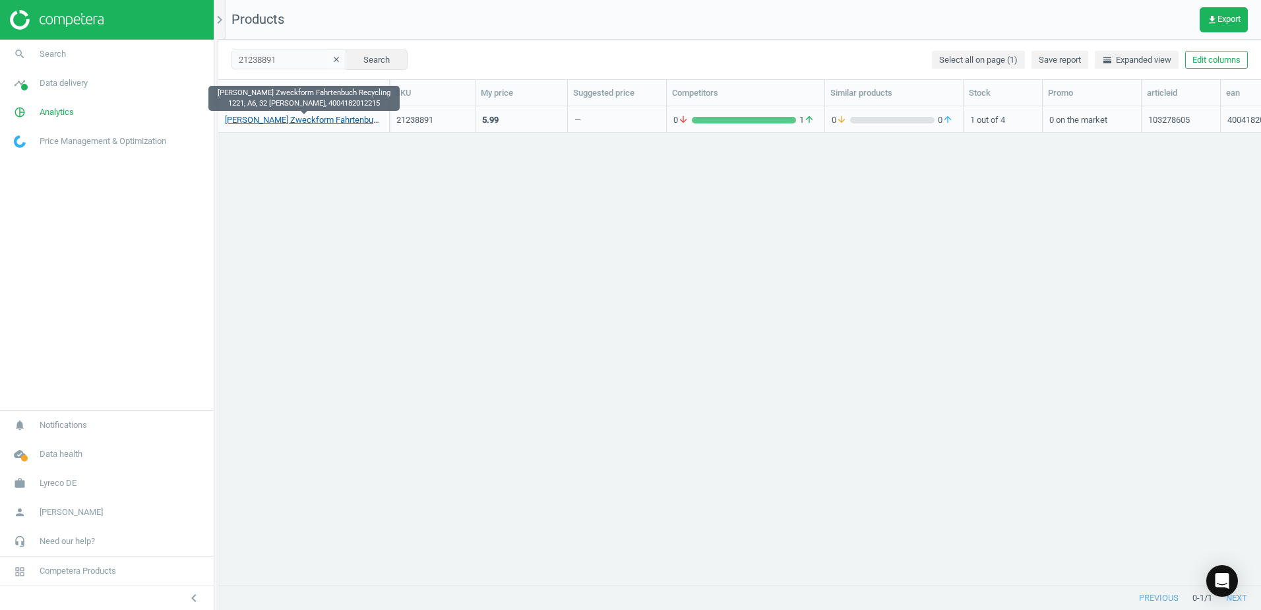
click at [323, 125] on link "Avery Zweckform Fahrtenbuch Recycling 1221, A6, 32 Blatt, 4004182012215" at bounding box center [304, 120] width 158 height 12
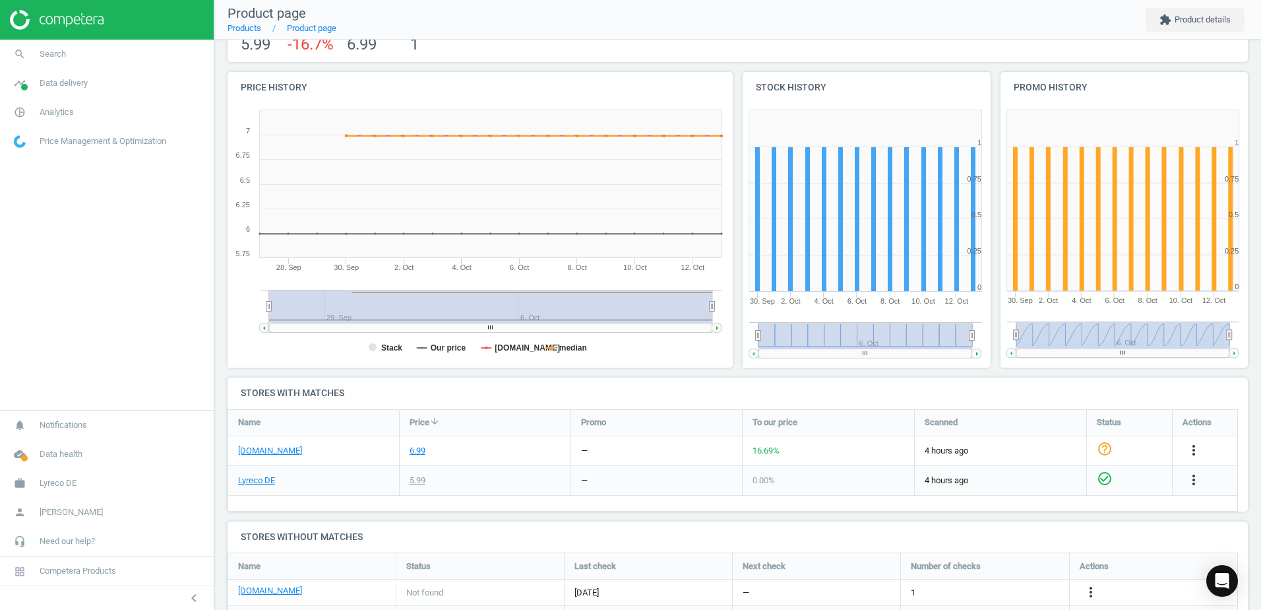
scroll to position [196, 0]
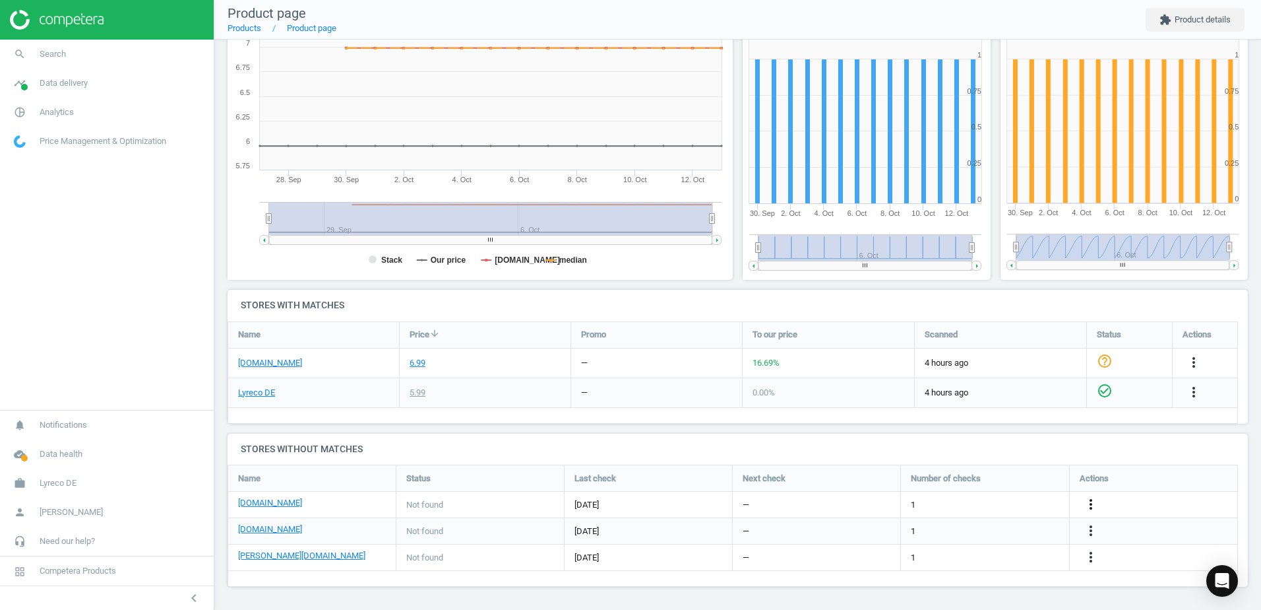
click at [1091, 499] on icon "more_vert" at bounding box center [1091, 504] width 16 height 16
click at [922, 500] on link "Edit URL/product option" at bounding box center [988, 504] width 181 height 20
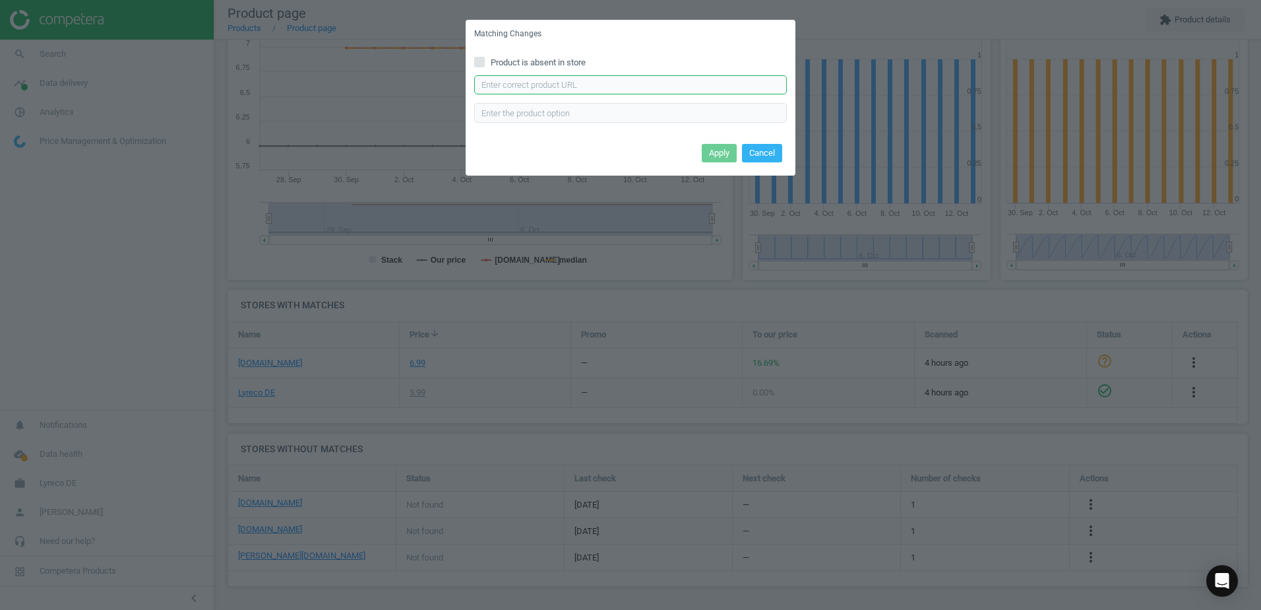
drag, startPoint x: 528, startPoint y: 77, endPoint x: 532, endPoint y: 85, distance: 8.9
click at [529, 78] on input "text" at bounding box center [630, 85] width 313 height 20
paste input "https://www.bueromarkt-ag.de/fahrtenbuch_zweckform_1221_recycling_a6_quer,p-122…"
type input "https://www.bueromarkt-ag.de/fahrtenbuch_zweckform_1221_recycling_a6_quer,p-122…"
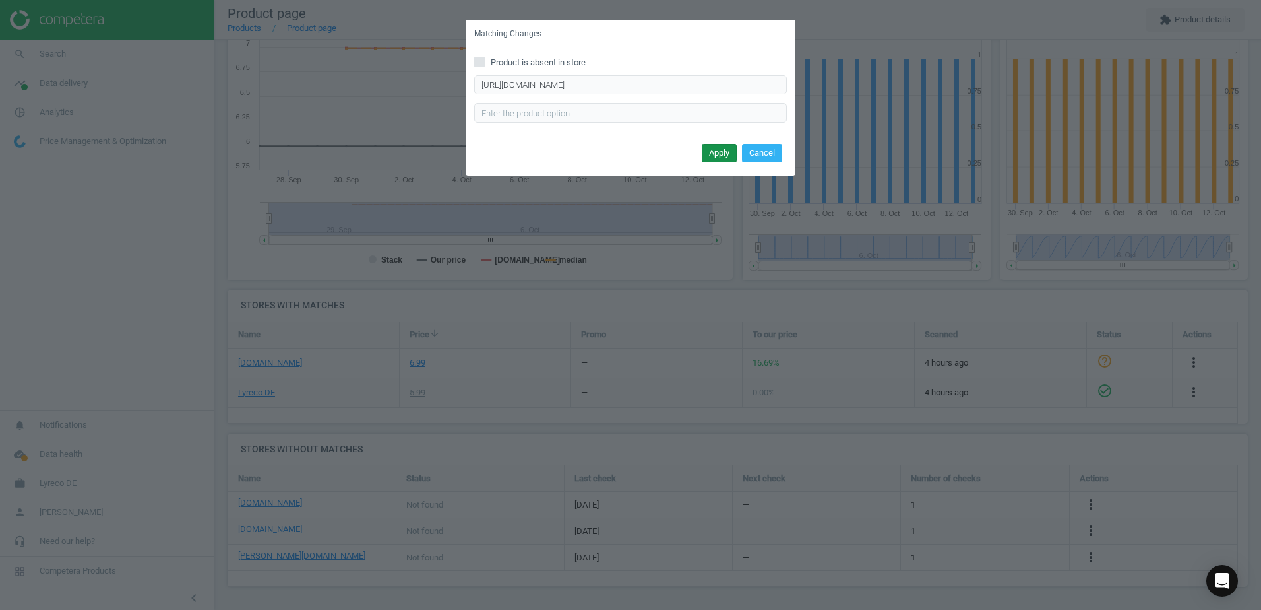
click at [723, 156] on button "Apply" at bounding box center [719, 153] width 35 height 18
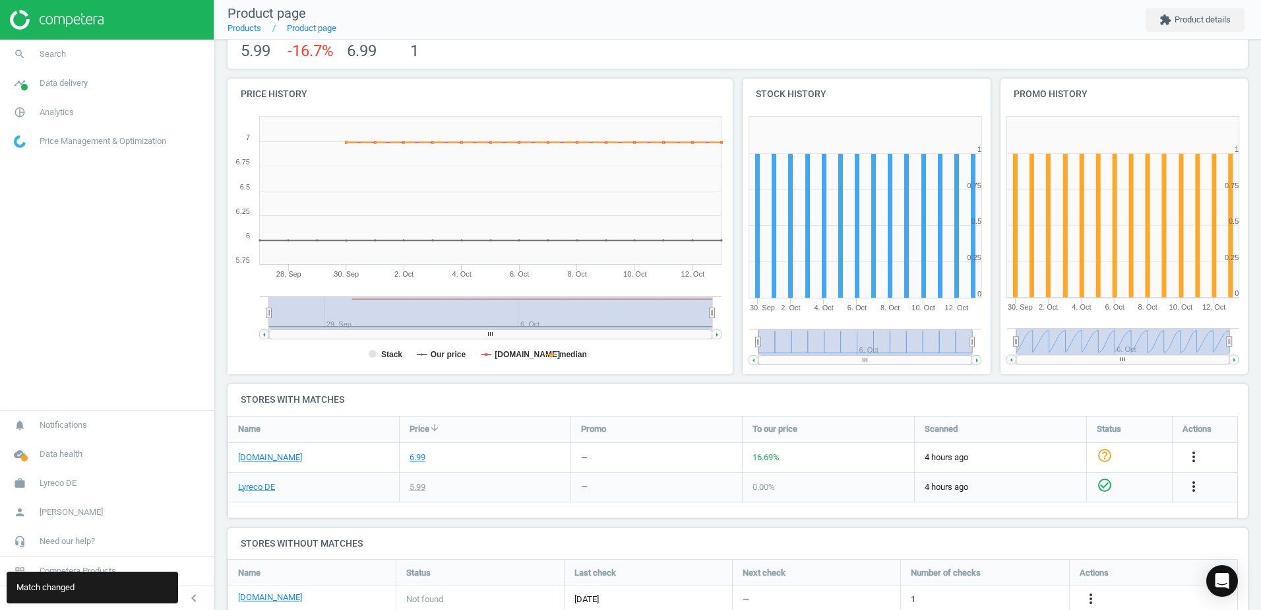
scroll to position [0, 0]
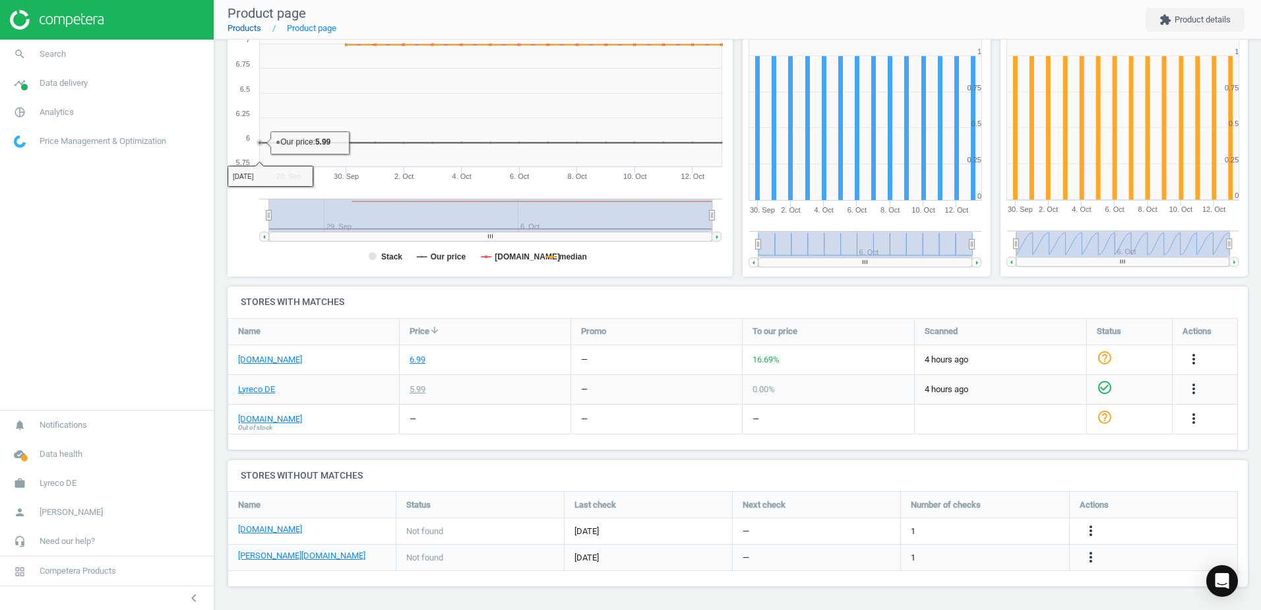
click at [236, 24] on link "Products" at bounding box center [245, 28] width 34 height 10
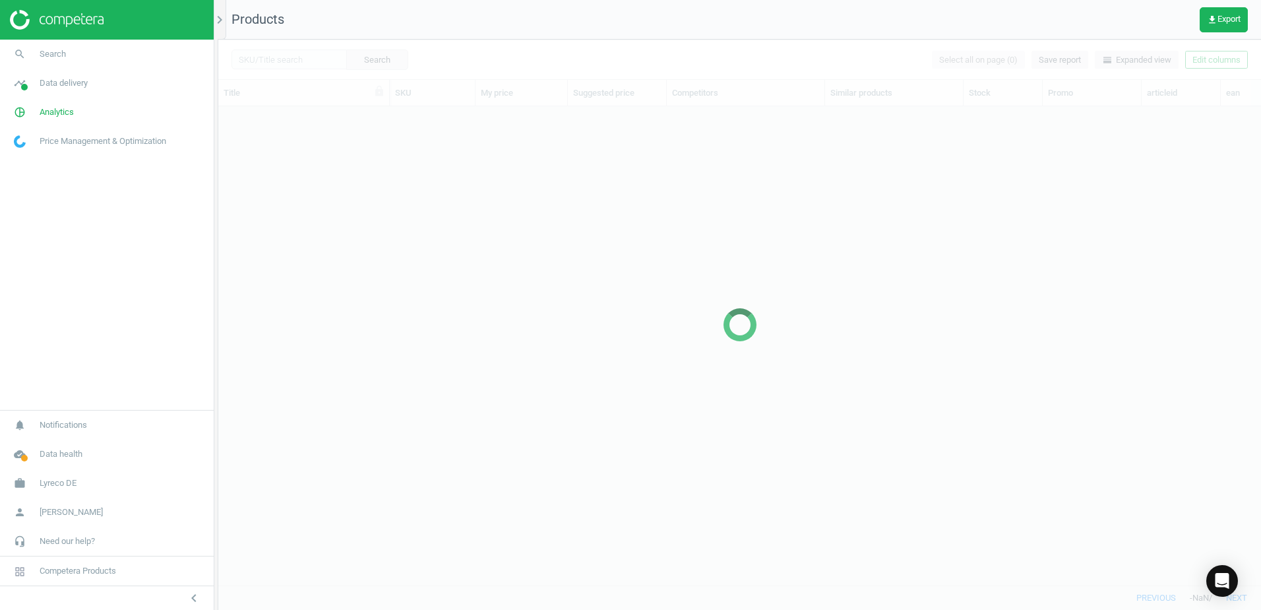
scroll to position [459, 1033]
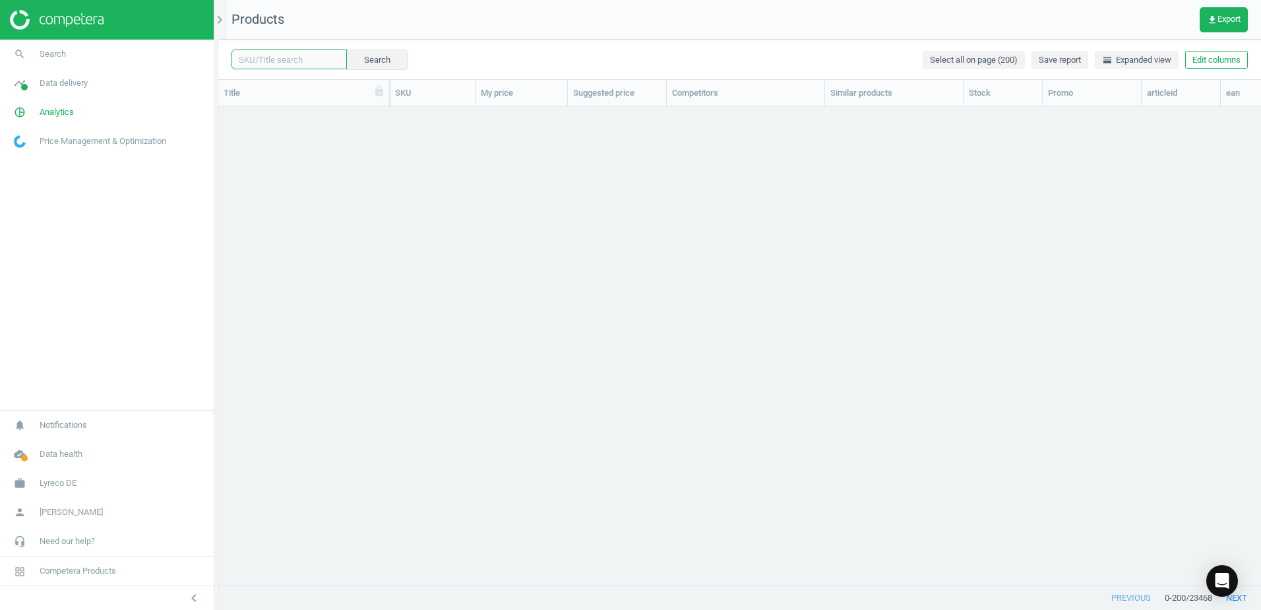
click at [288, 57] on input "text" at bounding box center [289, 59] width 115 height 20
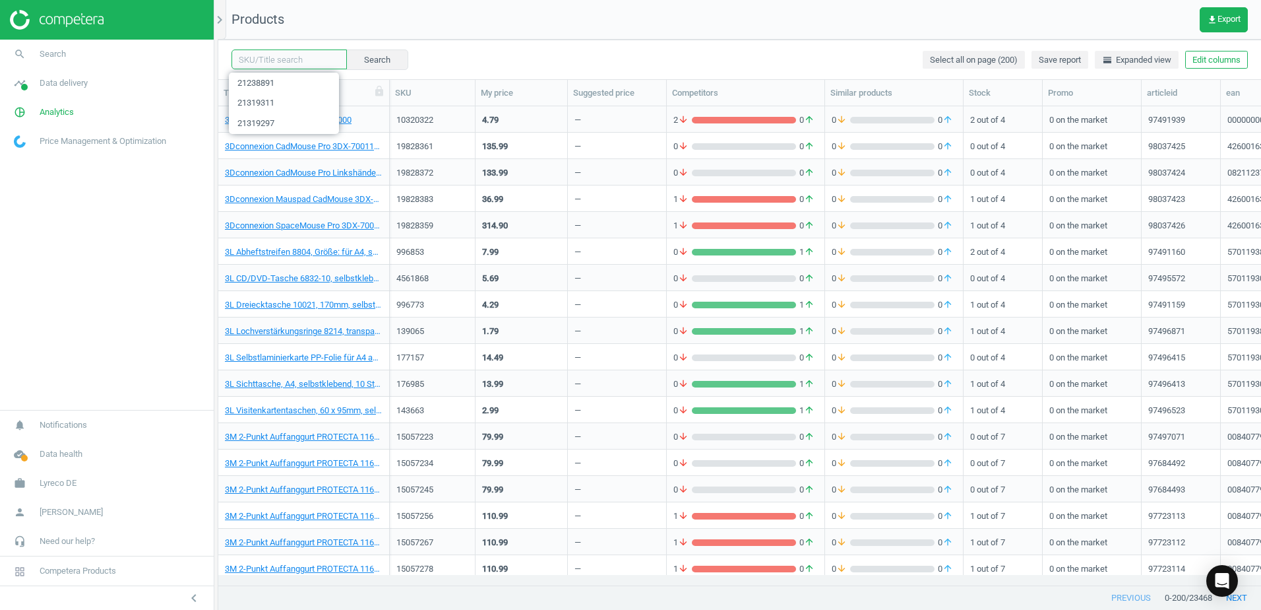
paste input "11319973"
type input "11319973"
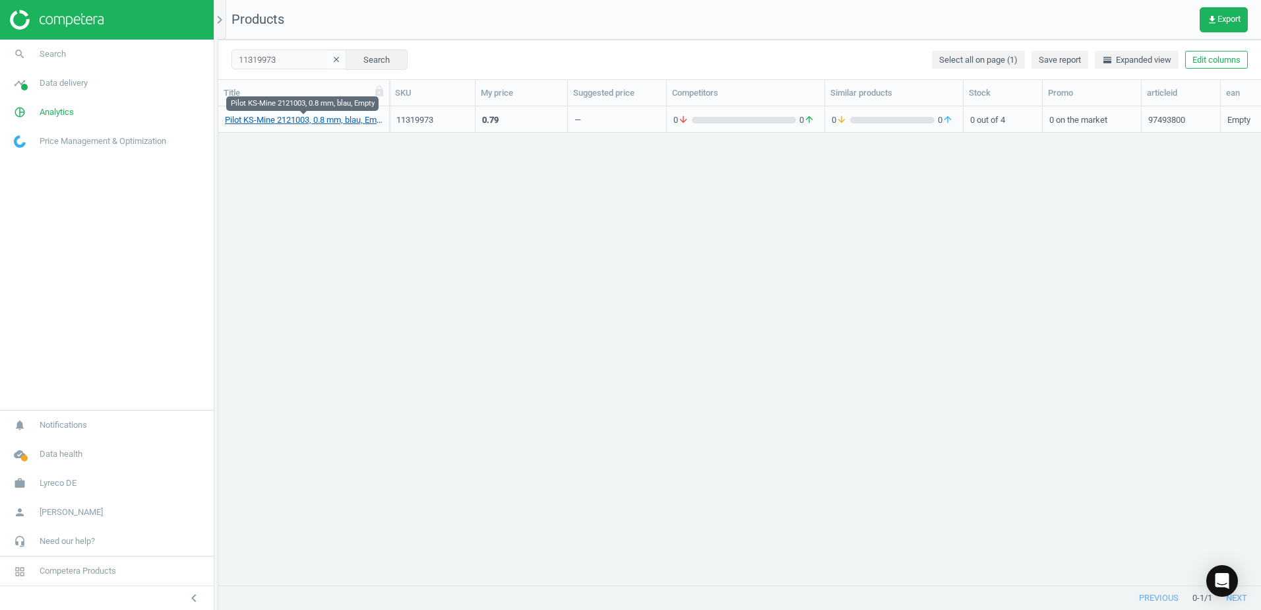
click at [287, 114] on link "Pilot KS-Mine 2121003, 0.8 mm, blau, Empty" at bounding box center [304, 120] width 158 height 12
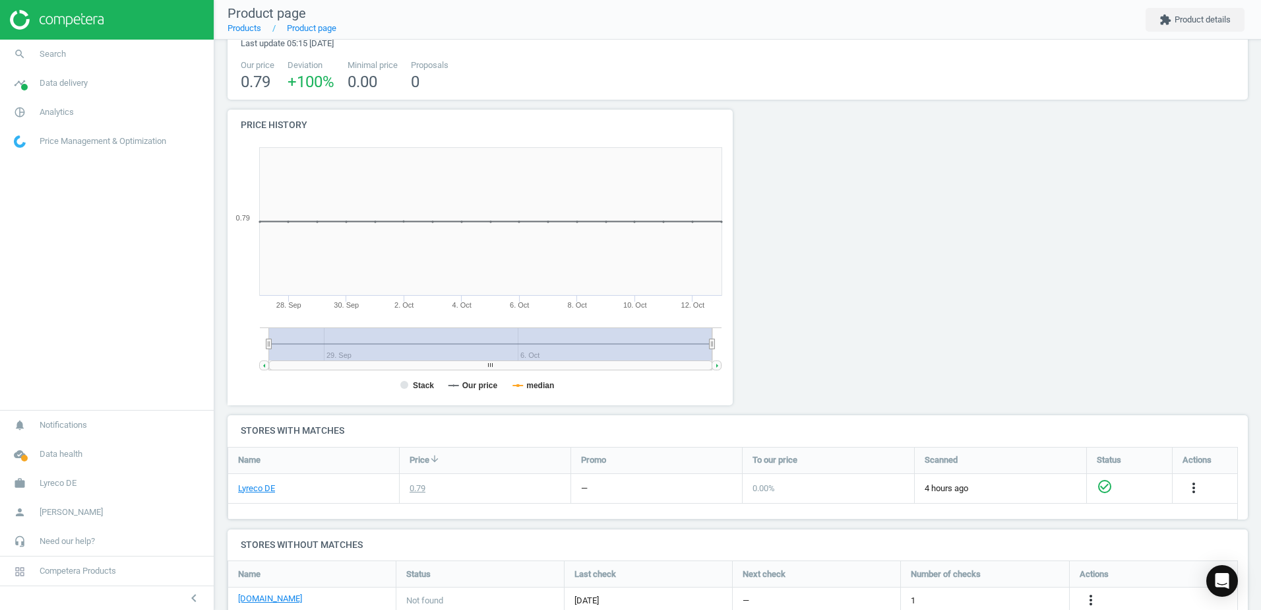
scroll to position [193, 0]
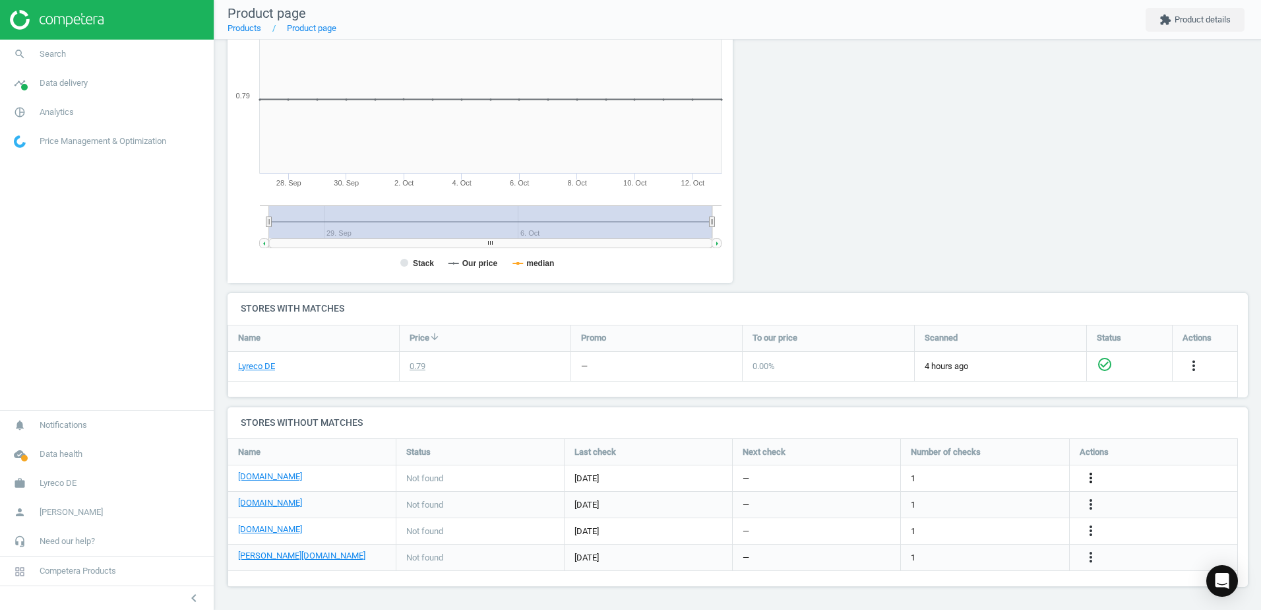
click at [1090, 479] on icon "more_vert" at bounding box center [1091, 478] width 16 height 16
click at [930, 475] on link "Edit URL/product option" at bounding box center [988, 478] width 181 height 20
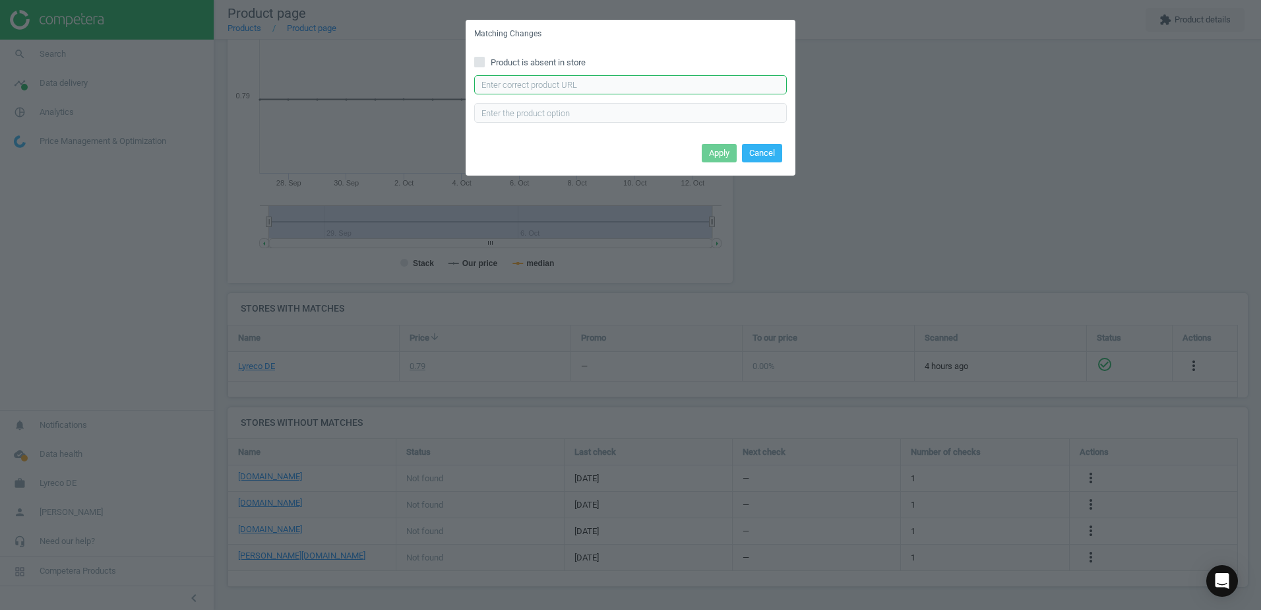
click at [501, 87] on input "text" at bounding box center [630, 85] width 313 height 20
paste input "https://www.bueromarkt-ag.de/kugelschreiberminen_pilot_bps-gp_2152003,p-2152b.h…"
type input "https://www.bueromarkt-ag.de/kugelschreiberminen_pilot_bps-gp_2152003,p-2152b.h…"
click at [722, 154] on button "Apply" at bounding box center [719, 153] width 35 height 18
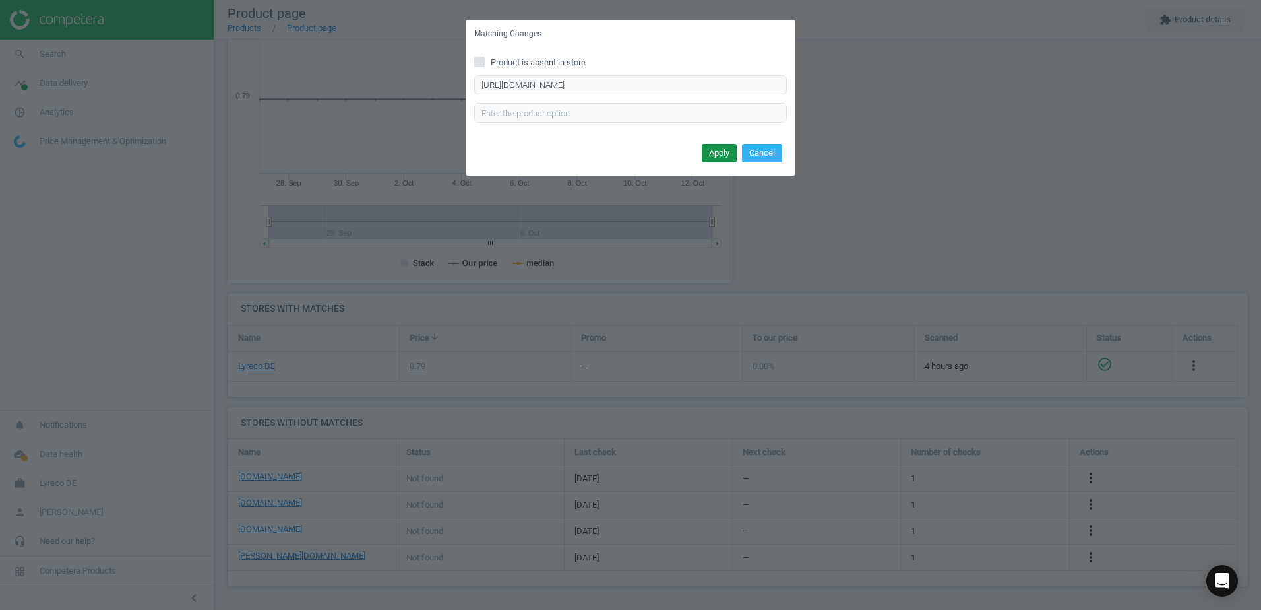
scroll to position [0, 0]
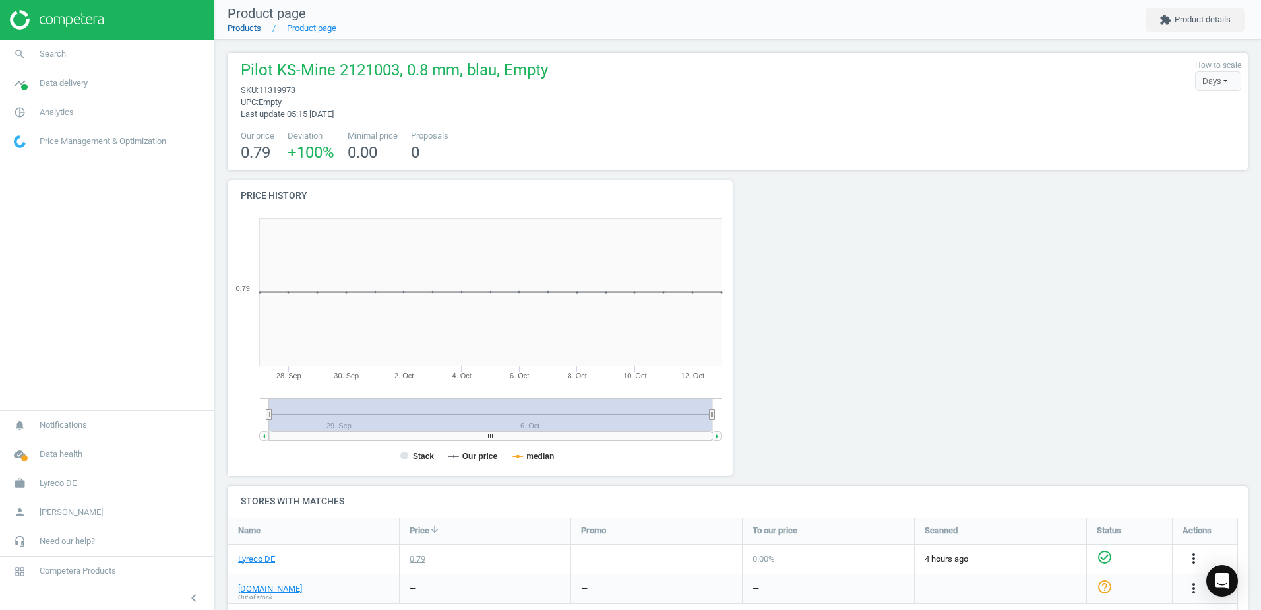
click at [245, 32] on link "Products" at bounding box center [245, 28] width 34 height 10
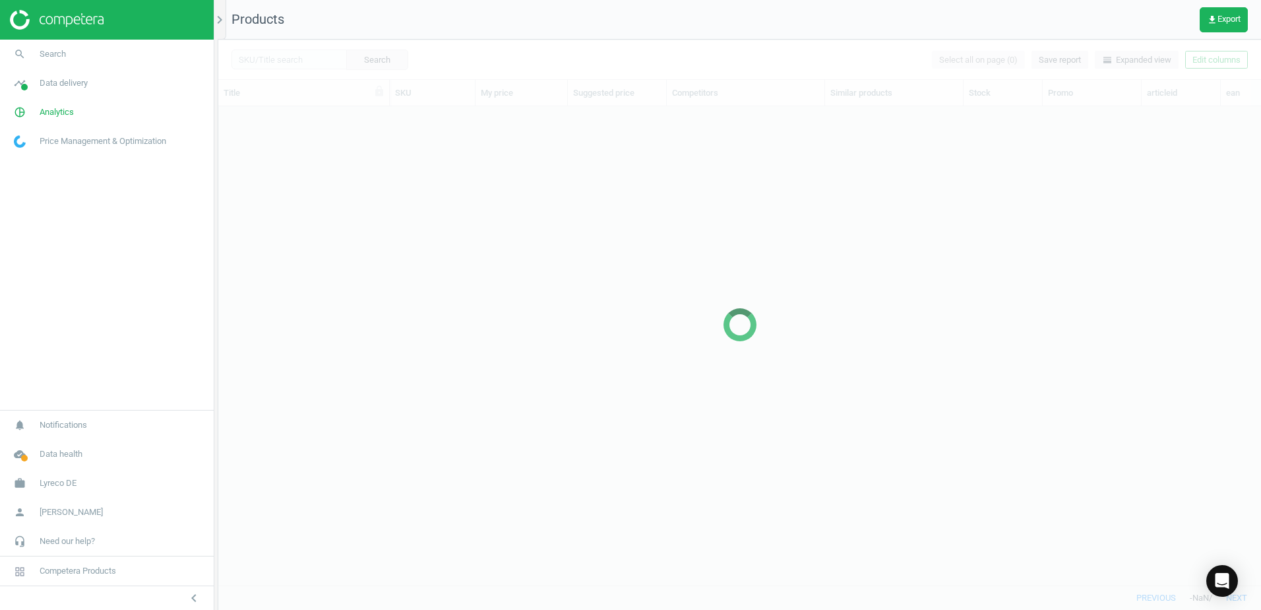
scroll to position [459, 1033]
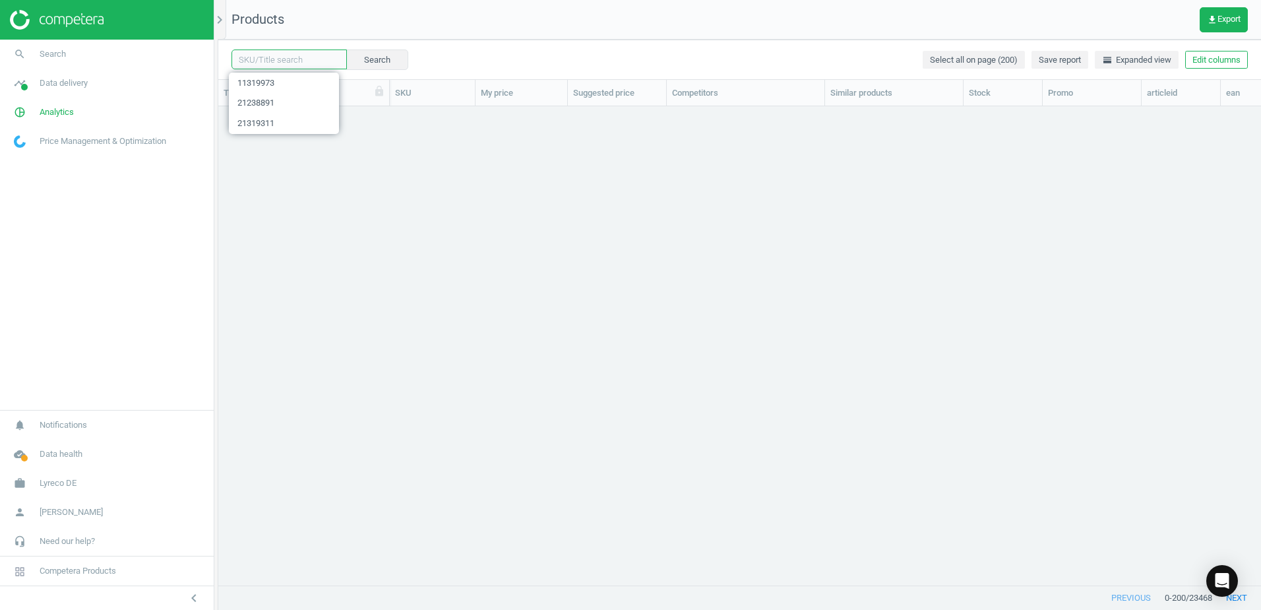
click at [293, 59] on input "text" at bounding box center [289, 59] width 115 height 20
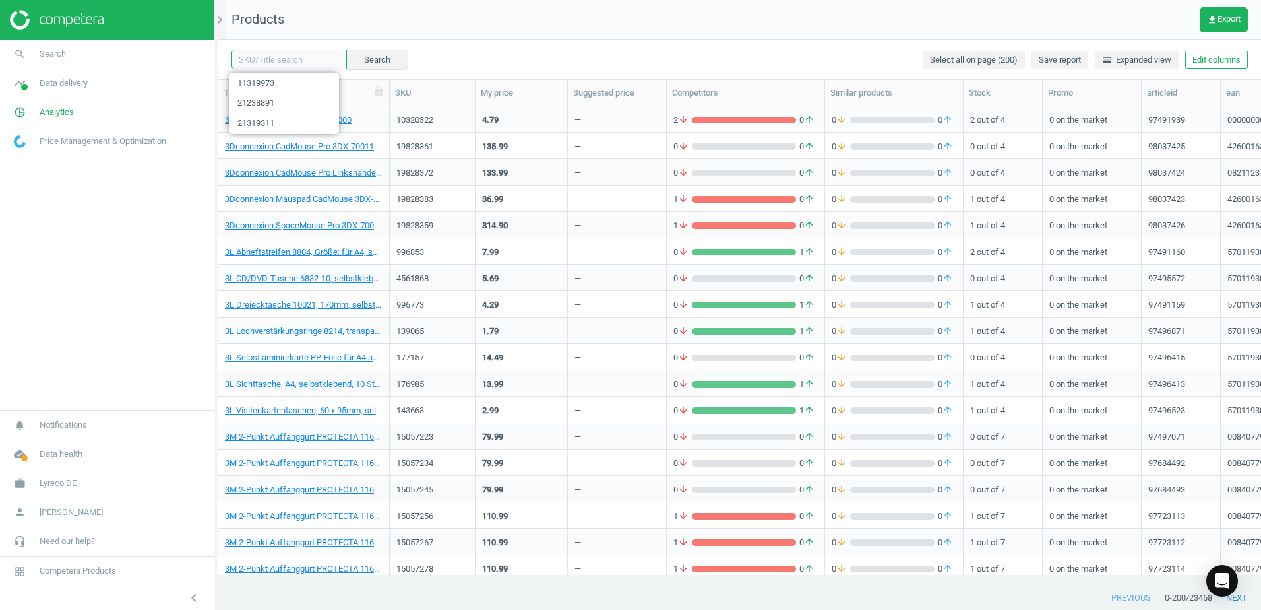
paste input "21336605"
type input "21336605"
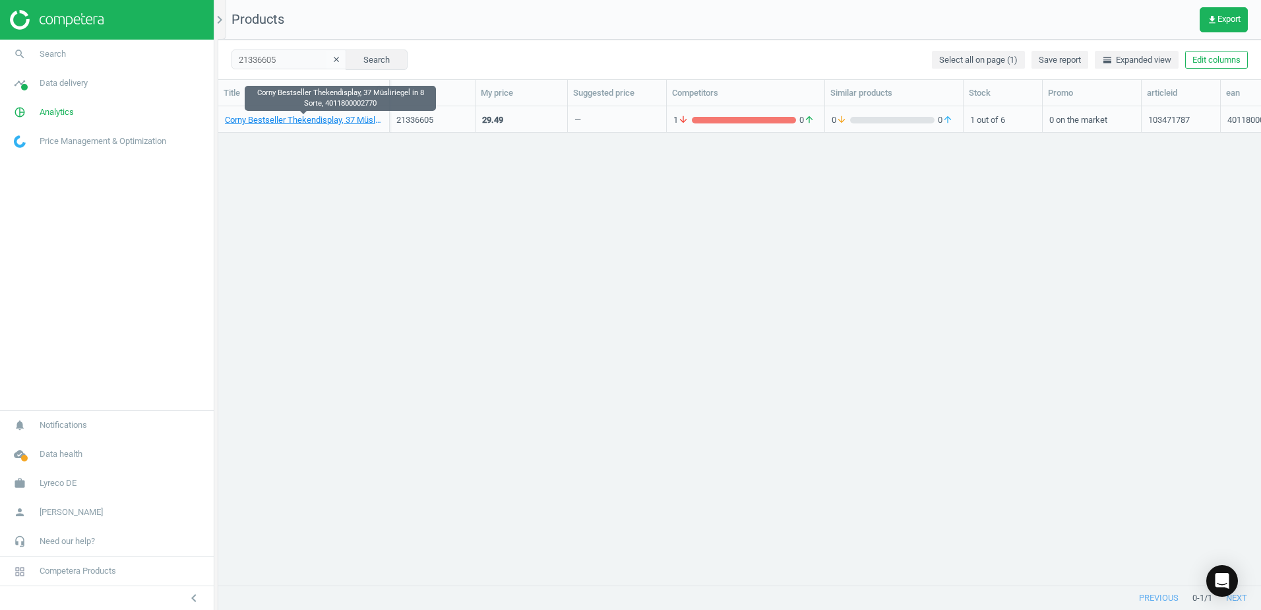
click at [286, 120] on link "Corny Bestseller Thekendisplay, 37 Müsliriegel in 8 Sorte, 4011800002770" at bounding box center [304, 120] width 158 height 12
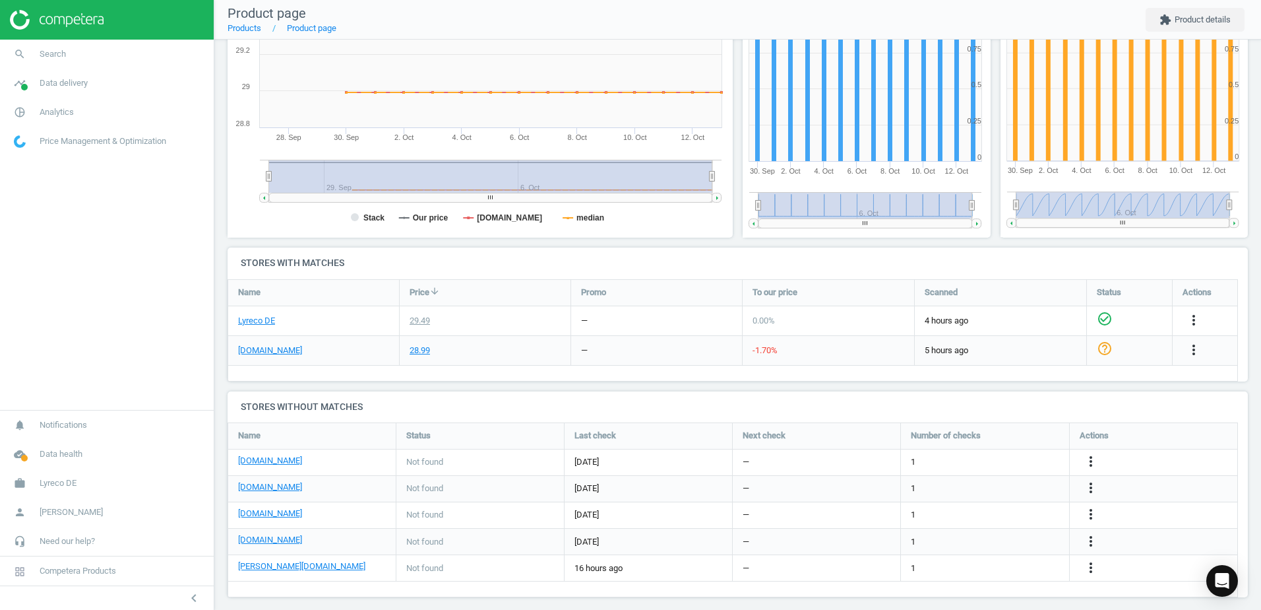
scroll to position [249, 0]
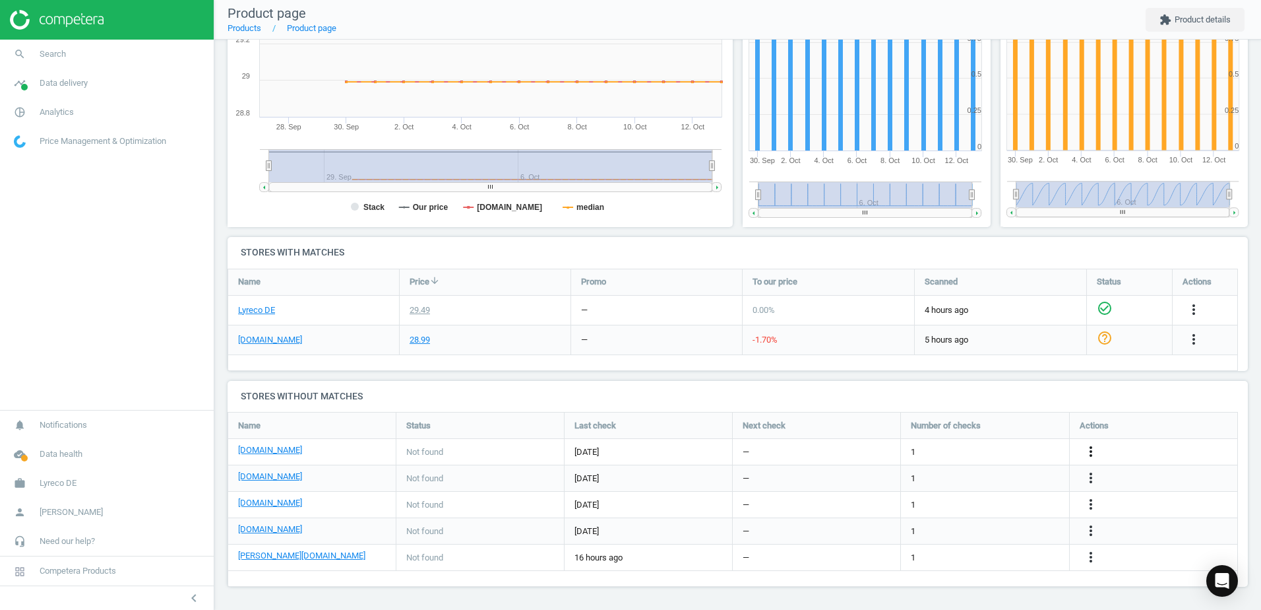
click at [1090, 447] on icon "more_vert" at bounding box center [1091, 451] width 16 height 16
click at [924, 448] on link "Edit URL/product option" at bounding box center [988, 451] width 181 height 20
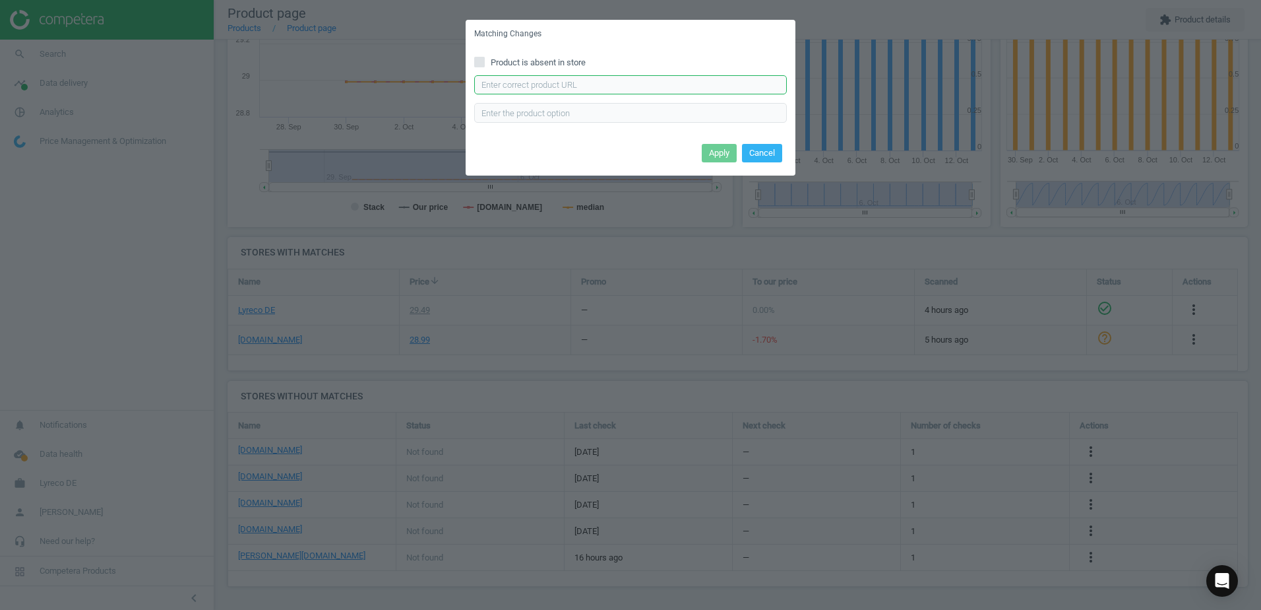
click at [531, 90] on input "text" at bounding box center [630, 85] width 313 height 20
click at [569, 81] on input "text" at bounding box center [630, 85] width 313 height 20
click at [578, 84] on input "text" at bounding box center [630, 85] width 313 height 20
paste input "https://www.bueromarkt-ag.de/muesliriegel_corny_bestseller-box,p-3012509.html"
type input "https://www.bueromarkt-ag.de/muesliriegel_corny_bestseller-box,p-3012509.html"
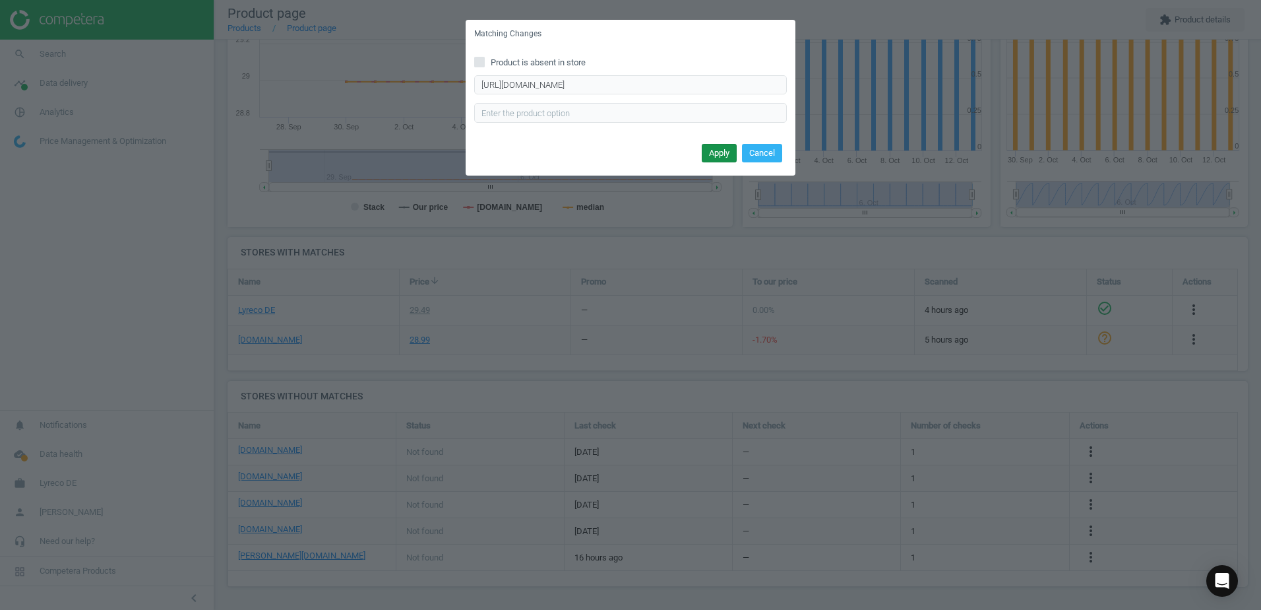
click at [720, 154] on button "Apply" at bounding box center [719, 153] width 35 height 18
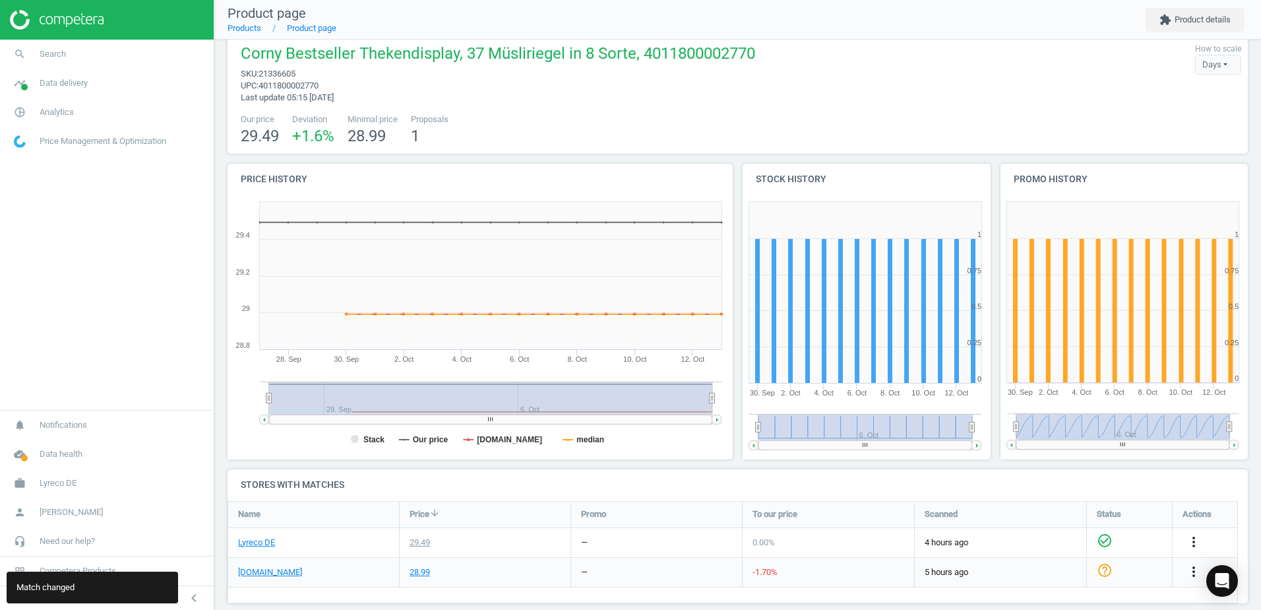
scroll to position [0, 0]
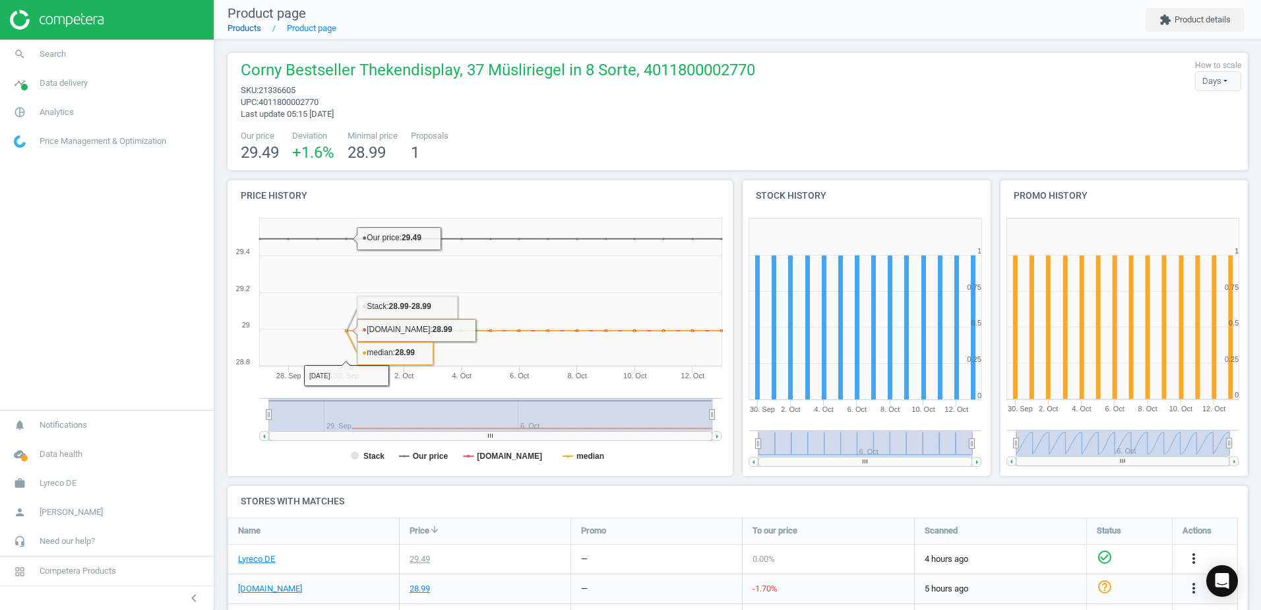
click at [249, 25] on link "Products" at bounding box center [245, 28] width 34 height 10
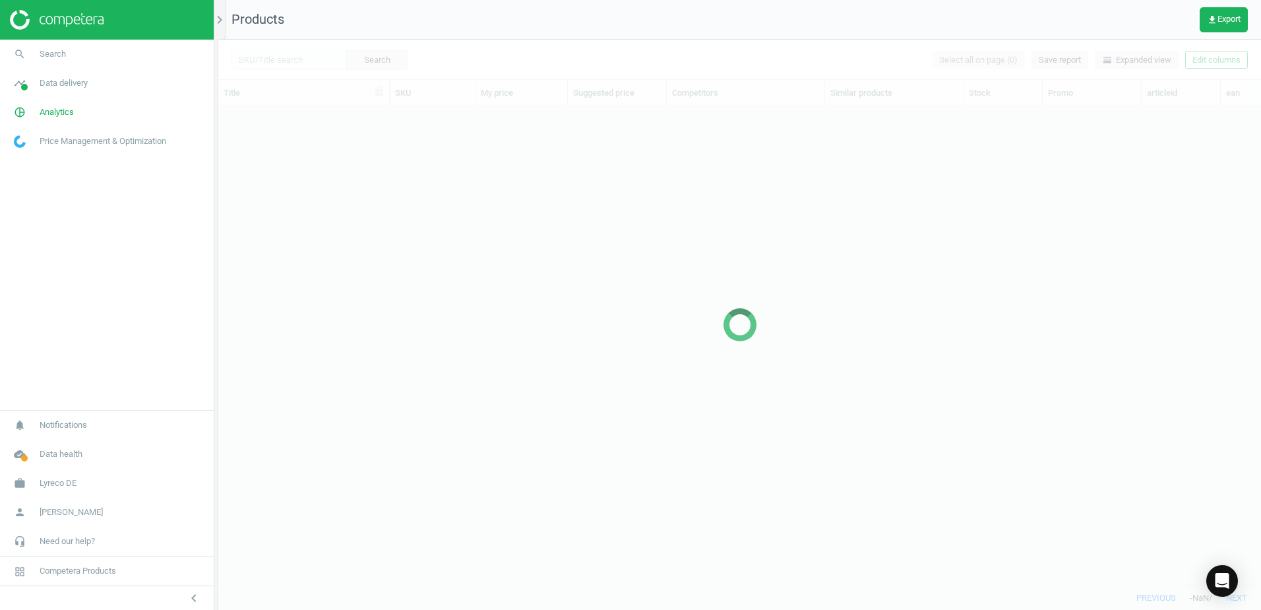
scroll to position [459, 1033]
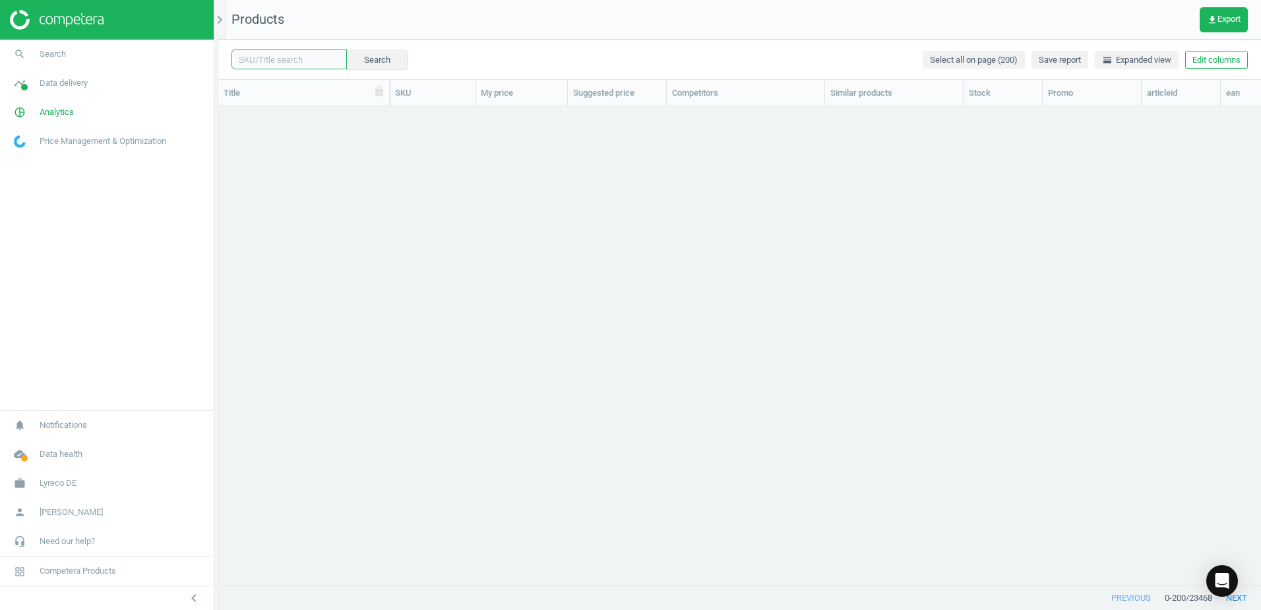
click at [283, 55] on input "text" at bounding box center [289, 59] width 115 height 20
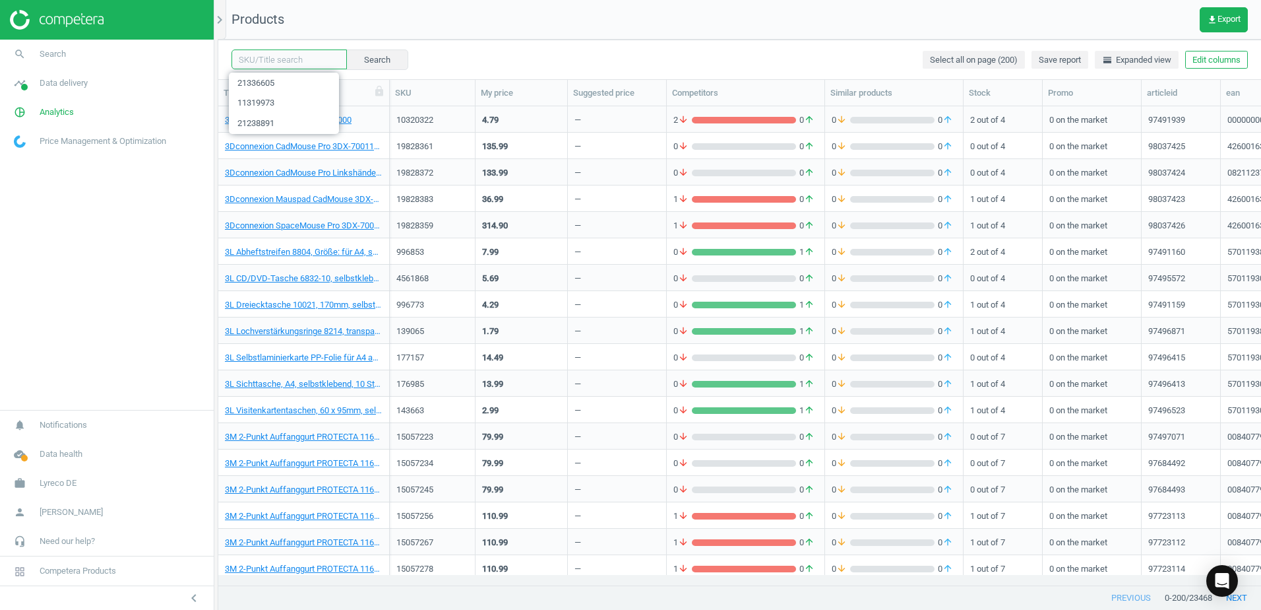
paste input "10275201"
type input "10275201"
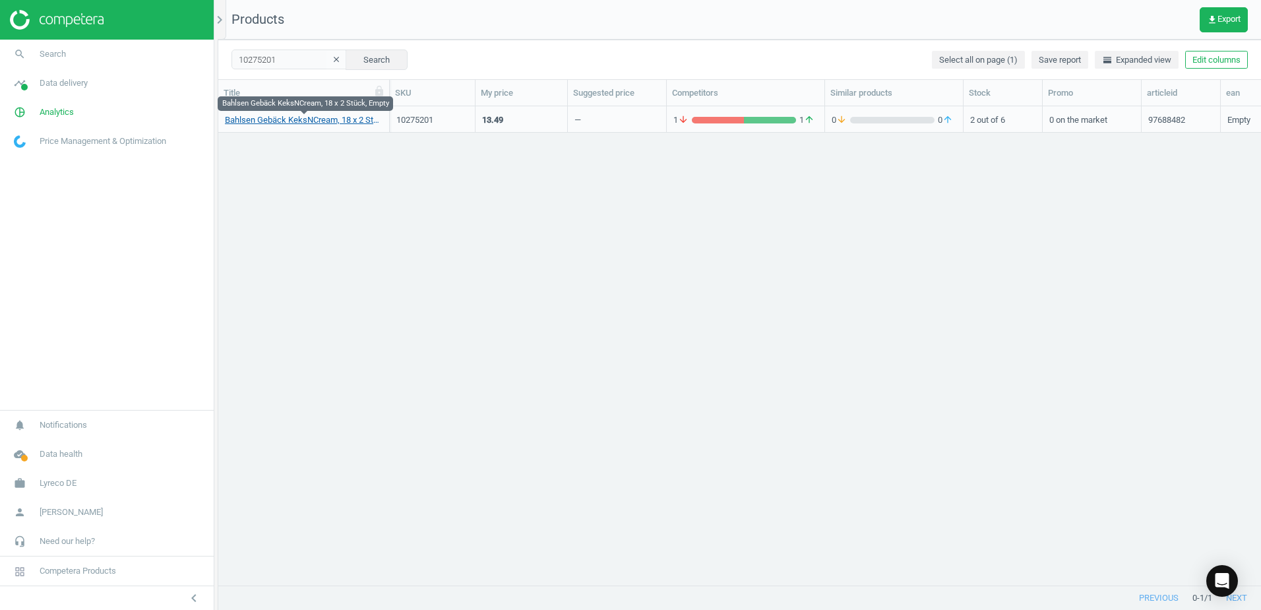
click at [309, 123] on link "Bahlsen Gebäck KeksNCream, 18 x 2 Stück, Empty" at bounding box center [304, 120] width 158 height 12
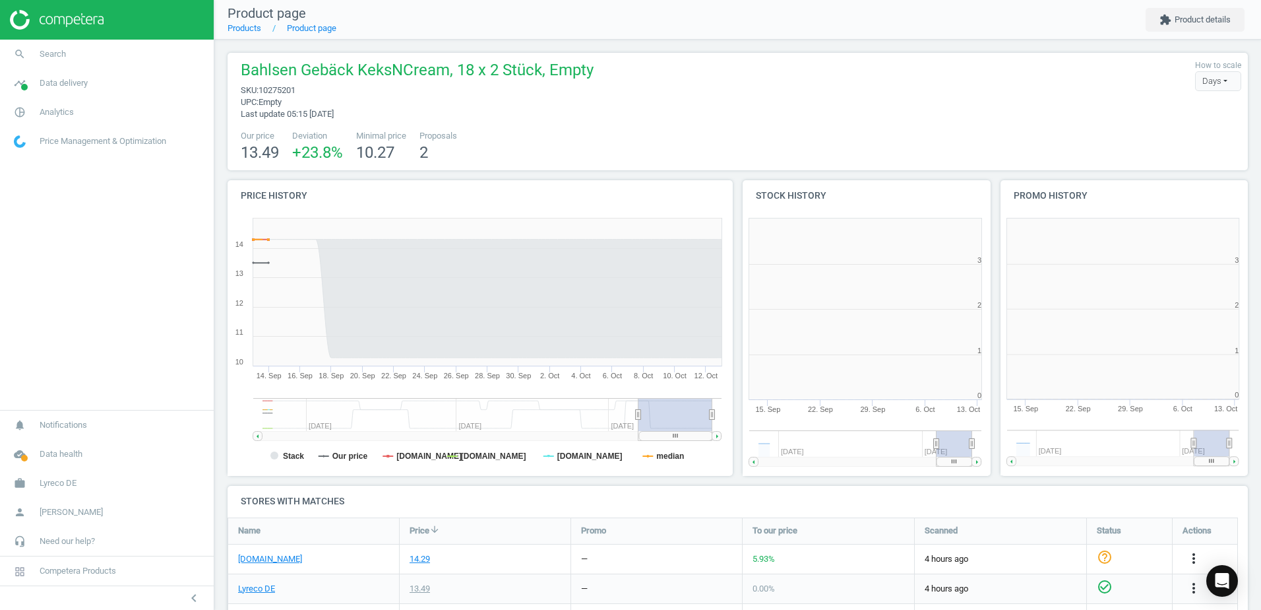
scroll to position [7, 7]
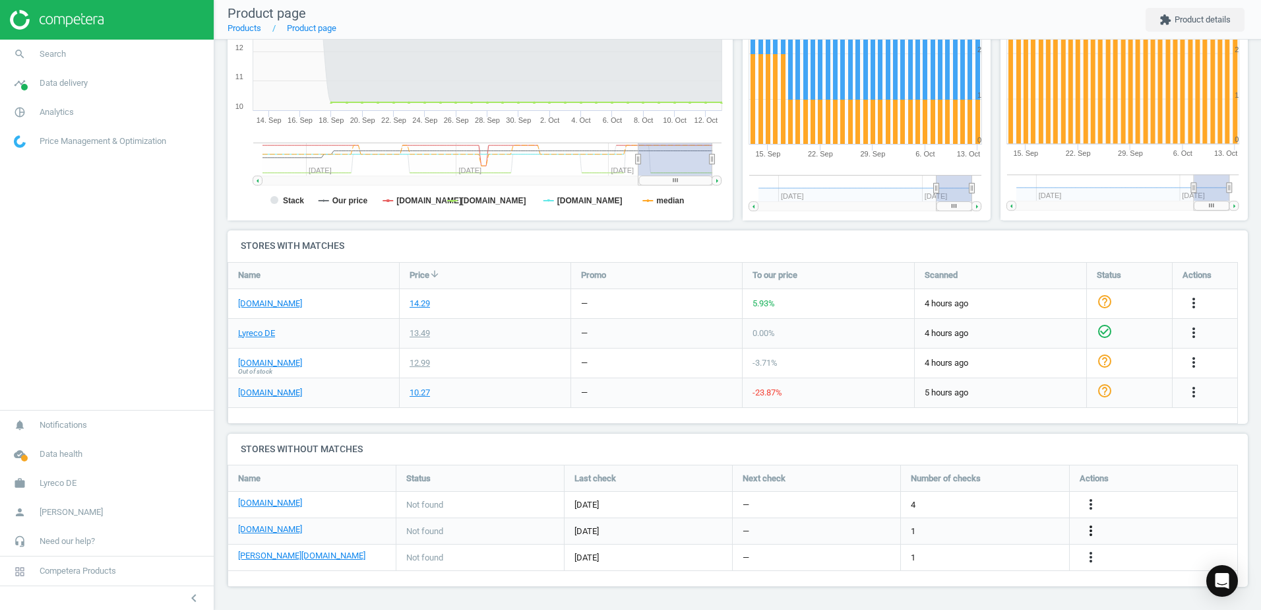
click at [1092, 528] on icon "more_vert" at bounding box center [1091, 531] width 16 height 16
click at [923, 526] on link "Edit URL/product option" at bounding box center [988, 531] width 181 height 20
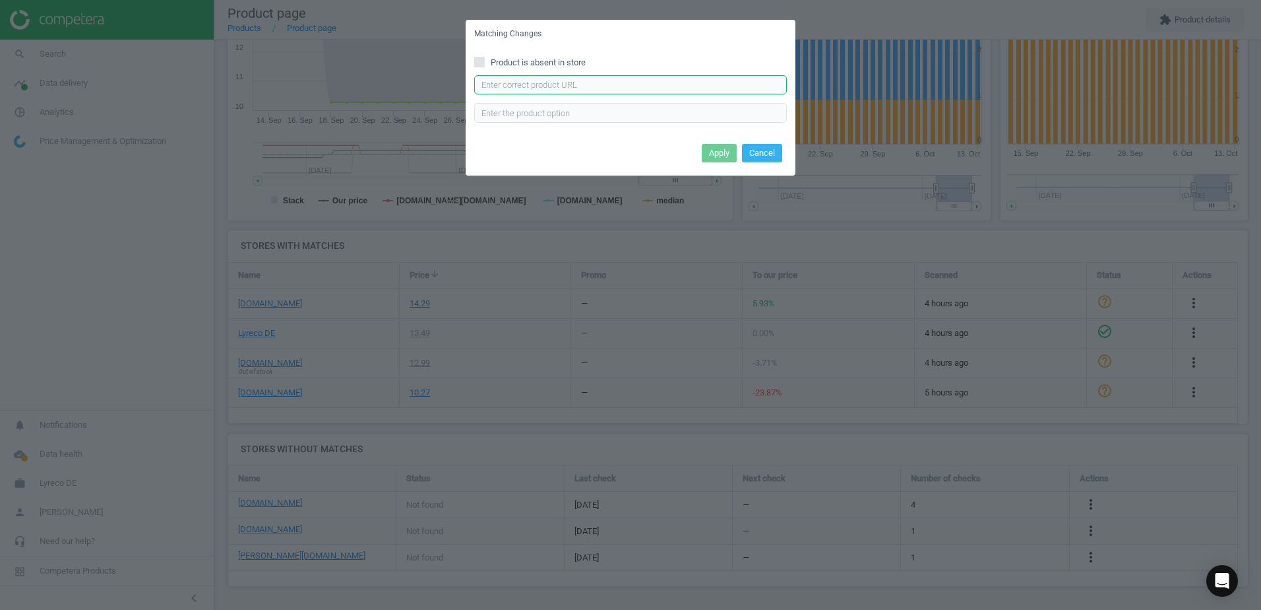
click at [517, 79] on input "text" at bounding box center [630, 85] width 313 height 20
paste input "https://www.office-discount.de/leibniz-keksn-cream-choco-1er-kekse-325421"
type input "https://www.office-discount.de/leibniz-keksn-cream-choco-1er-kekse-325421"
click at [711, 154] on button "Apply" at bounding box center [719, 153] width 35 height 18
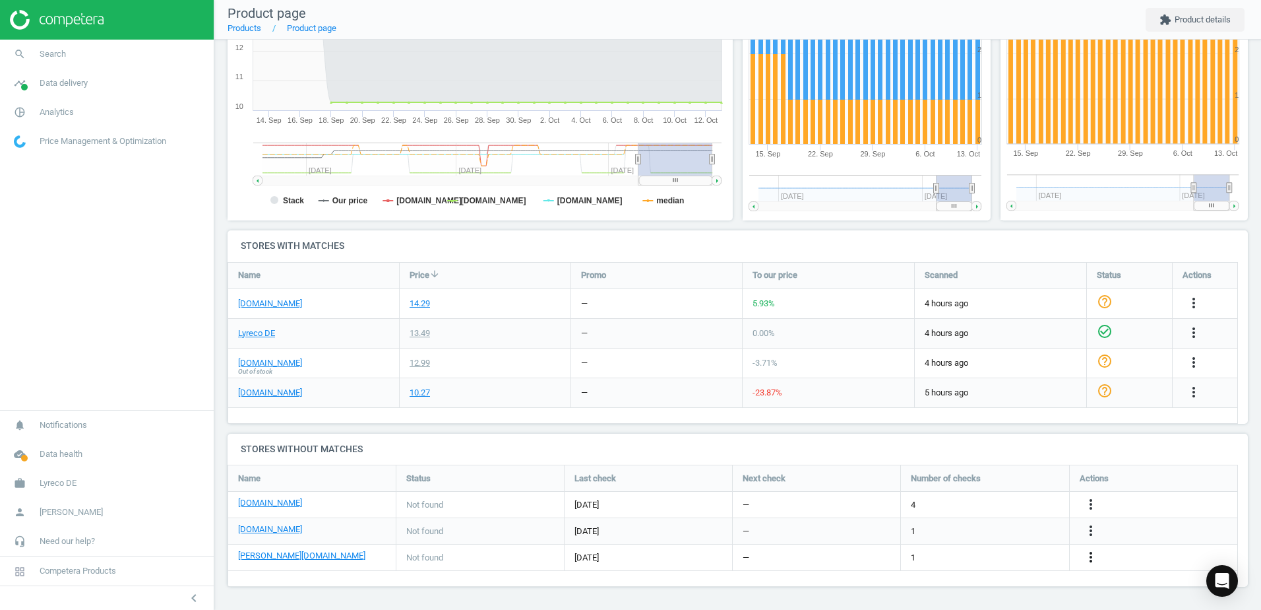
click at [1093, 560] on icon "more_vert" at bounding box center [1091, 557] width 16 height 16
click at [912, 555] on link "Edit URL/product option" at bounding box center [988, 557] width 181 height 20
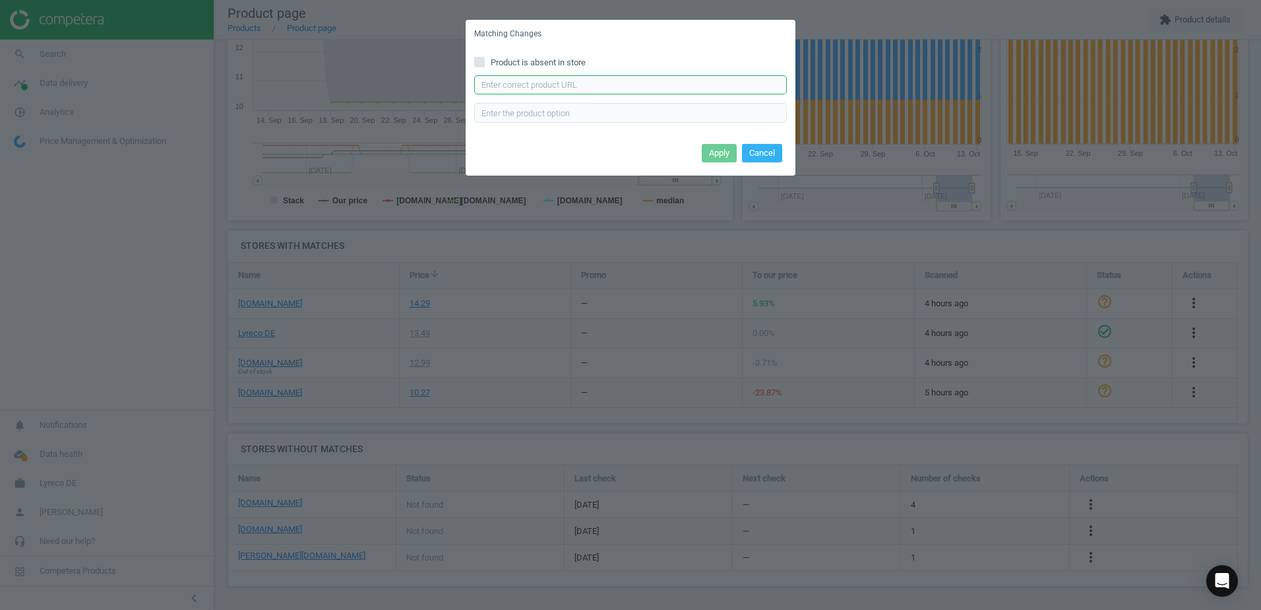
click at [541, 84] on input "text" at bounding box center [630, 85] width 313 height 20
paste input "https://www.otto-office.com/de/LEIBNIZ-Doppel-Butterkeks-KEKSN-CREAM-CHOCO/3611…"
type input "https://www.otto-office.com/de/LEIBNIZ-Doppel-Butterkeks-KEKSN-CREAM-CHOCO/3611…"
click at [730, 154] on button "Apply" at bounding box center [719, 153] width 35 height 18
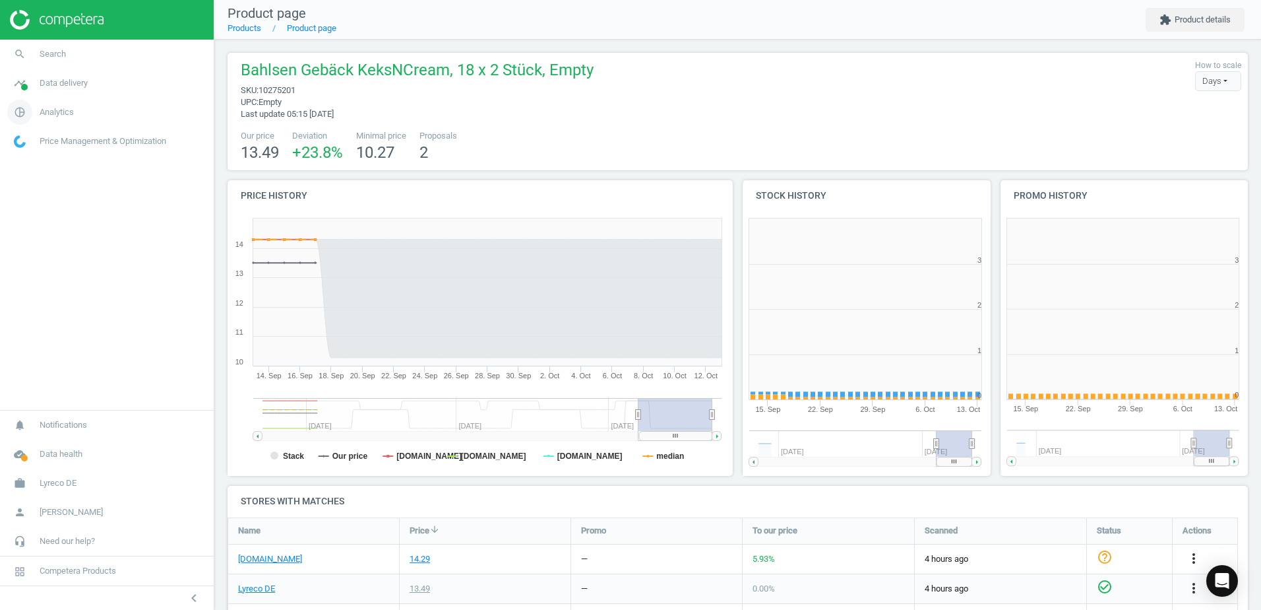
scroll to position [284, 266]
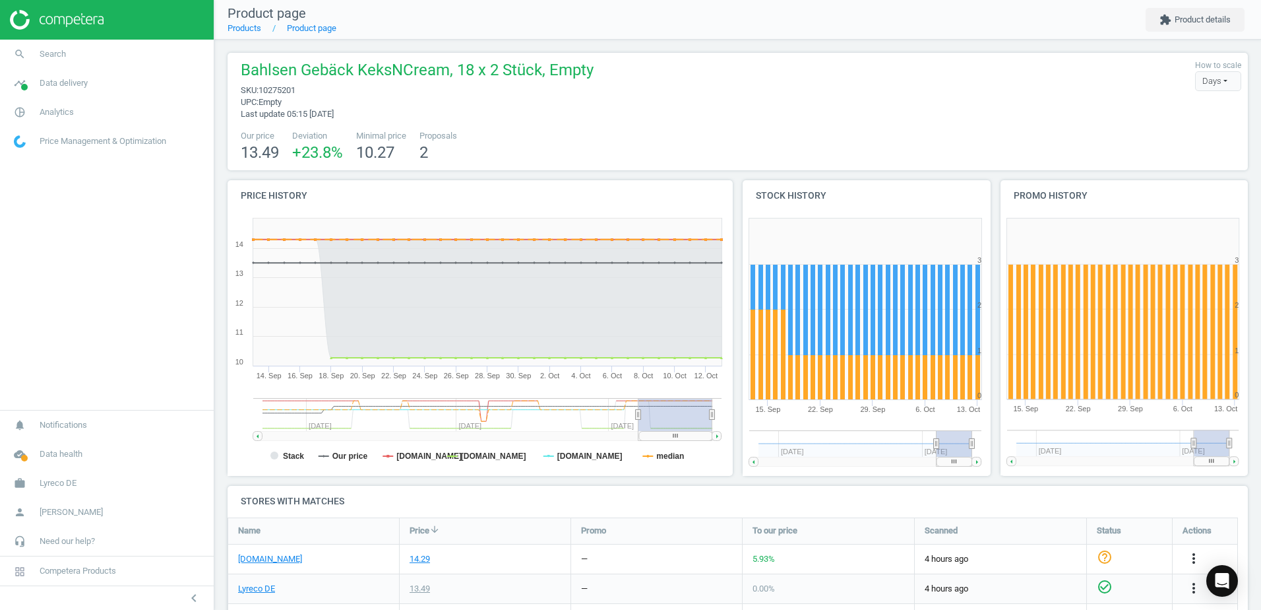
click at [700, 140] on div "Our price 13.49 Deviation +23.8 % Minimal price 10.27 Proposals 2" at bounding box center [737, 147] width 1007 height 34
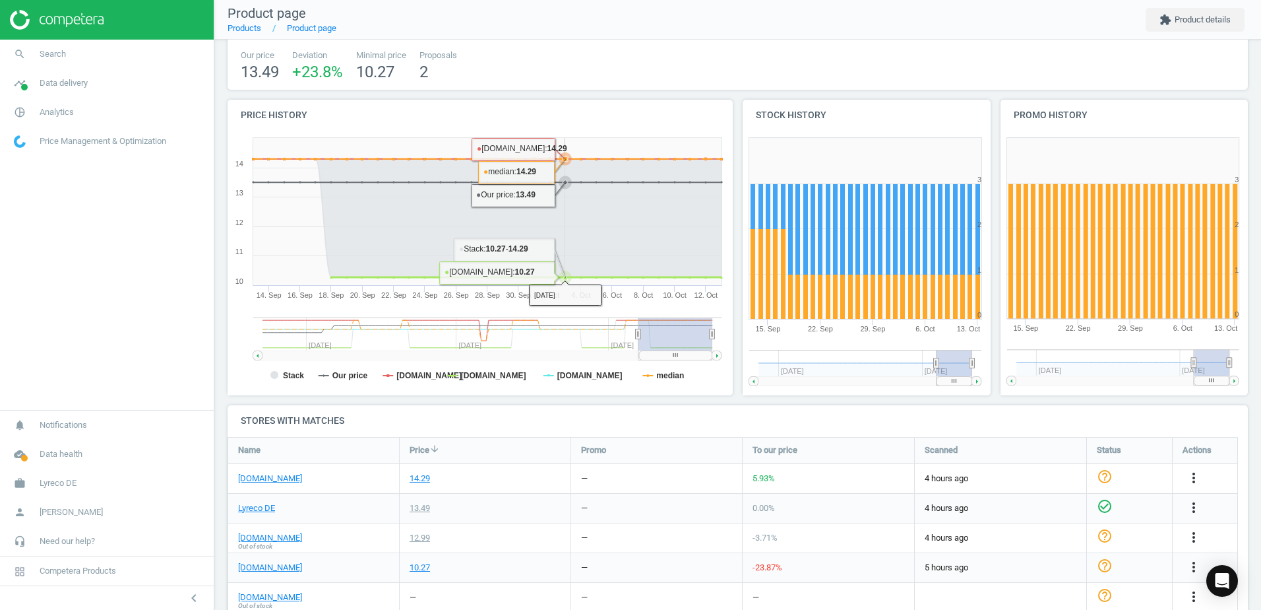
scroll to position [0, 0]
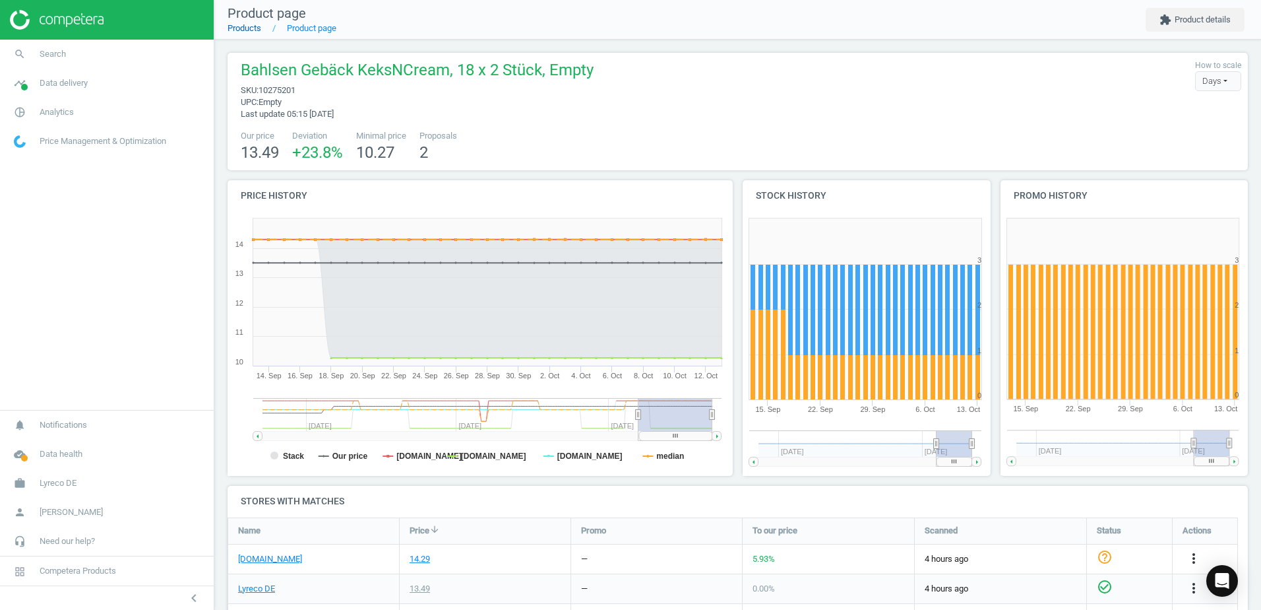
click at [257, 25] on link "Products" at bounding box center [245, 28] width 34 height 10
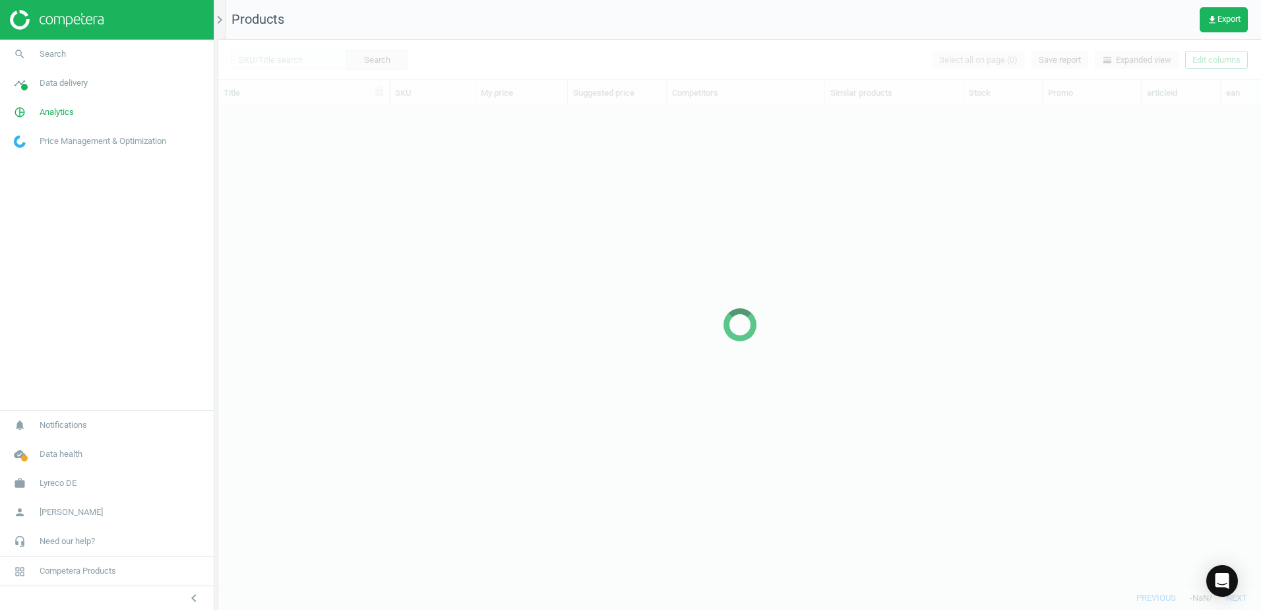
scroll to position [459, 1033]
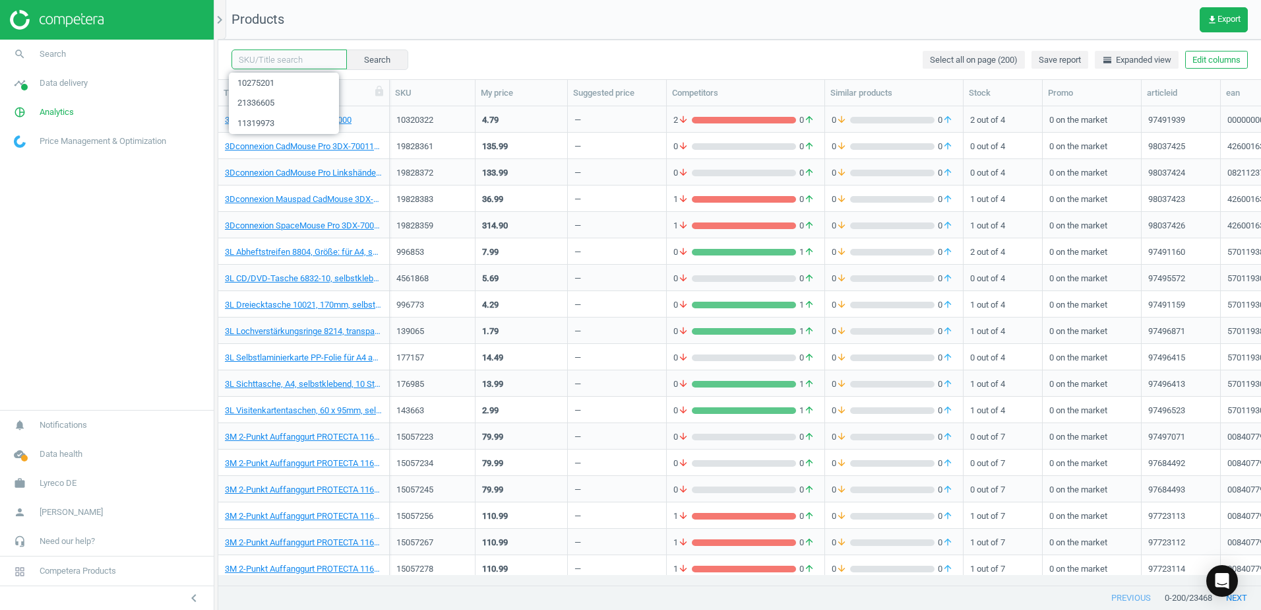
drag, startPoint x: 268, startPoint y: 51, endPoint x: 279, endPoint y: 62, distance: 15.4
click at [269, 52] on input "text" at bounding box center [289, 59] width 115 height 20
paste input "12270947"
type input "12270947"
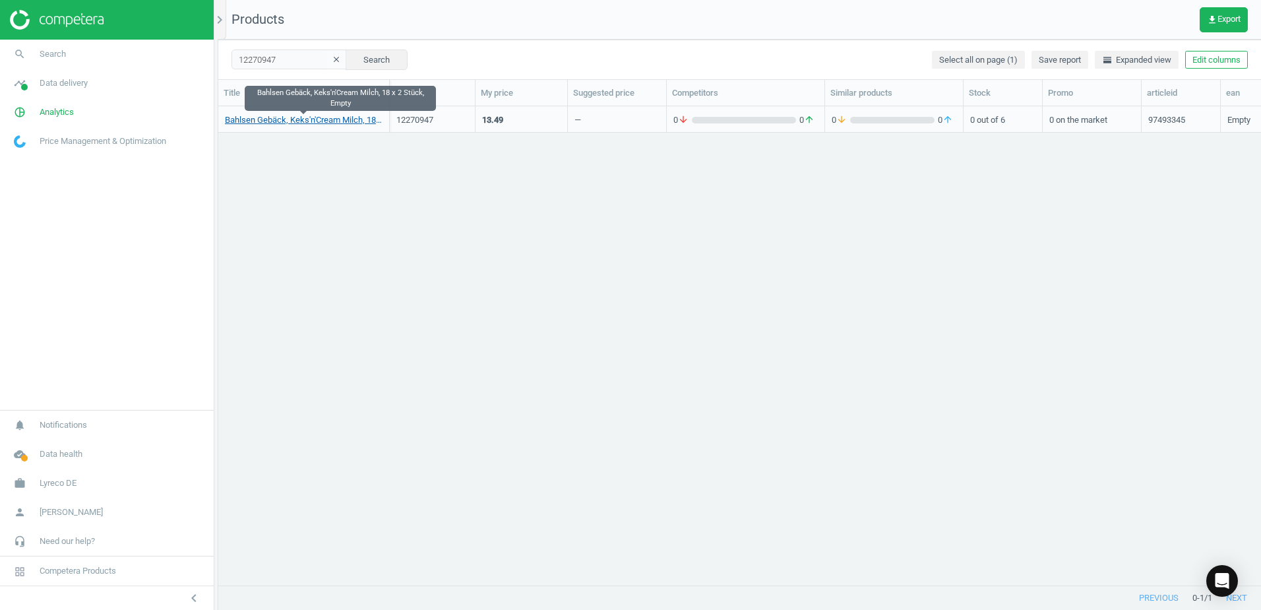
click at [294, 120] on link "Bahlsen Gebäck, Keks'n'Cream Milch, 18 x 2 Stück, Empty" at bounding box center [304, 120] width 158 height 12
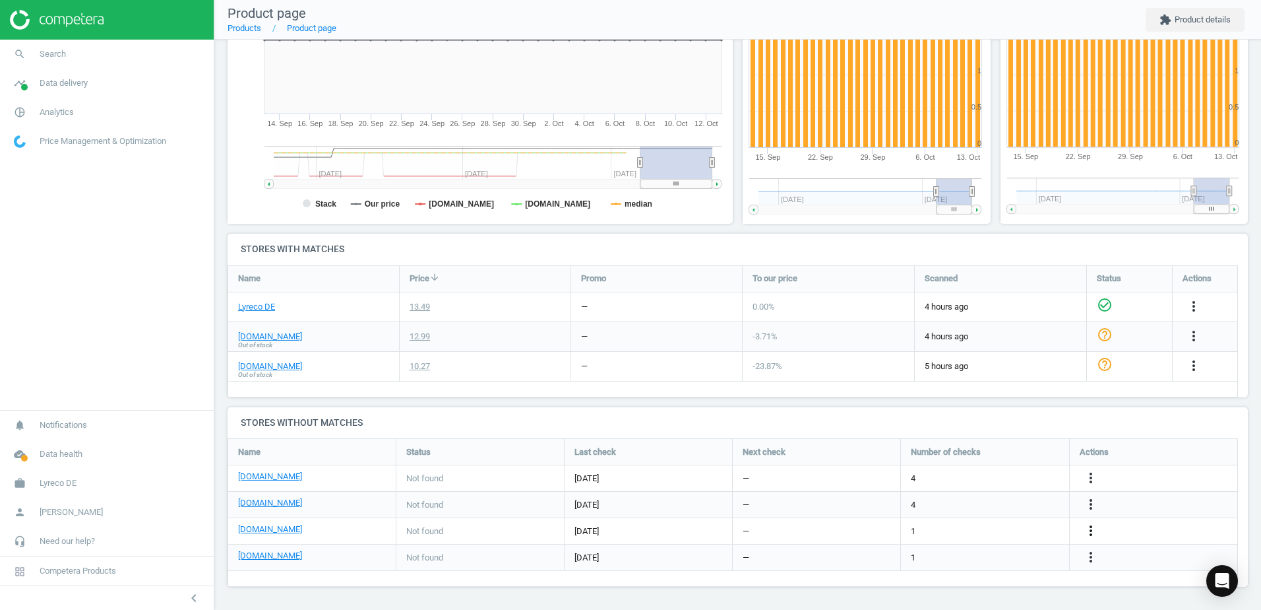
click at [1088, 531] on icon "more_vert" at bounding box center [1091, 531] width 16 height 16
click at [917, 527] on link "Edit URL/product option" at bounding box center [988, 531] width 181 height 20
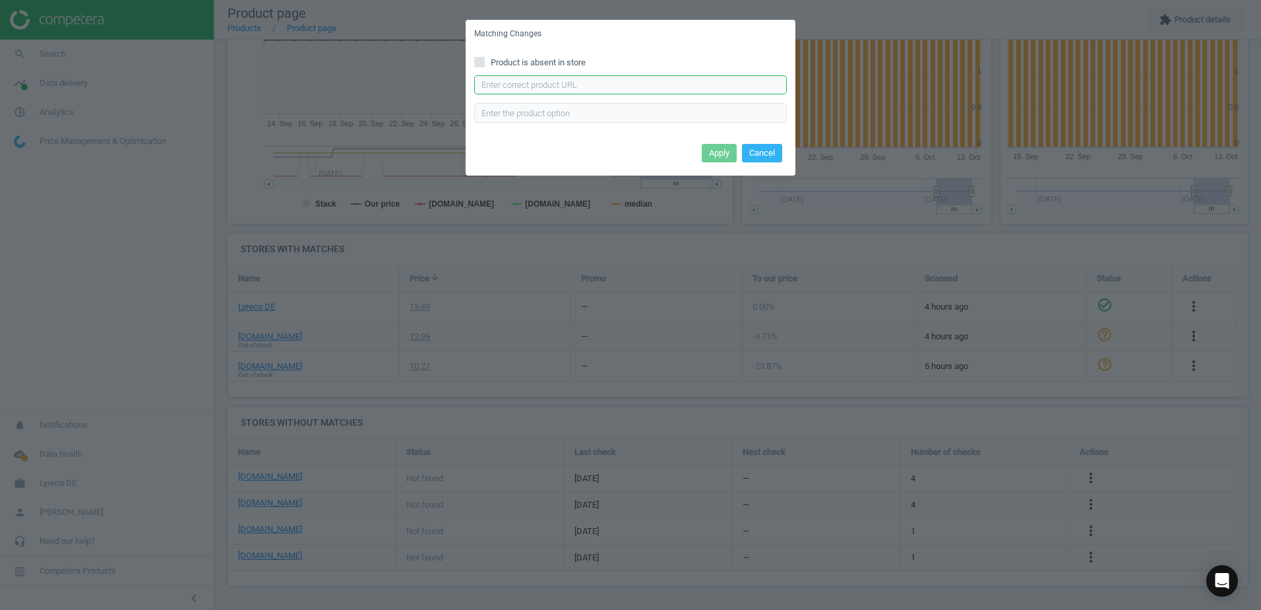
click at [522, 90] on input "text" at bounding box center [630, 85] width 313 height 20
paste input "https://www.office-discount.de/leibniz-keksn-cream-milk-1er-kekse-325433"
type input "https://www.office-discount.de/leibniz-keksn-cream-milk-1er-kekse-325433"
click at [717, 152] on button "Apply" at bounding box center [719, 153] width 35 height 18
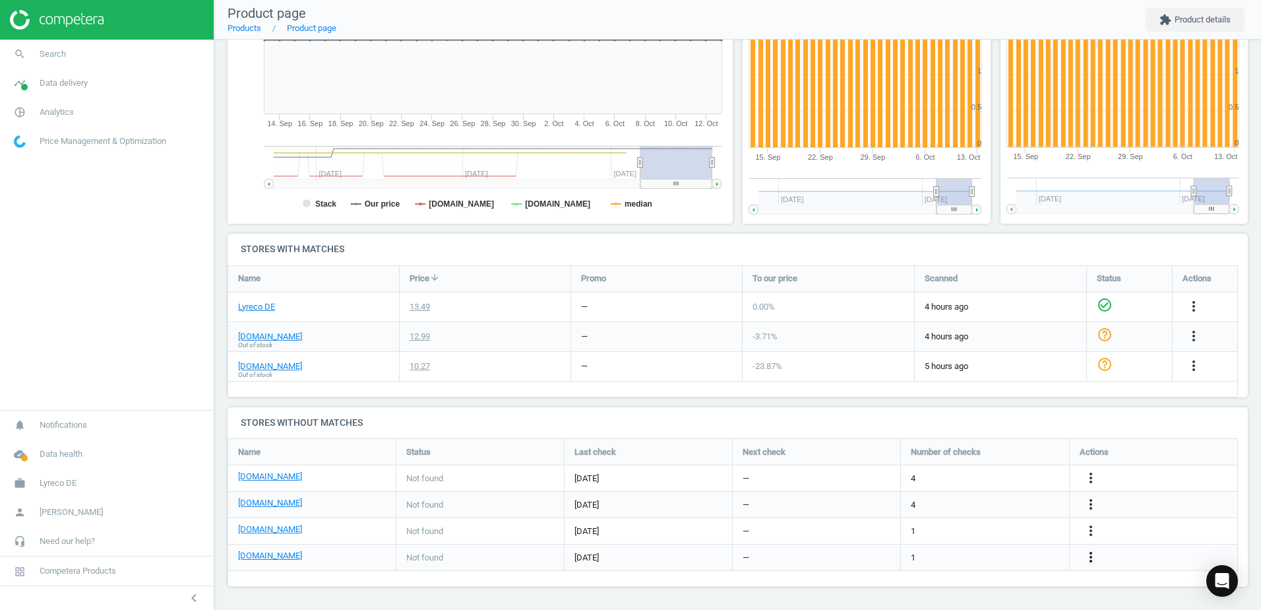
click at [1089, 559] on icon "more_vert" at bounding box center [1091, 557] width 16 height 16
click at [916, 554] on link "Edit URL/product option" at bounding box center [988, 557] width 181 height 20
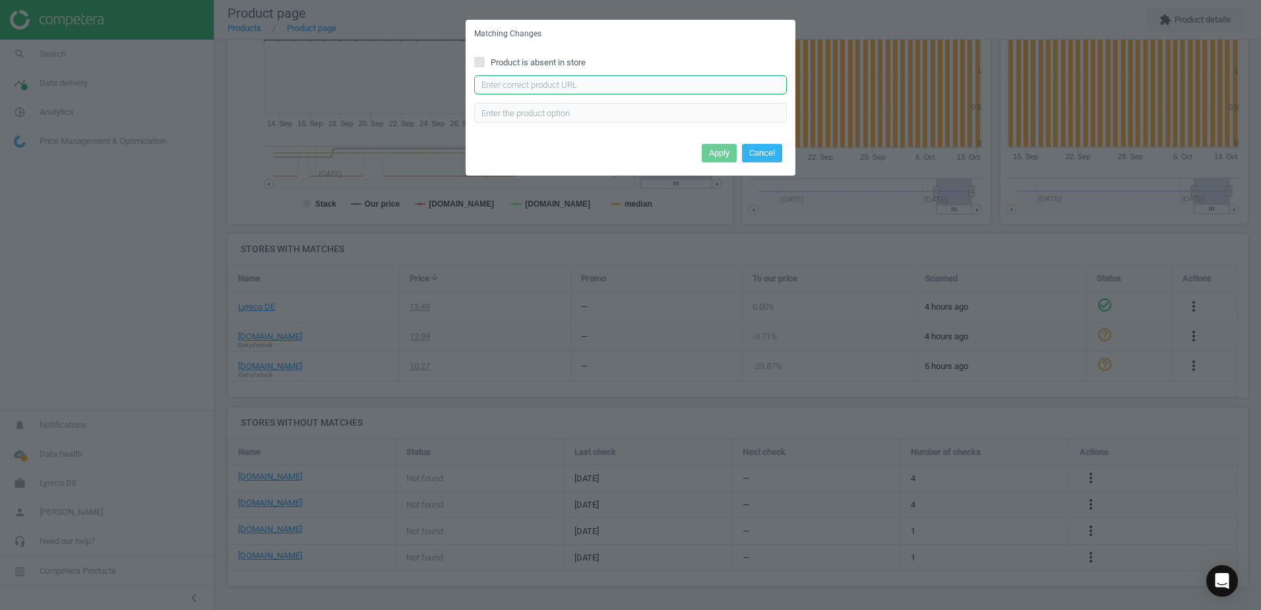
click at [513, 88] on input "text" at bounding box center [630, 85] width 313 height 20
paste input "https://www.otto-office.com/de/LEIBNIZ-100er-Pack-Keksn-Cream-Milk/370924/p"
type input "https://www.otto-office.com/de/LEIBNIZ-100er-Pack-Keksn-Cream-Milk/370924/p"
click at [715, 148] on button "Apply" at bounding box center [719, 153] width 35 height 18
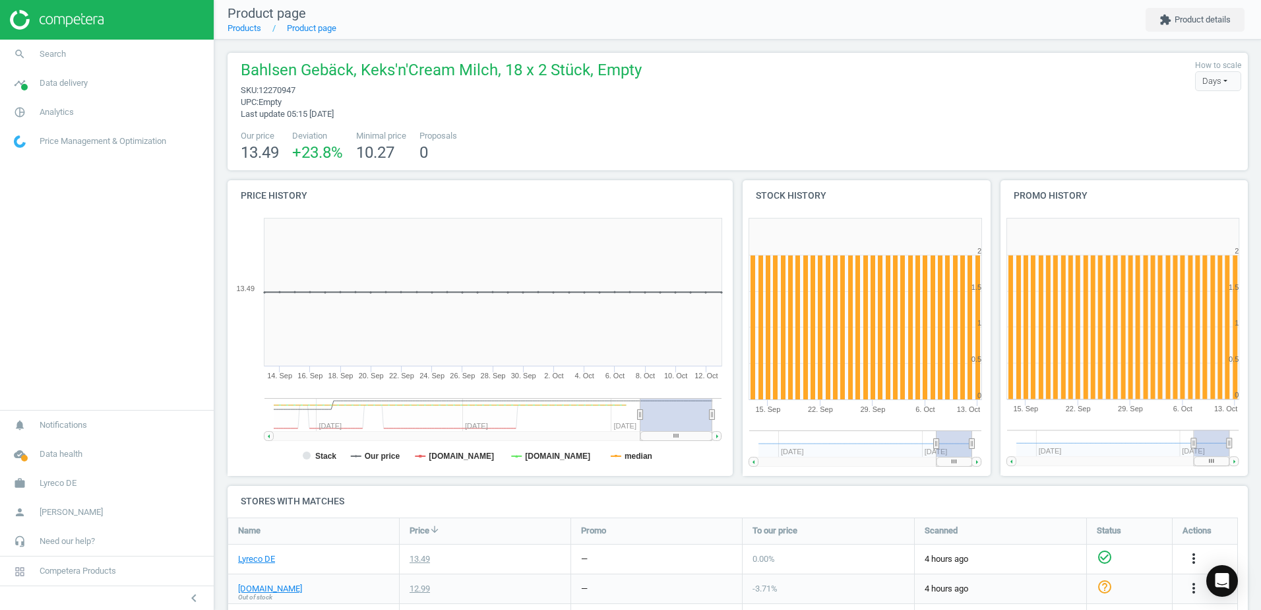
click at [1038, 94] on div "Bahlsen Gebäck, [PERSON_NAME] Milch, 18 x 2 Stück, Empty sku : 12270947 upc : E…" at bounding box center [737, 89] width 1007 height 61
click at [939, 123] on div "Bahlsen Gebäck, [PERSON_NAME] Milch, 18 x 2 Stück, Empty sku : 12270947 upc : E…" at bounding box center [738, 111] width 1021 height 117
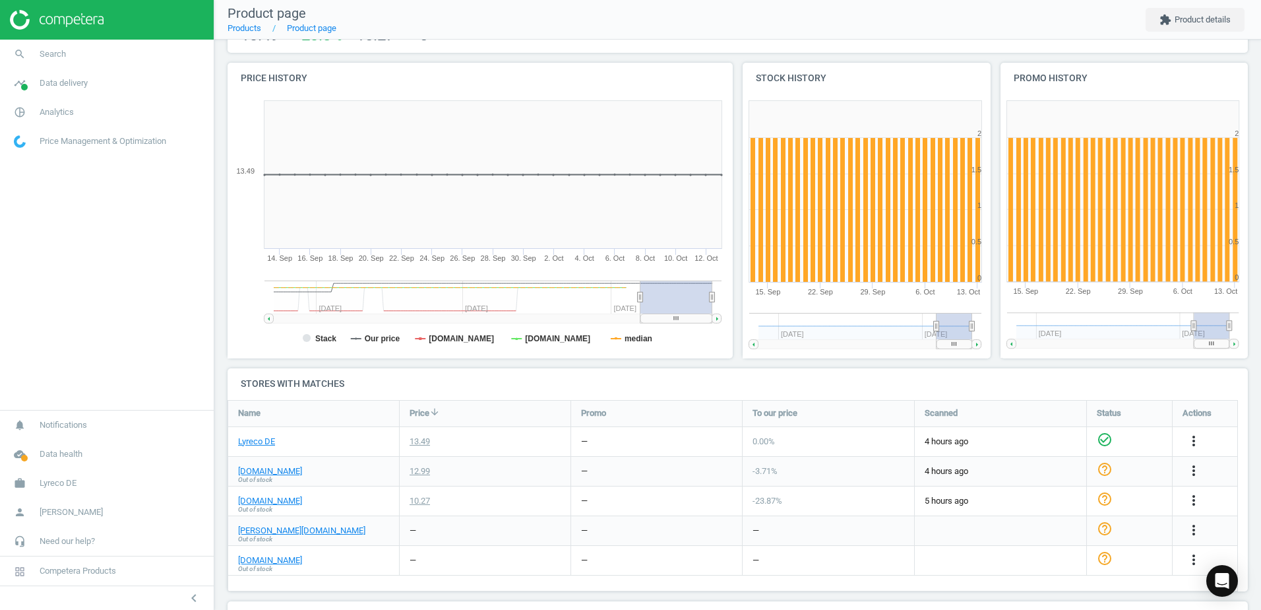
scroll to position [132, 0]
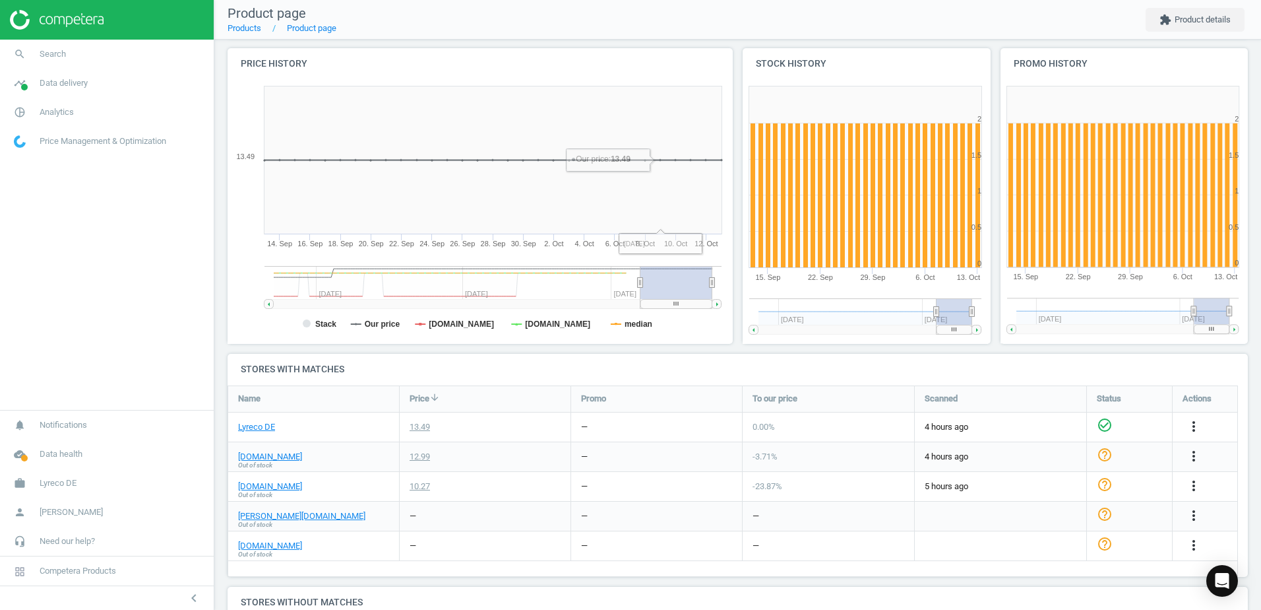
click at [672, 30] on nav "Product page Products Product page extension Product details" at bounding box center [737, 20] width 1047 height 40
click at [697, 24] on nav "Product page Products Product page extension Product details" at bounding box center [737, 20] width 1047 height 40
drag, startPoint x: 697, startPoint y: 24, endPoint x: 647, endPoint y: 30, distance: 50.6
click at [647, 30] on nav "Product page Products Product page extension Product details" at bounding box center [737, 20] width 1047 height 40
click at [585, 14] on nav "Product page Products Product page extension Product details" at bounding box center [737, 20] width 1047 height 40
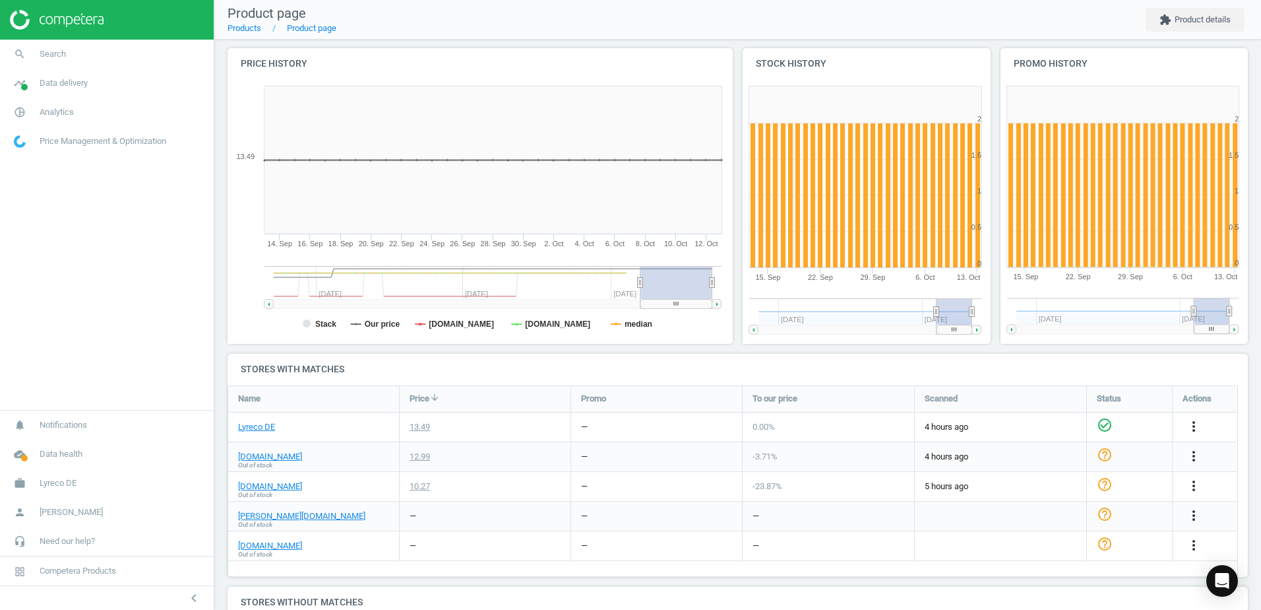
click at [693, 43] on div "Bahlsen Gebäck, [PERSON_NAME] Milch, 18 x 2 Stück, Empty sku : 12270947 upc : E…" at bounding box center [737, 322] width 1047 height 829
click at [726, 57] on h4 "Price history" at bounding box center [480, 63] width 505 height 31
click at [735, 38] on nav "Product page Products Product page extension Product details" at bounding box center [737, 20] width 1047 height 40
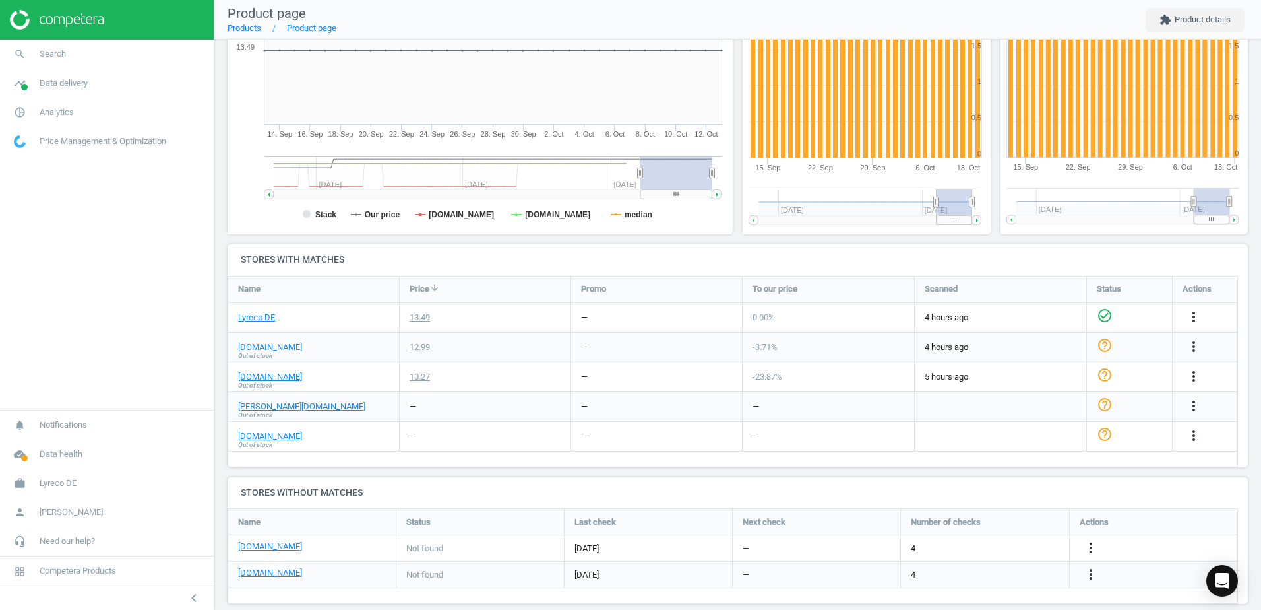
scroll to position [259, 0]
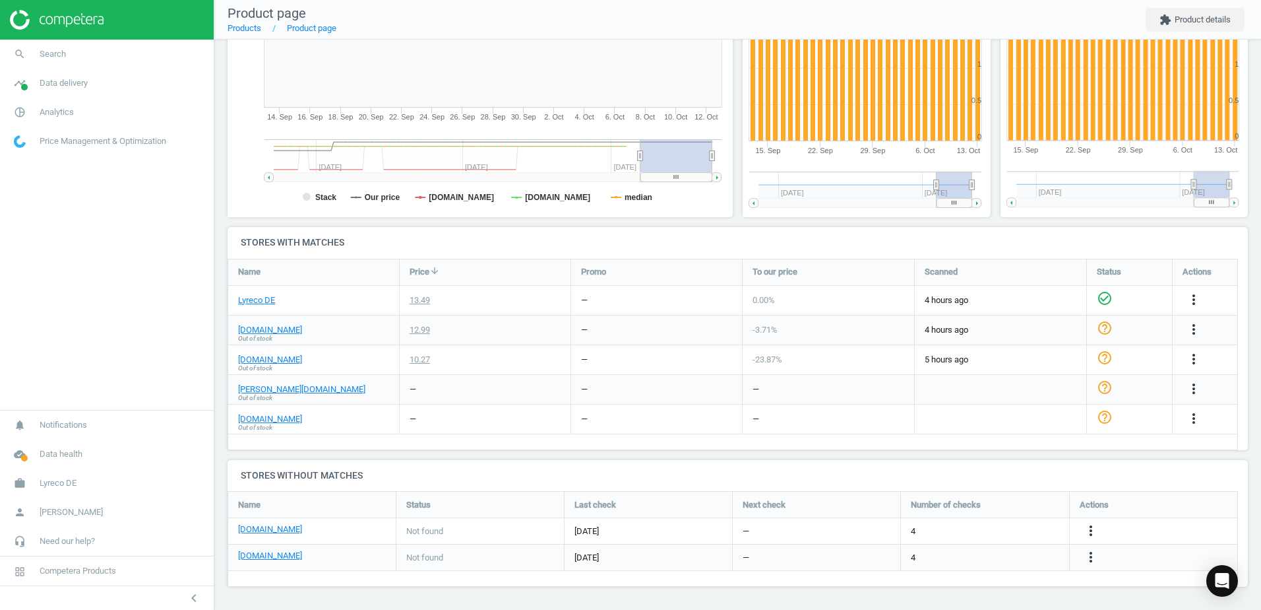
click at [679, 26] on nav "Product page Products Product page extension Product details" at bounding box center [737, 20] width 1047 height 40
click at [587, 9] on nav "Product page Products Product page extension Product details" at bounding box center [737, 20] width 1047 height 40
click at [654, 18] on nav "Product page Products Product page extension Product details" at bounding box center [737, 20] width 1047 height 40
click at [660, 6] on nav "Product page Products Product page extension Product details" at bounding box center [737, 20] width 1047 height 40
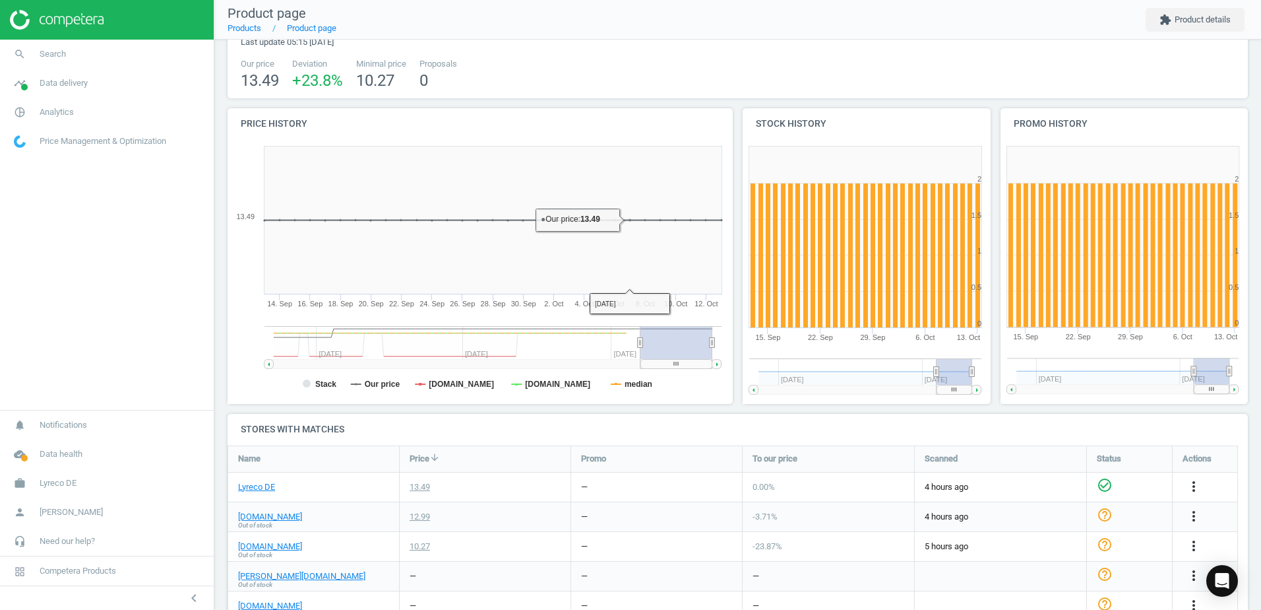
scroll to position [61, 0]
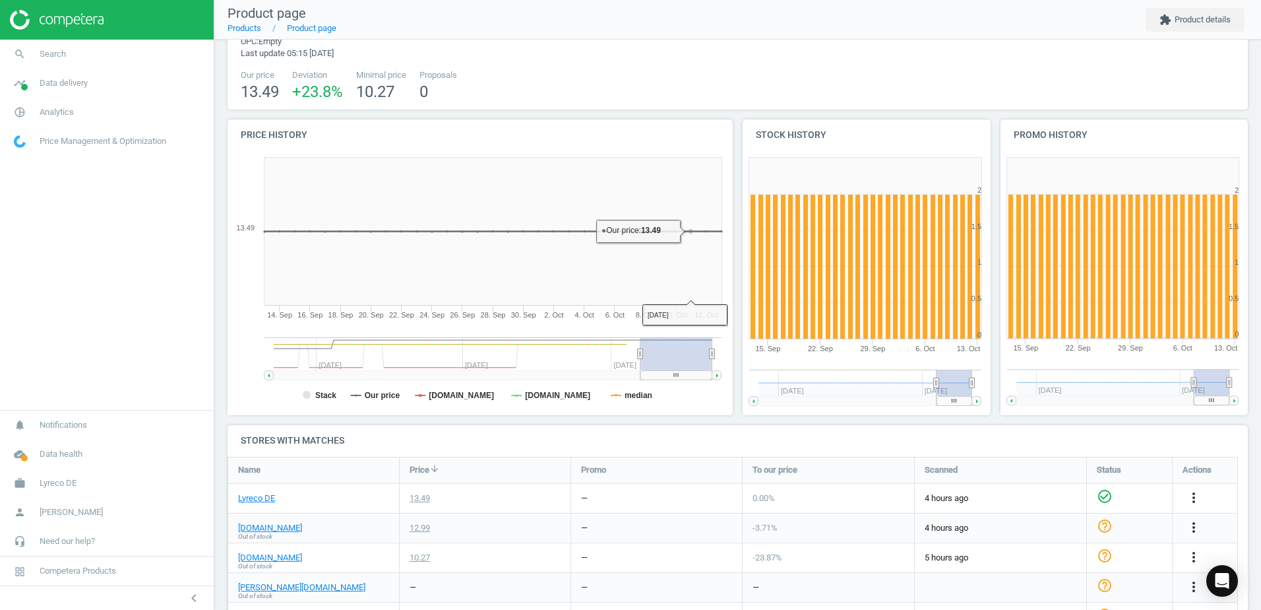
click at [732, 87] on div "Our price 13.49 Deviation +23.8 % Minimal price 10.27 Proposals 0" at bounding box center [737, 86] width 1007 height 34
drag, startPoint x: 868, startPoint y: 107, endPoint x: 868, endPoint y: 90, distance: 17.2
click at [868, 96] on div "Bahlsen Gebäck, [PERSON_NAME] Milch, 18 x 2 Stück, Empty sku : 12270947 upc : E…" at bounding box center [738, 50] width 1021 height 117
click at [872, 84] on div "Our price 13.49 Deviation +23.8 % Minimal price 10.27 Proposals 0" at bounding box center [737, 86] width 1007 height 34
click at [801, 38] on nav "Product page Products Product page extension Product details" at bounding box center [737, 20] width 1047 height 40
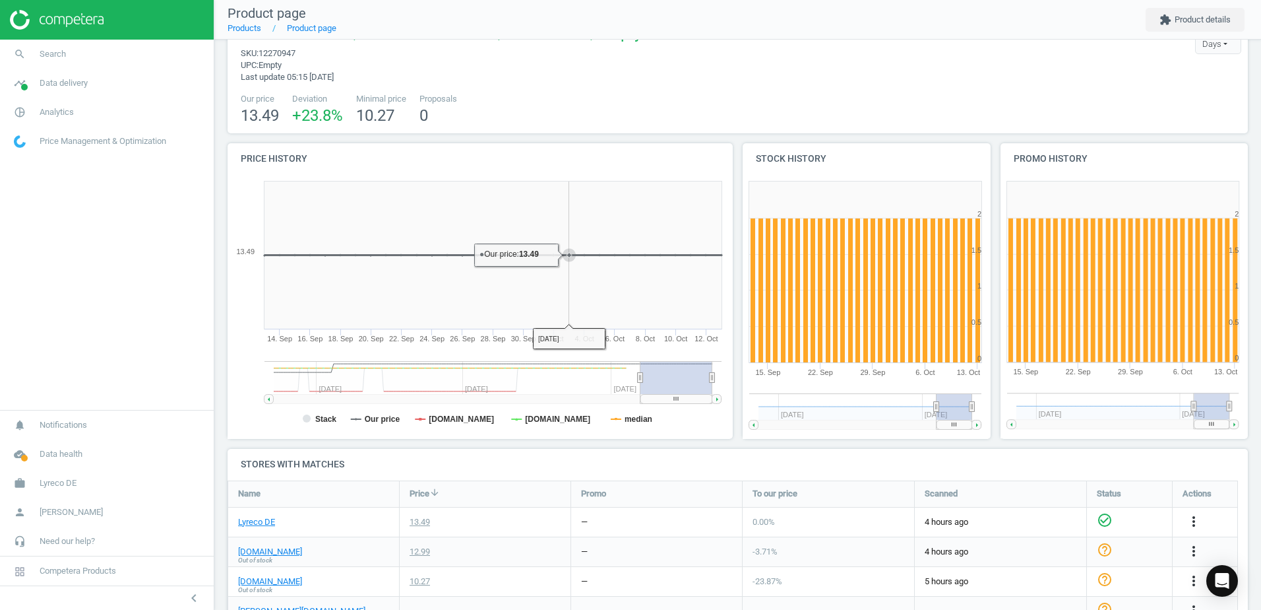
scroll to position [66, 0]
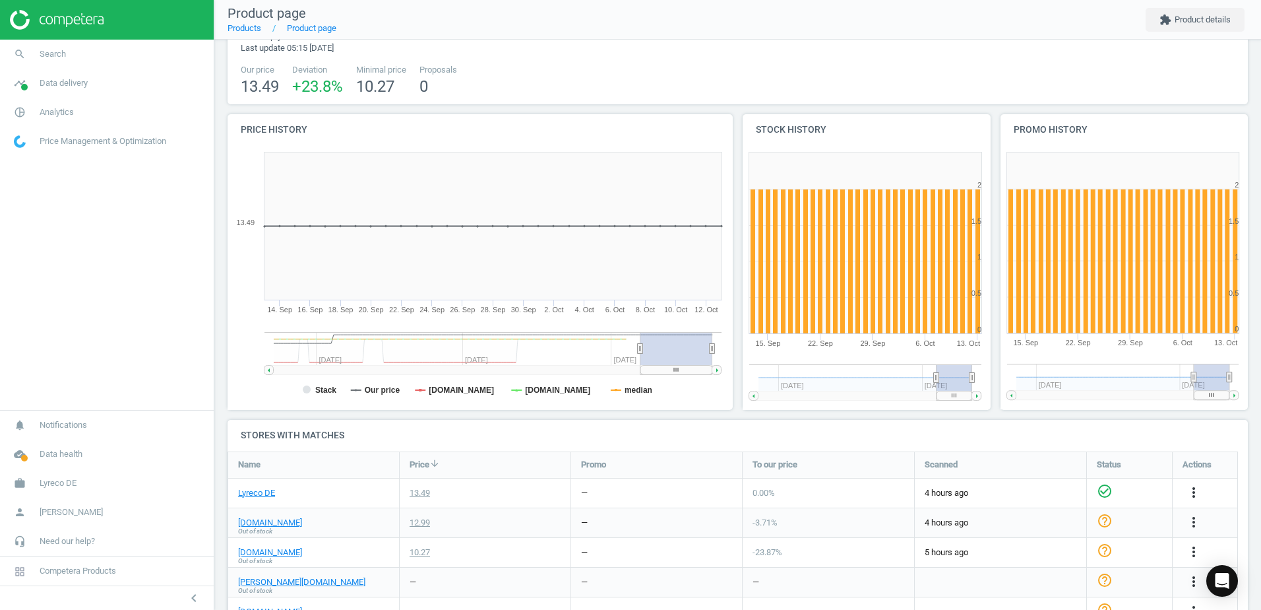
click at [637, 51] on div "Bahlsen Gebäck, [PERSON_NAME] Milch, 18 x 2 Stück, Empty sku : 12270947 upc : E…" at bounding box center [438, 23] width 408 height 61
click at [736, 73] on div "Our price 13.49 Deviation +23.8 % Minimal price 10.27 Proposals 0" at bounding box center [737, 81] width 1007 height 34
click at [775, 65] on div "Our price 13.49 Deviation +23.8 % Minimal price 10.27 Proposals 0" at bounding box center [737, 81] width 1007 height 34
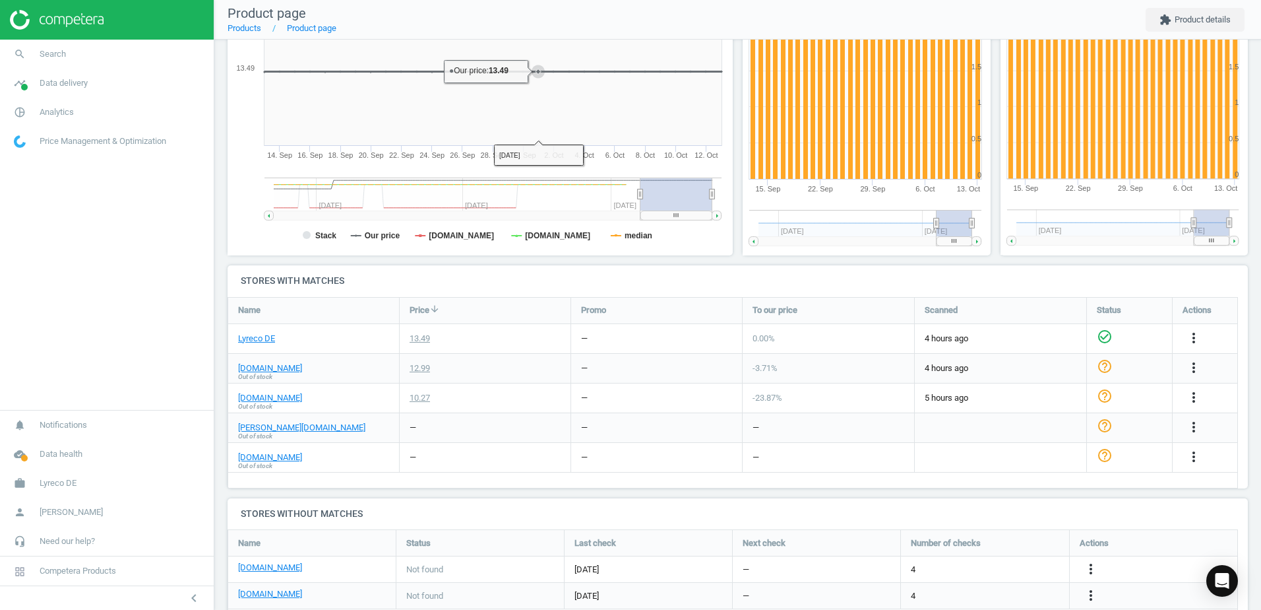
scroll to position [259, 0]
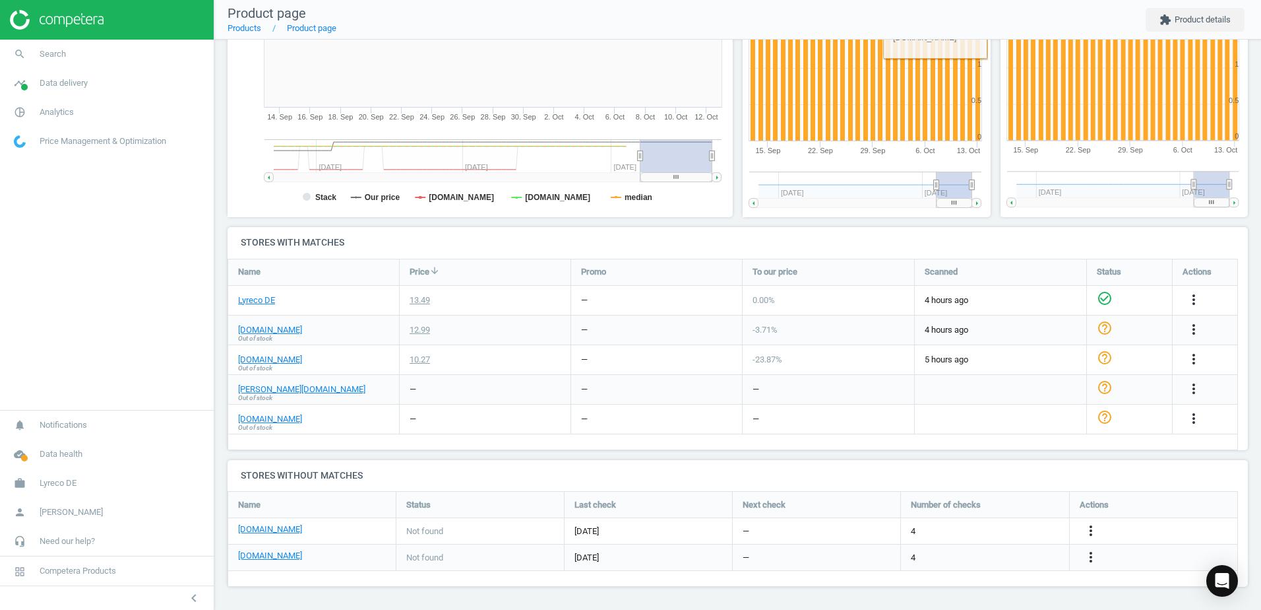
click at [816, 237] on h4 "Stores with matches" at bounding box center [738, 242] width 1021 height 31
click at [703, 239] on h4 "Stores with matches" at bounding box center [738, 242] width 1021 height 31
click at [728, 232] on h4 "Stores with matches" at bounding box center [738, 242] width 1021 height 31
click at [724, 22] on nav "Product page Products Product page extension Product details" at bounding box center [737, 20] width 1047 height 40
drag, startPoint x: 674, startPoint y: 25, endPoint x: 682, endPoint y: 37, distance: 14.3
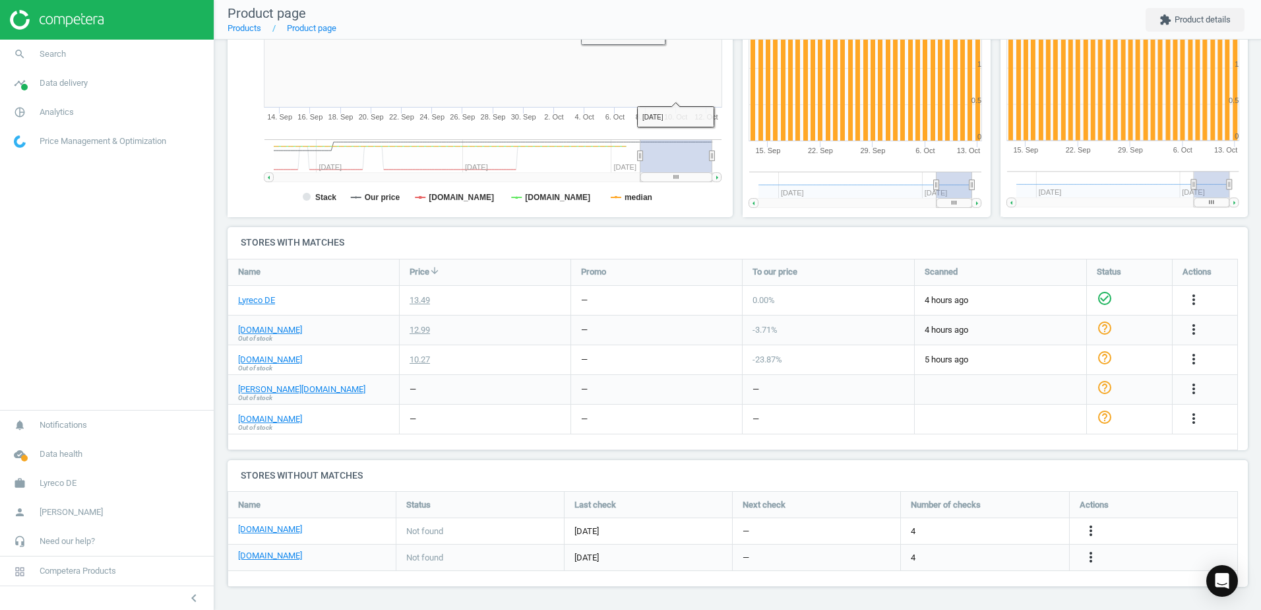
click at [675, 25] on nav "Product page Products Product page extension Product details" at bounding box center [737, 20] width 1047 height 40
click at [571, 1] on nav "Product page Products Product page extension Product details" at bounding box center [737, 20] width 1047 height 40
click at [655, 15] on nav "Product page Products Product page extension Product details" at bounding box center [737, 20] width 1047 height 40
click at [664, 17] on nav "Product page Products Product page extension Product details" at bounding box center [737, 20] width 1047 height 40
click at [665, 5] on nav "Product page Products Product page extension Product details" at bounding box center [737, 20] width 1047 height 40
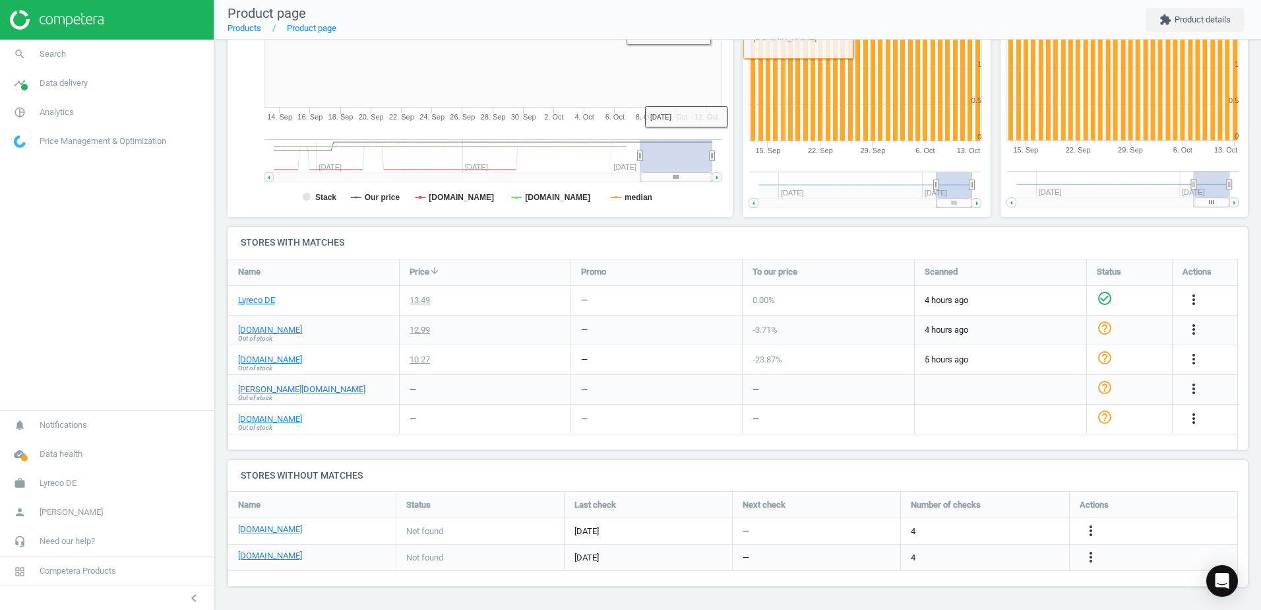
click at [708, 15] on nav "Product page Products Product page extension Product details" at bounding box center [737, 20] width 1047 height 40
click at [713, 13] on nav "Product page Products Product page extension Product details" at bounding box center [737, 20] width 1047 height 40
click at [616, 240] on h4 "Stores with matches" at bounding box center [738, 242] width 1021 height 31
click at [223, 141] on div "Price history Created with Highstock 6.2.0 Stack Our price [DOMAIN_NAME] [DOMAI…" at bounding box center [480, 73] width 515 height 305
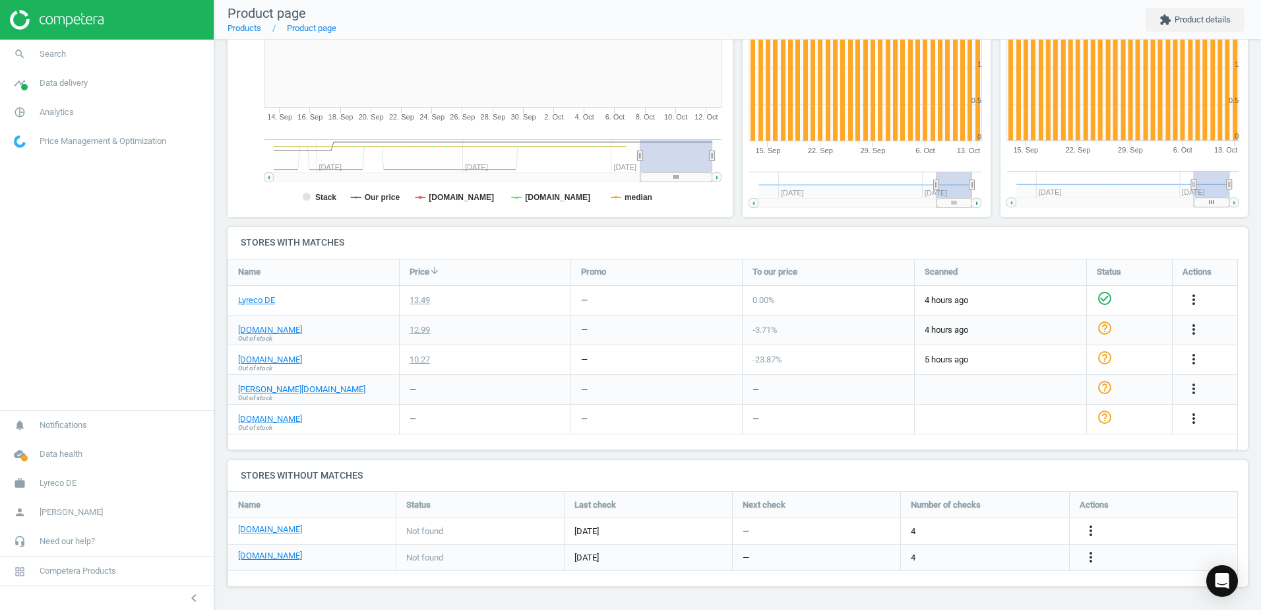
click at [223, 180] on div "Price history Created with Highstock 6.2.0 Stack Our price [DOMAIN_NAME] [DOMAI…" at bounding box center [480, 73] width 515 height 305
drag, startPoint x: 542, startPoint y: 325, endPoint x: 560, endPoint y: 319, distance: 19.6
click at [547, 333] on div "12.99" at bounding box center [485, 329] width 171 height 29
